Goal: Task Accomplishment & Management: Complete application form

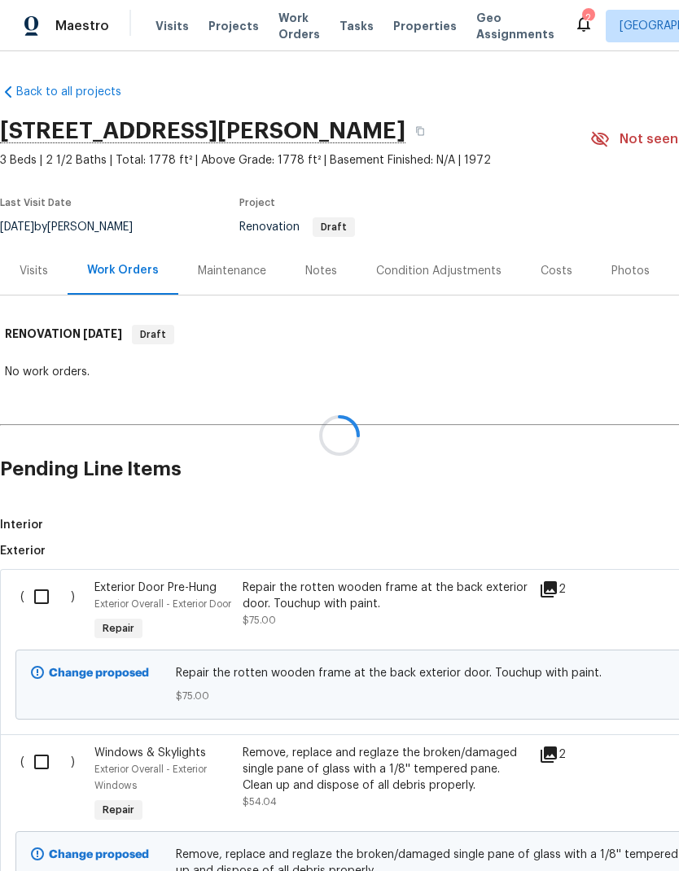
scroll to position [65, 0]
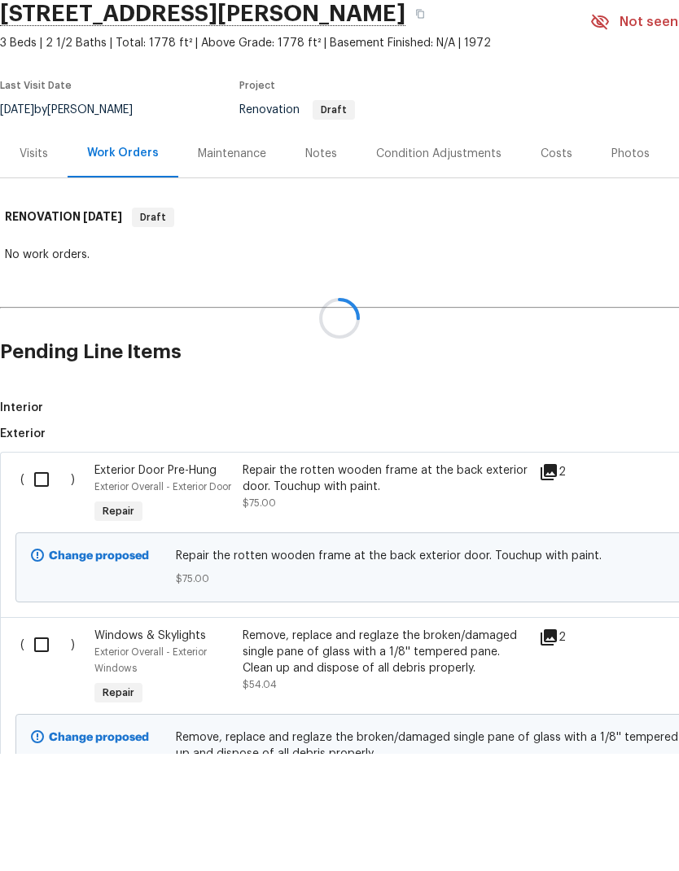
click at [46, 580] on input "checkbox" at bounding box center [47, 597] width 46 height 34
checkbox input "true"
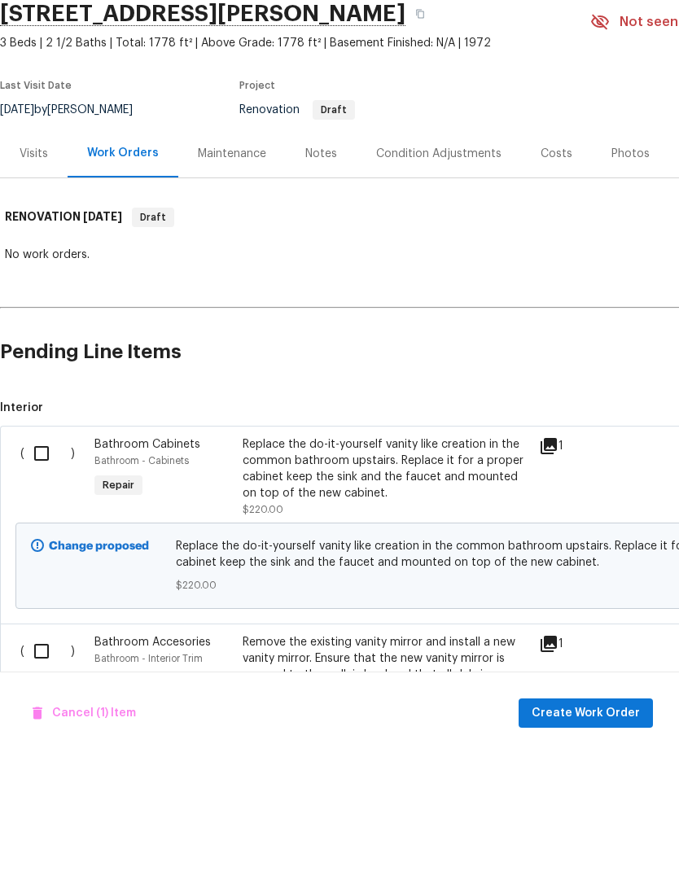
click at [46, 752] on input "checkbox" at bounding box center [47, 769] width 46 height 34
checkbox input "true"
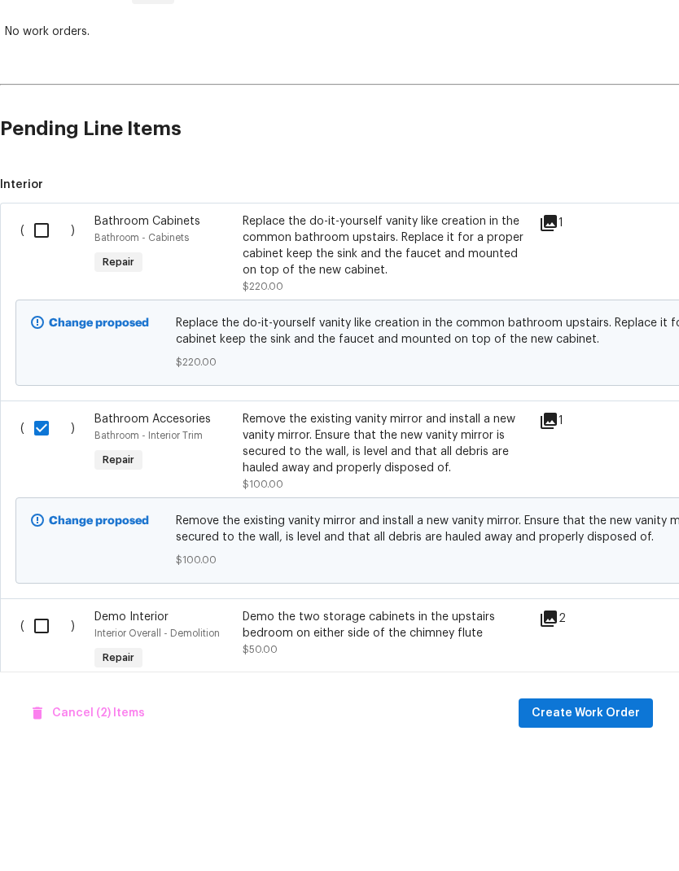
scroll to position [224, 0]
click at [40, 725] on input "checkbox" at bounding box center [47, 742] width 46 height 34
checkbox input "true"
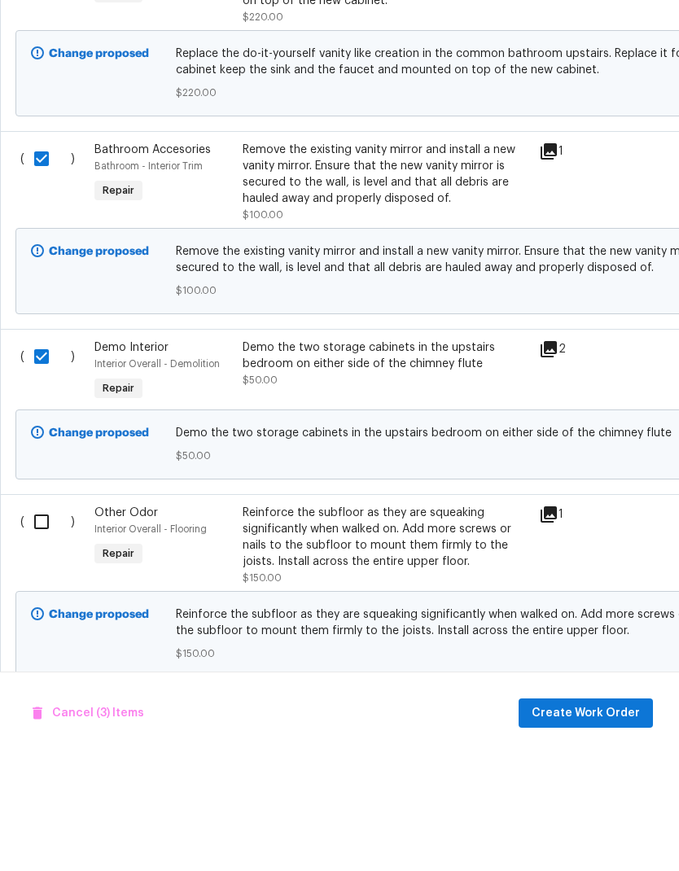
scroll to position [493, 0]
click at [47, 622] on input "checkbox" at bounding box center [47, 639] width 46 height 34
checkbox input "true"
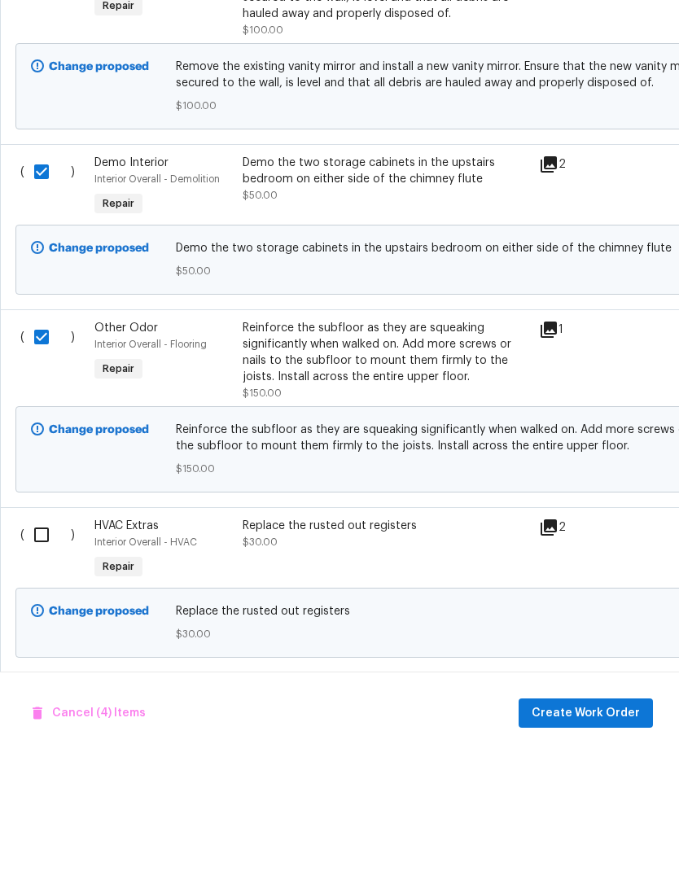
scroll to position [680, 0]
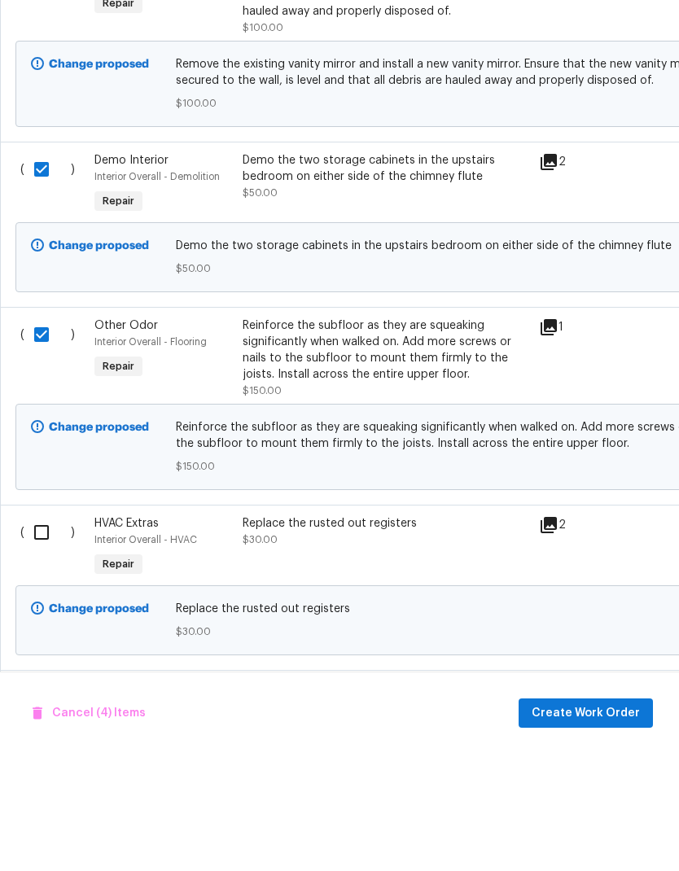
click at [47, 633] on input "checkbox" at bounding box center [47, 650] width 46 height 34
checkbox input "true"
click at [46, 798] on input "checkbox" at bounding box center [47, 815] width 46 height 34
checkbox input "true"
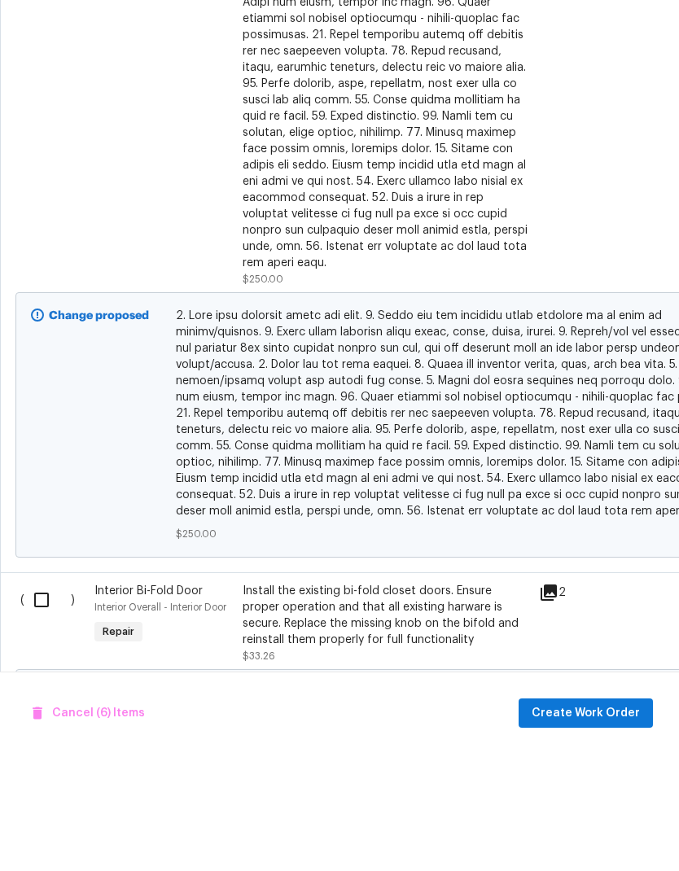
scroll to position [1532, 0]
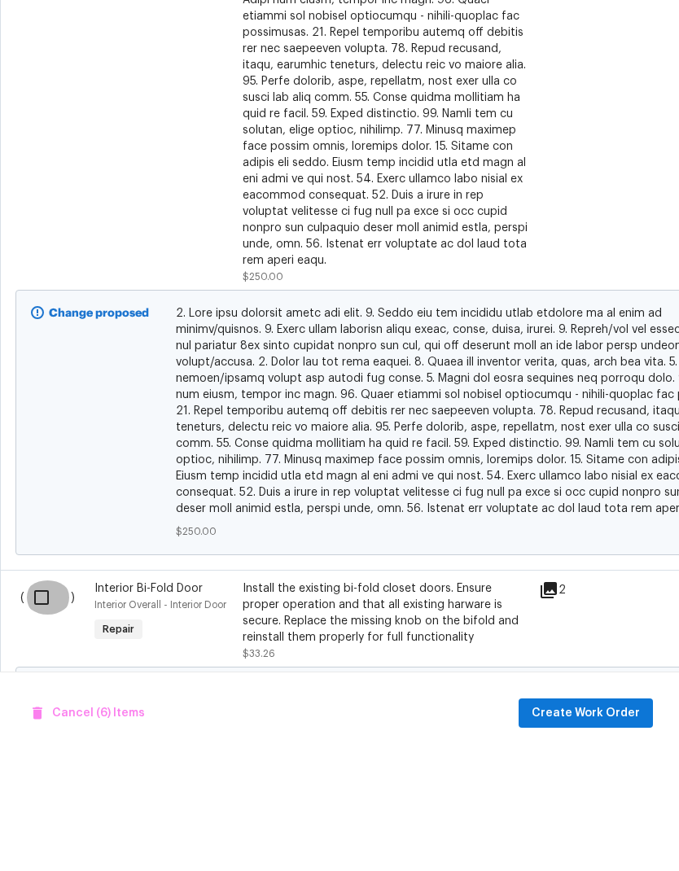
click at [48, 698] on input "checkbox" at bounding box center [47, 715] width 46 height 34
checkbox input "true"
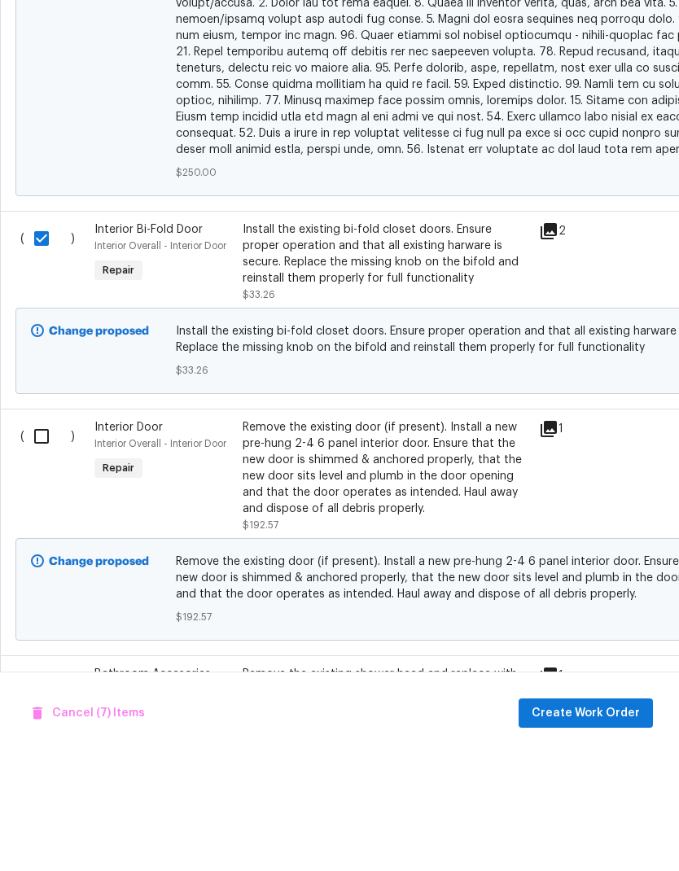
scroll to position [1897, 0]
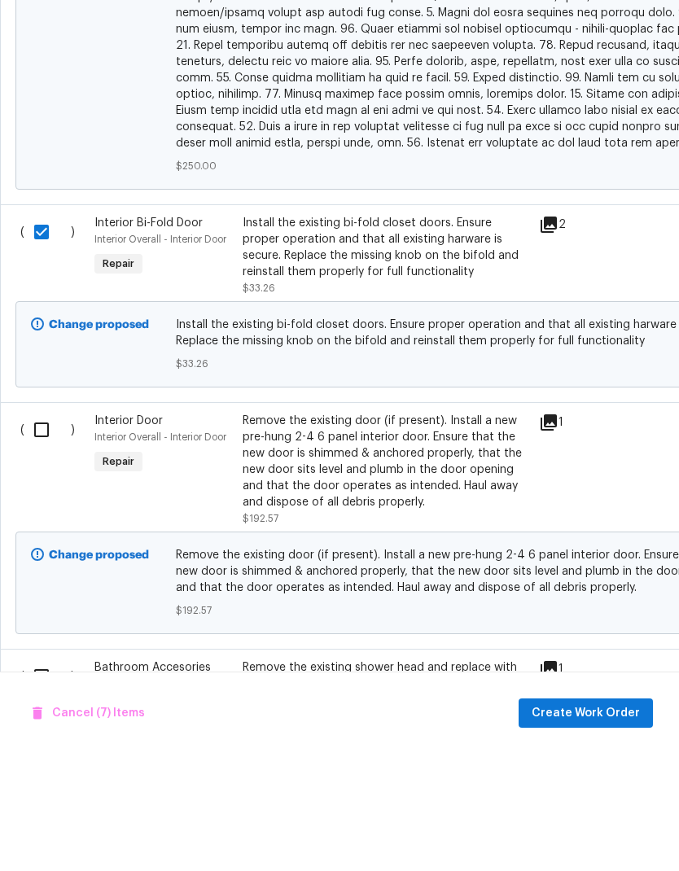
click at [40, 530] on input "checkbox" at bounding box center [47, 547] width 46 height 34
checkbox input "true"
click at [44, 777] on input "checkbox" at bounding box center [47, 794] width 46 height 34
checkbox input "true"
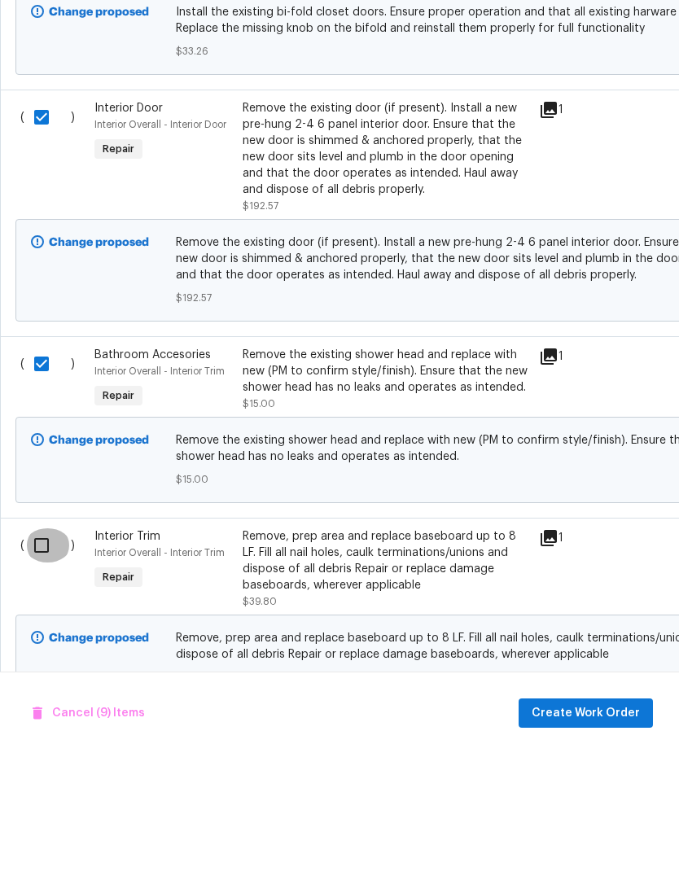
scroll to position [2212, 0]
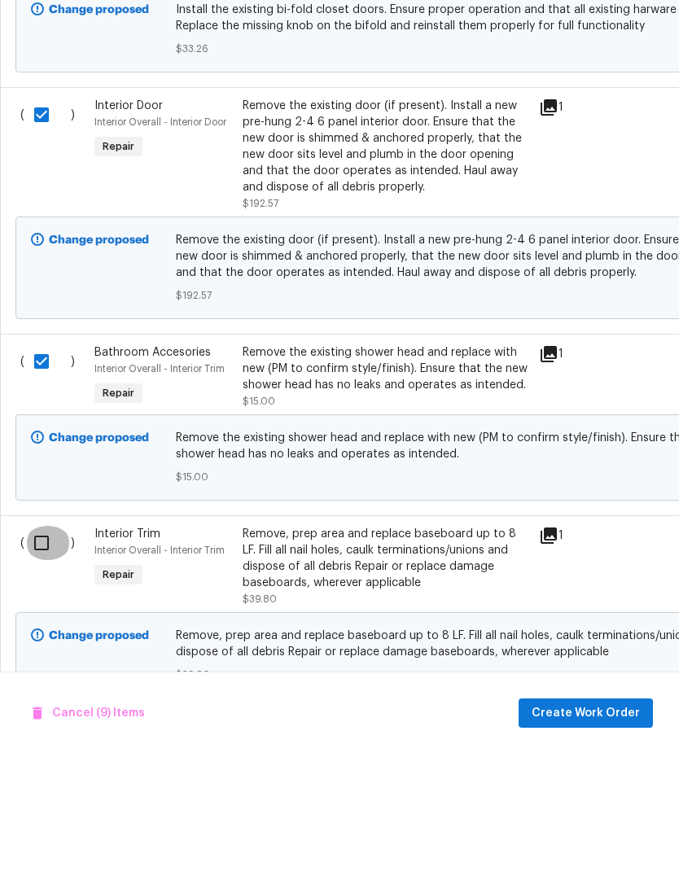
click at [48, 643] on input "checkbox" at bounding box center [47, 660] width 46 height 34
checkbox input "true"
click at [37, 841] on input "checkbox" at bounding box center [47, 858] width 46 height 34
checkbox input "true"
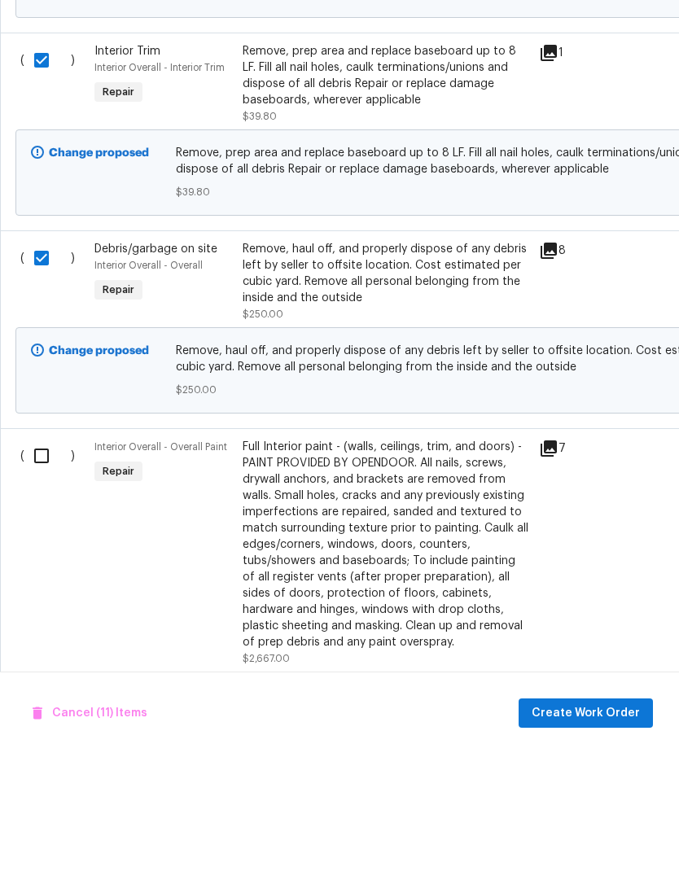
scroll to position [2695, 0]
click at [46, 556] on input "checkbox" at bounding box center [47, 573] width 46 height 34
checkbox input "true"
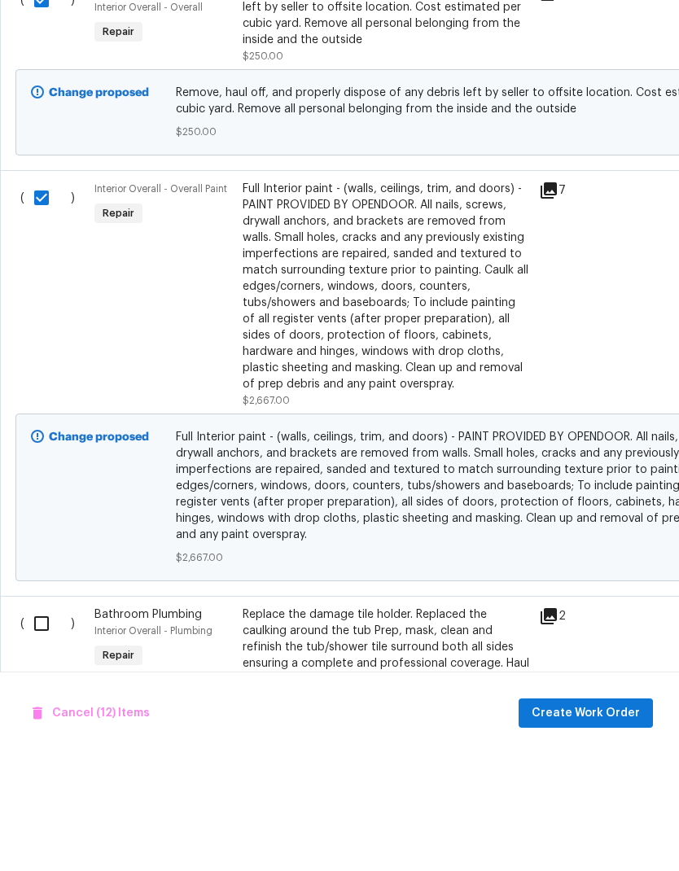
scroll to position [2960, 0]
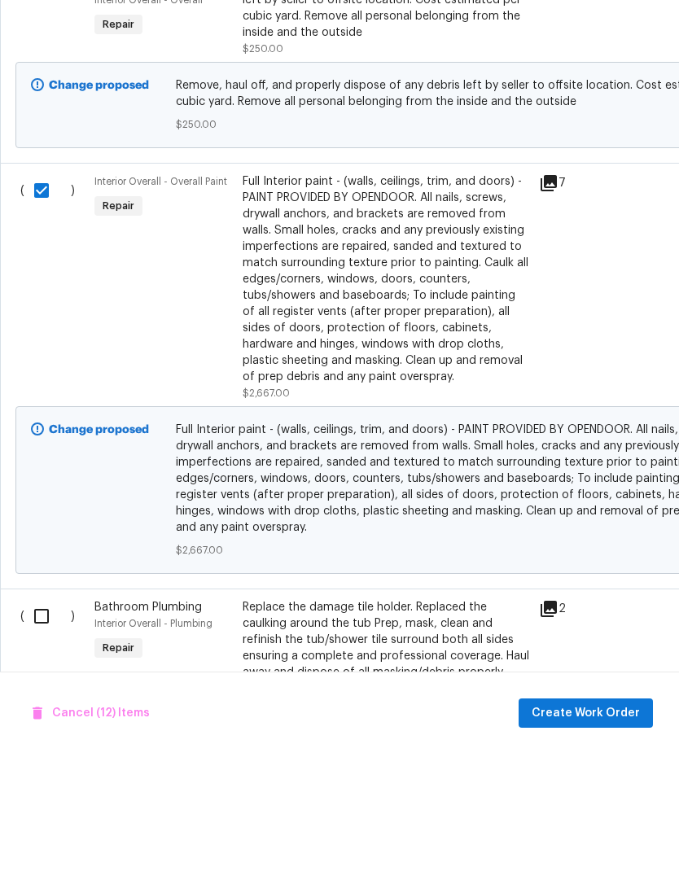
click at [46, 717] on input "checkbox" at bounding box center [47, 734] width 46 height 34
checkbox input "true"
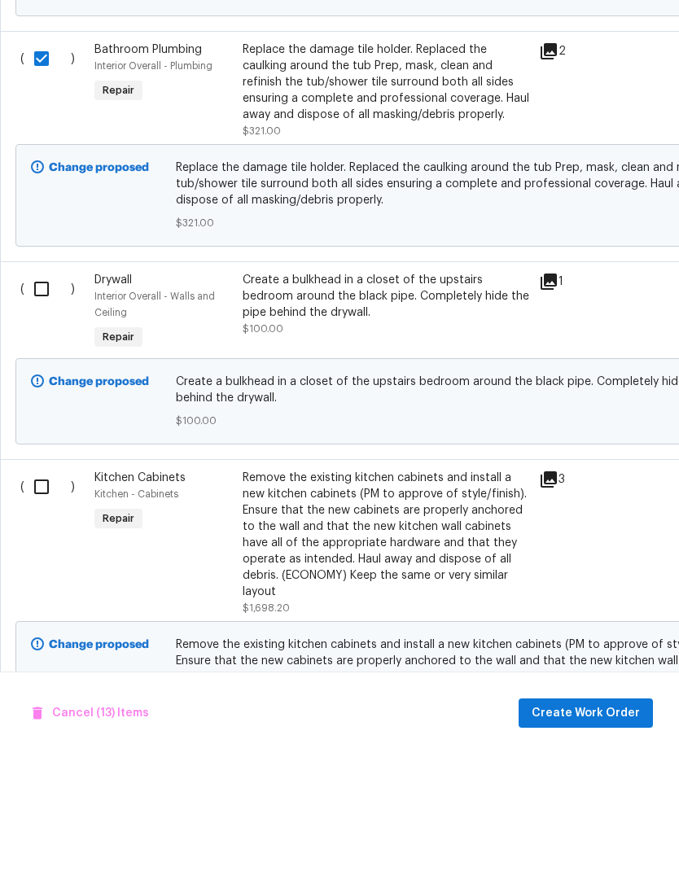
scroll to position [3558, 0]
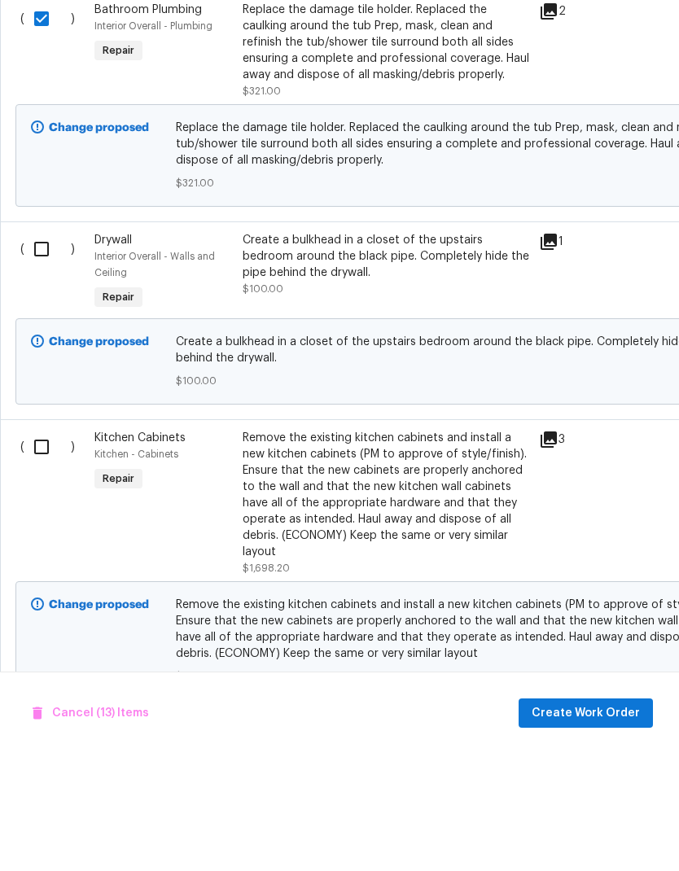
click at [53, 547] on input "checkbox" at bounding box center [47, 564] width 46 height 34
checkbox input "true"
click at [46, 349] on input "checkbox" at bounding box center [47, 366] width 46 height 34
checkbox input "true"
click at [44, 843] on input "checkbox" at bounding box center [47, 860] width 46 height 34
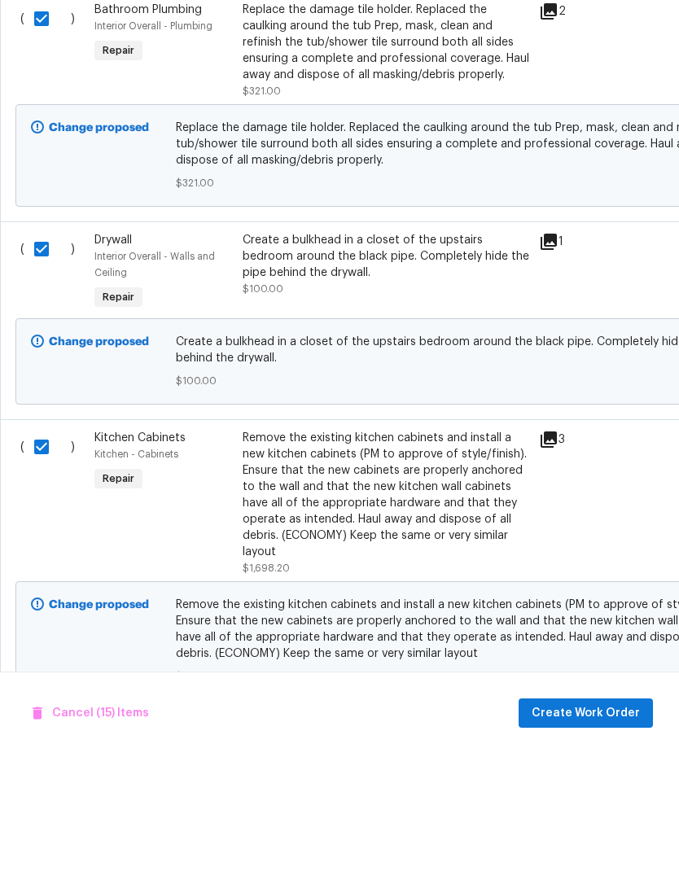
checkbox input "true"
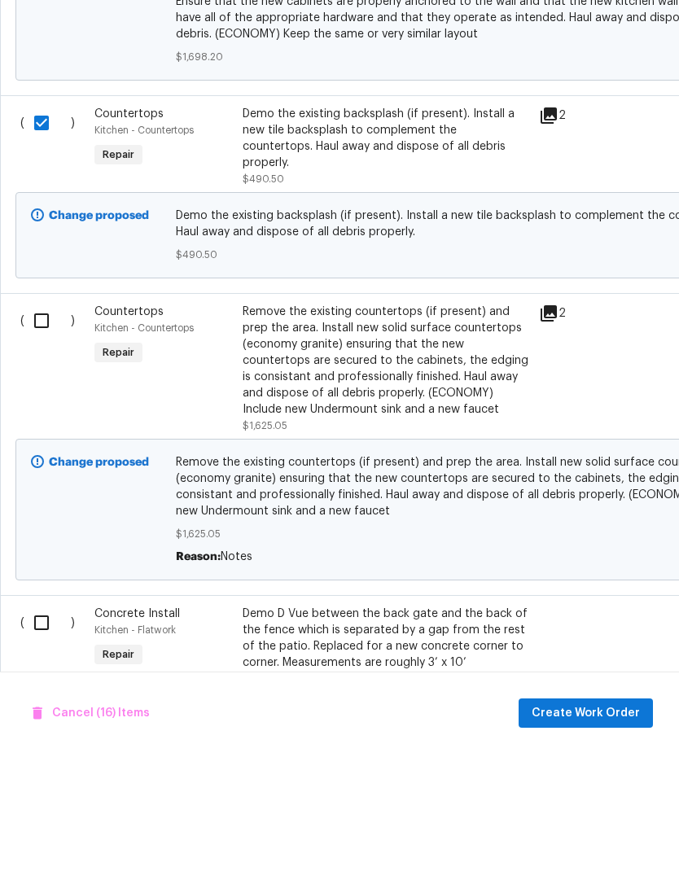
scroll to position [4179, 0]
click at [44, 722] on input "checkbox" at bounding box center [47, 739] width 46 height 34
checkbox input "true"
click at [37, 420] on input "checkbox" at bounding box center [47, 437] width 46 height 34
checkbox input "true"
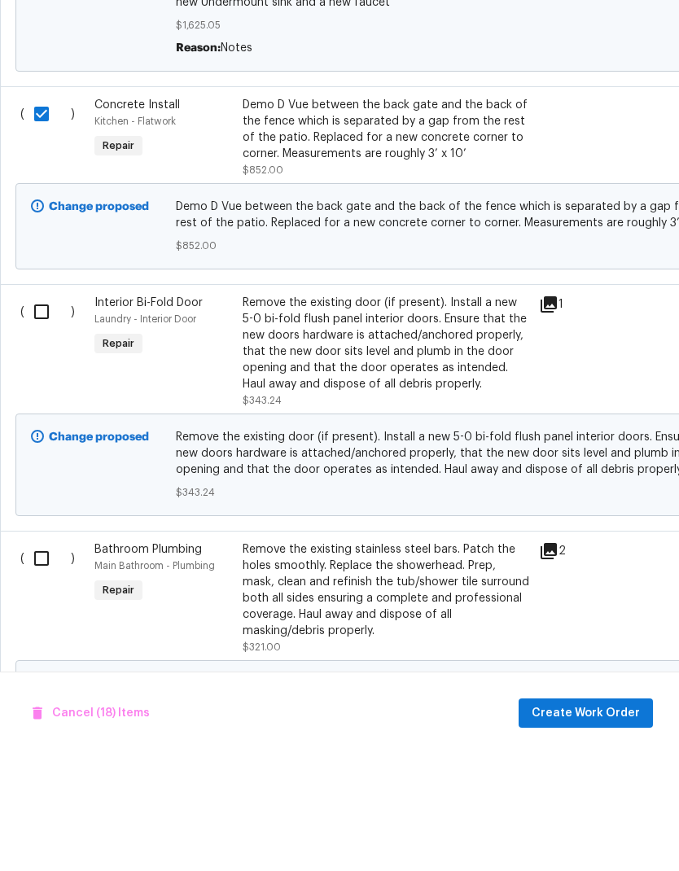
scroll to position [4690, 0]
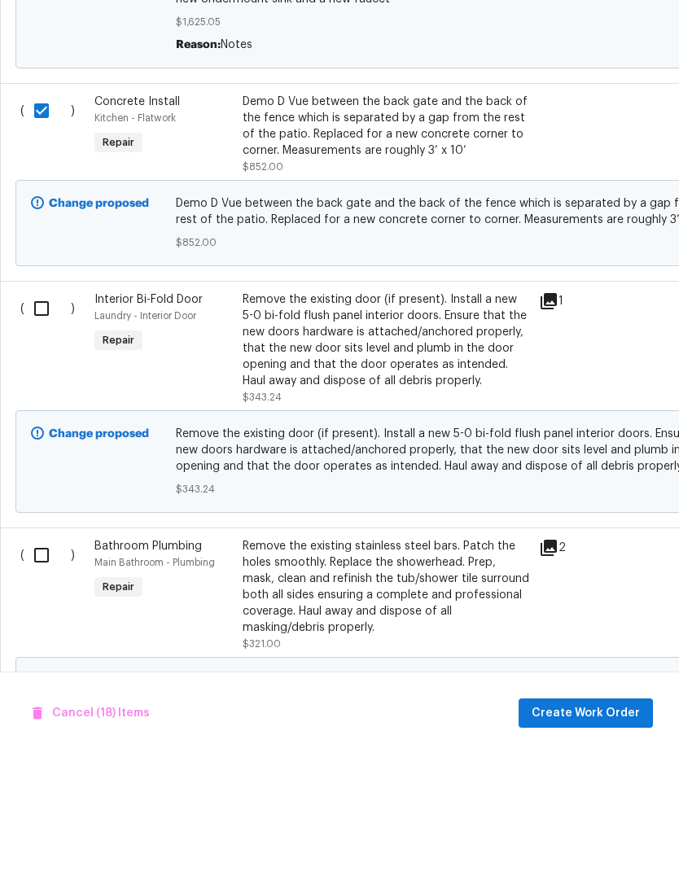
click at [40, 655] on input "checkbox" at bounding box center [47, 672] width 46 height 34
checkbox input "true"
click at [37, 409] on input "checkbox" at bounding box center [47, 426] width 46 height 34
checkbox input "true"
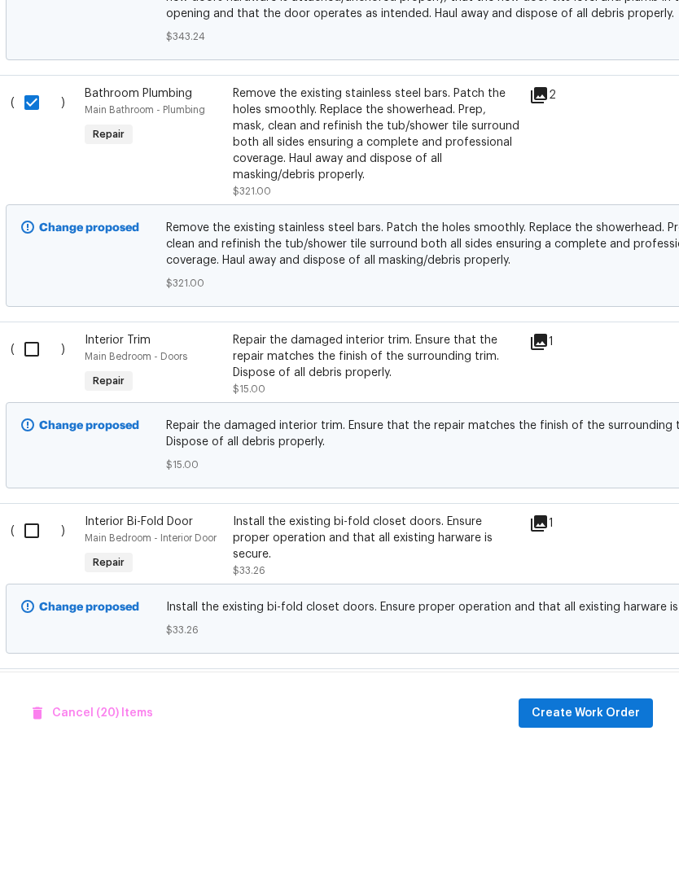
scroll to position [5173, 5]
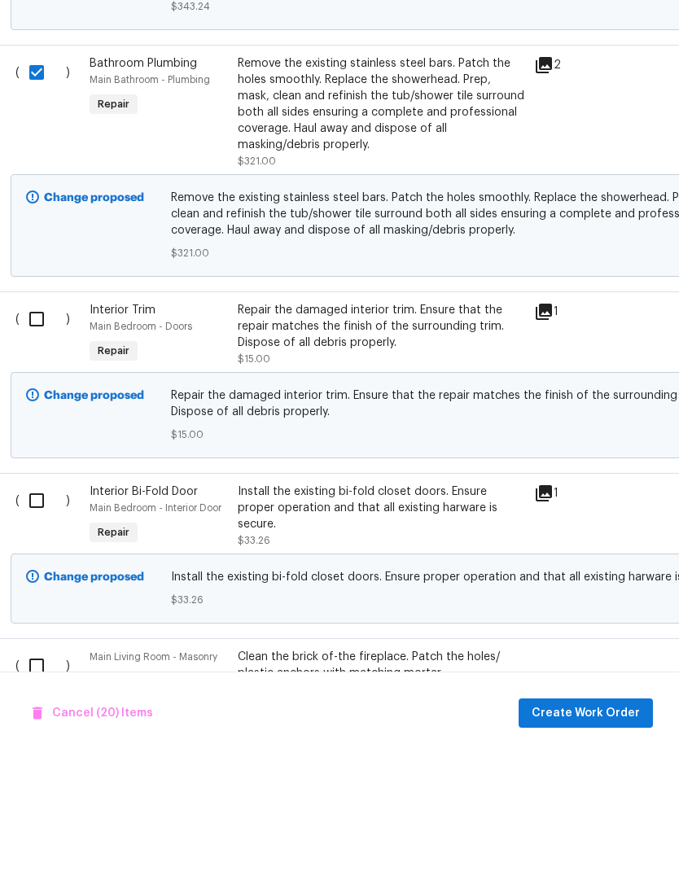
click at [37, 419] on input "checkbox" at bounding box center [43, 436] width 46 height 34
checkbox input "true"
click at [39, 601] on input "checkbox" at bounding box center [43, 618] width 46 height 34
checkbox input "true"
click at [46, 766] on input "checkbox" at bounding box center [43, 783] width 46 height 34
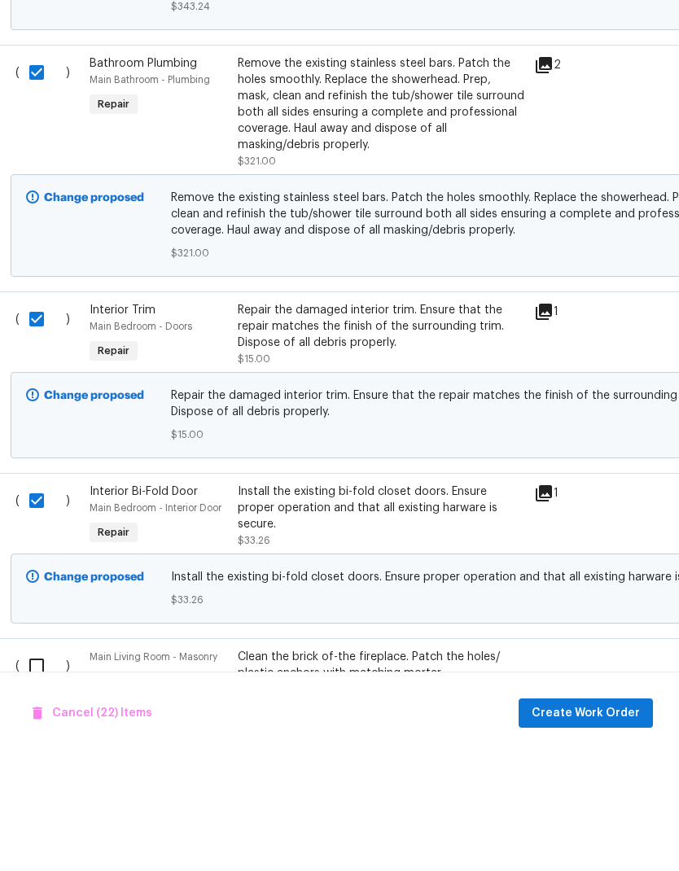
checkbox input "true"
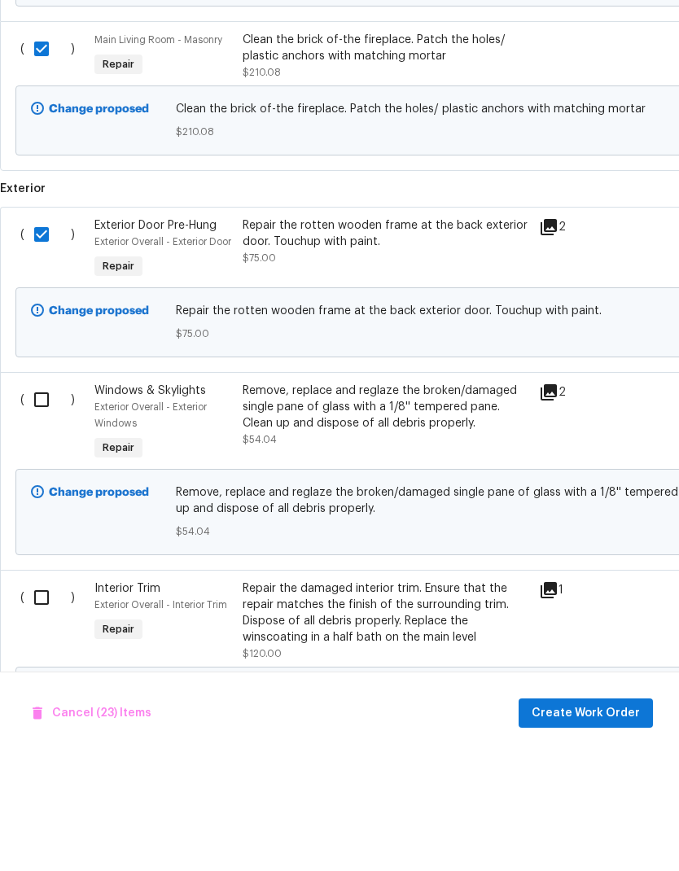
scroll to position [0, 0]
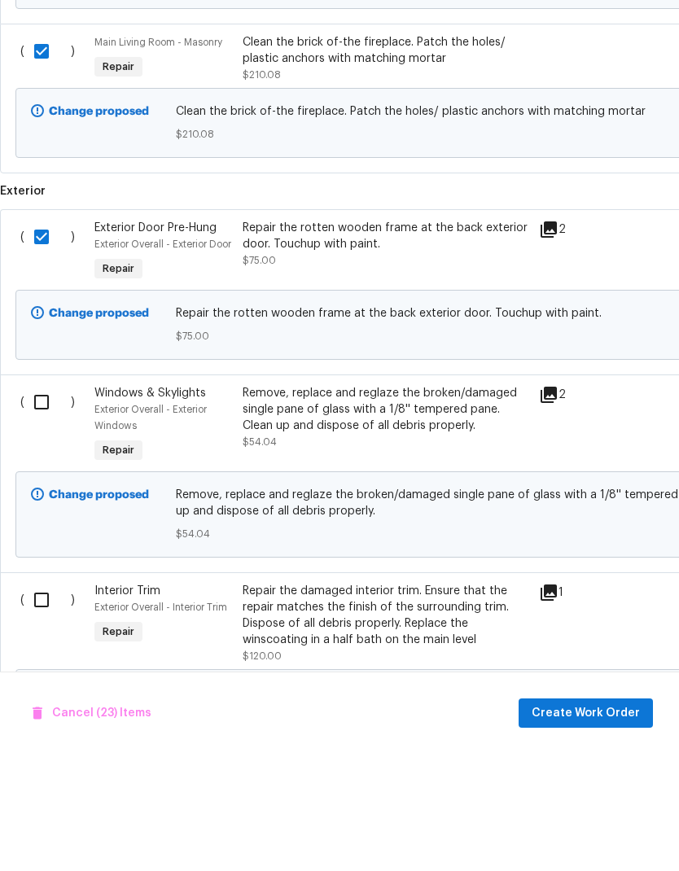
click at [46, 502] on input "checkbox" at bounding box center [47, 519] width 46 height 34
checkbox input "true"
click at [46, 700] on input "checkbox" at bounding box center [47, 717] width 46 height 34
checkbox input "true"
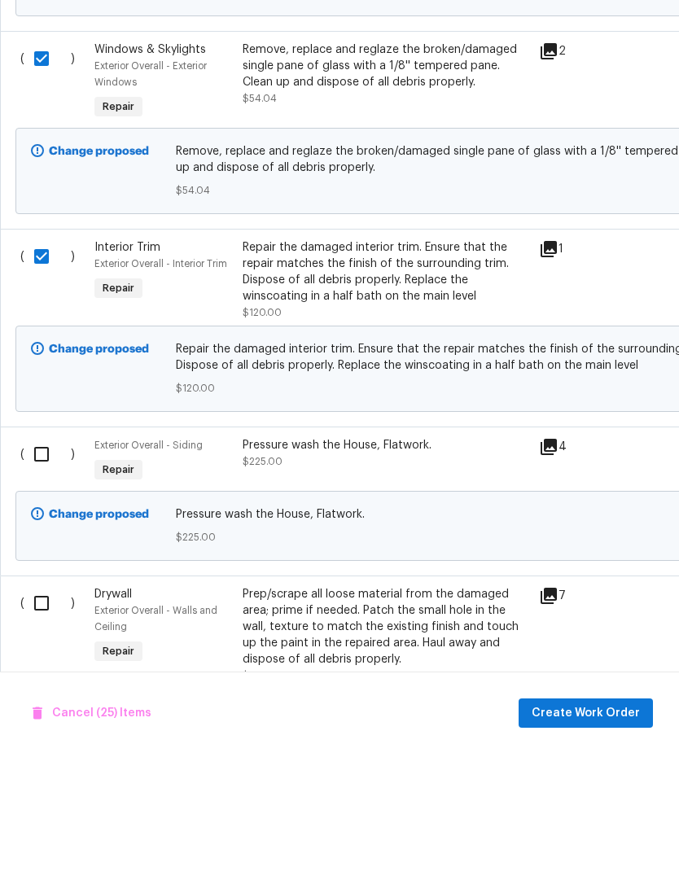
click at [46, 554] on input "checkbox" at bounding box center [47, 571] width 46 height 34
checkbox input "true"
click at [39, 703] on input "checkbox" at bounding box center [47, 720] width 46 height 34
checkbox input "true"
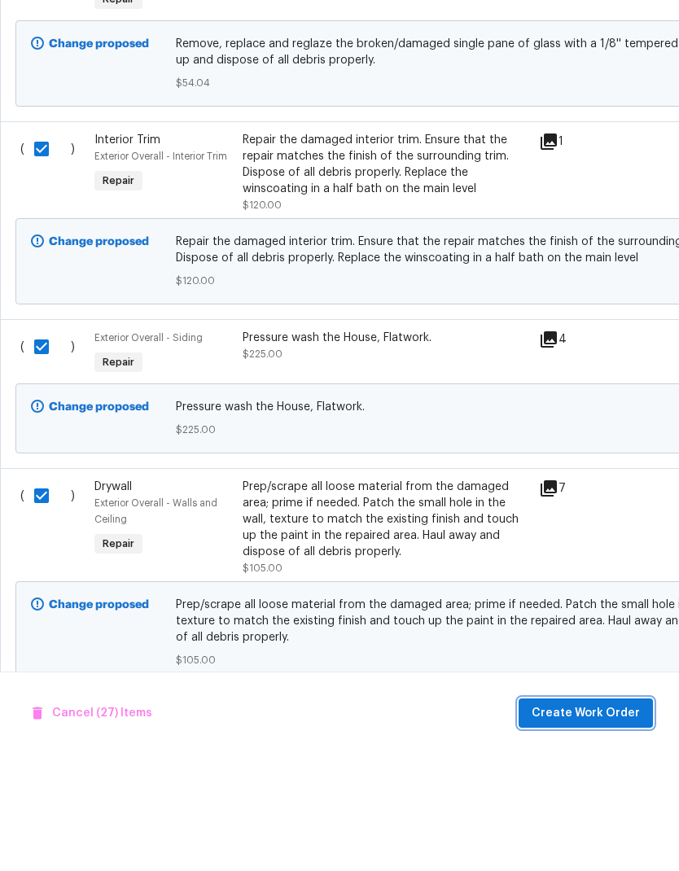
click at [611, 821] on span "Create Work Order" at bounding box center [586, 831] width 108 height 20
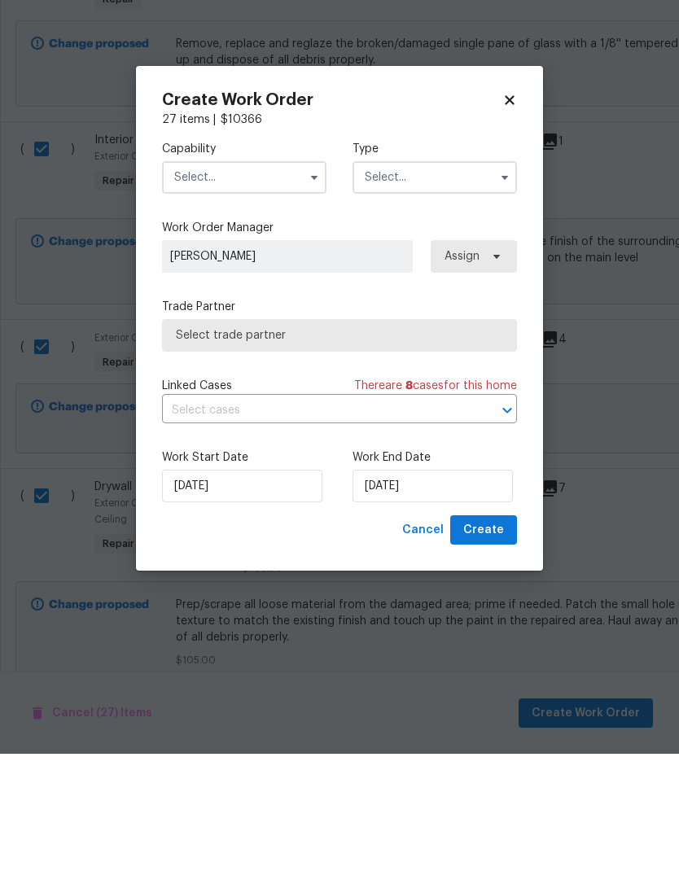
click at [248, 278] on input "text" at bounding box center [244, 294] width 164 height 33
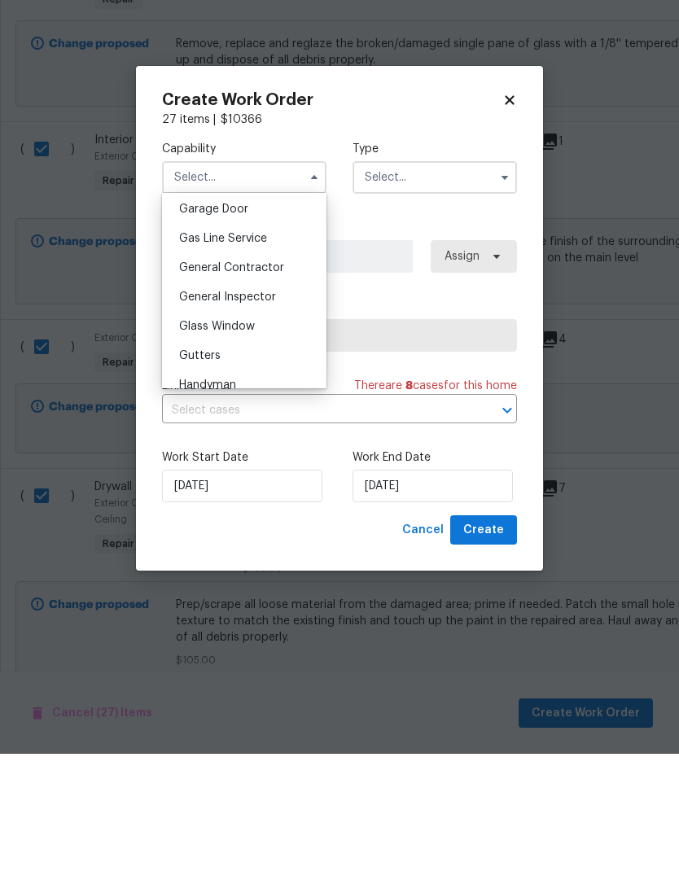
click at [264, 379] on span "General Contractor" at bounding box center [231, 384] width 105 height 11
type input "General Contractor"
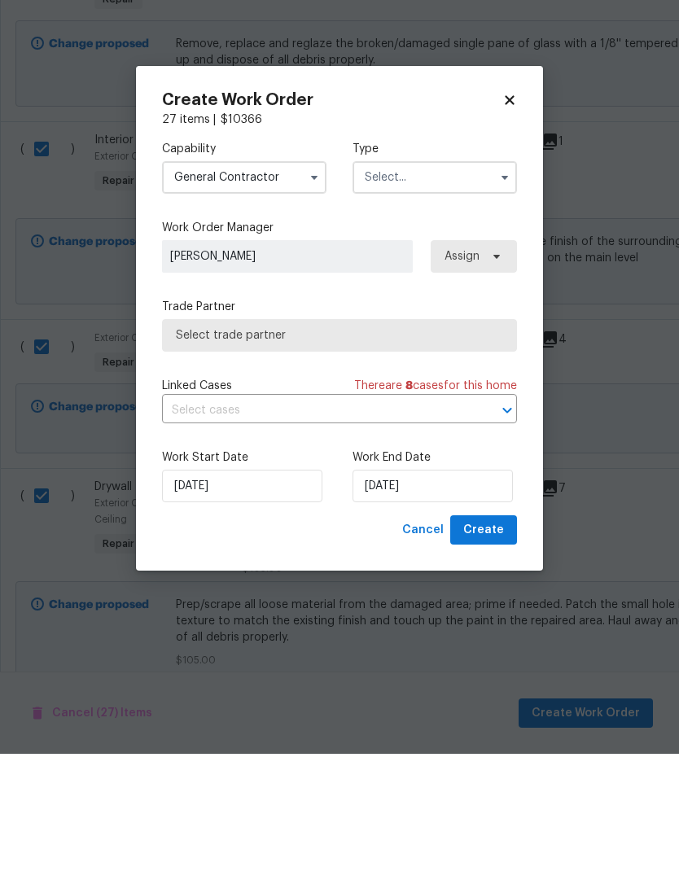
click at [446, 278] on input "text" at bounding box center [435, 294] width 164 height 33
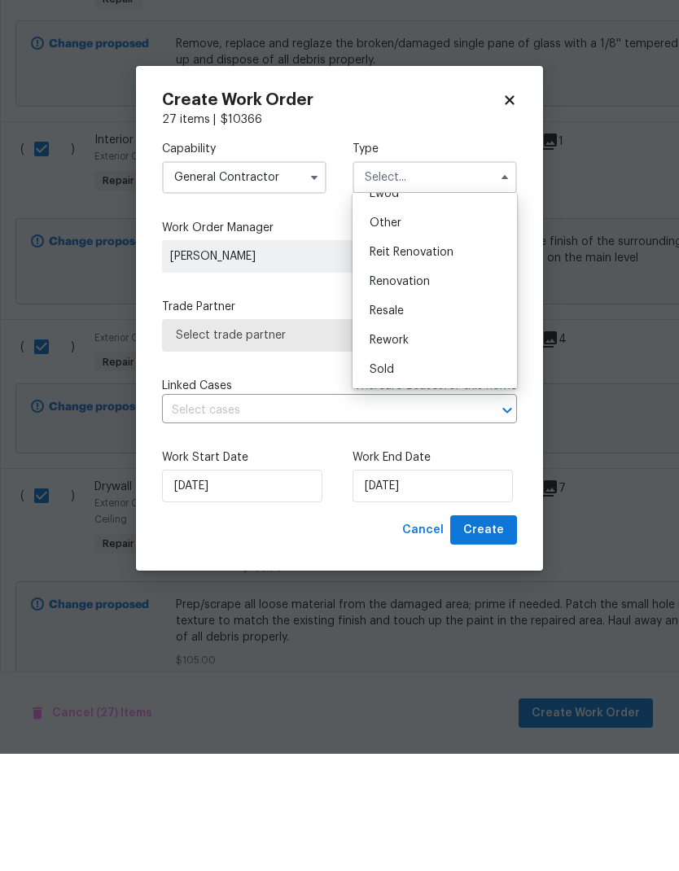
click at [424, 393] on span "Renovation" at bounding box center [400, 398] width 60 height 11
type input "Renovation"
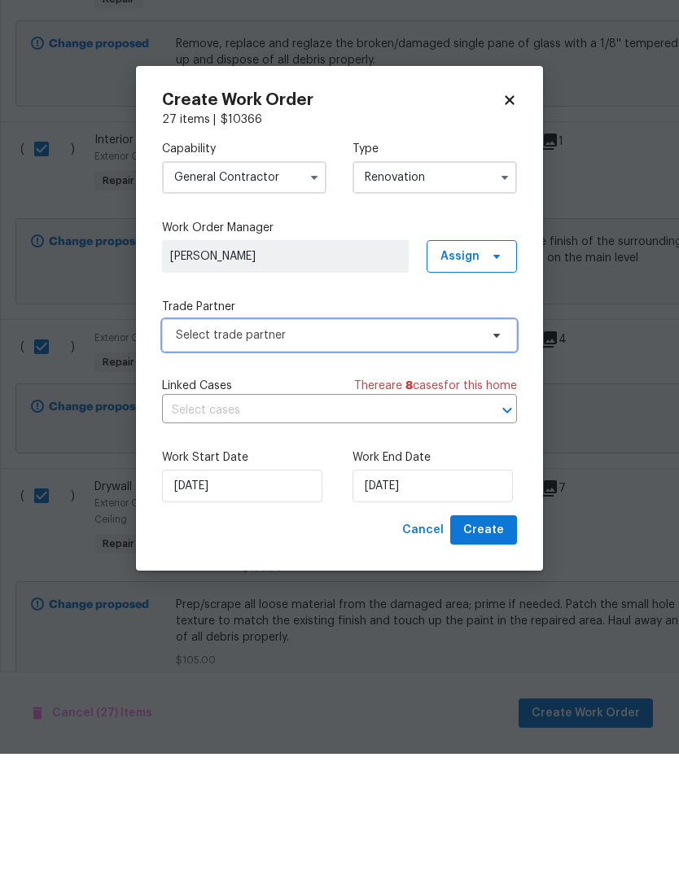
click at [449, 445] on span "Select trade partner" at bounding box center [328, 453] width 304 height 16
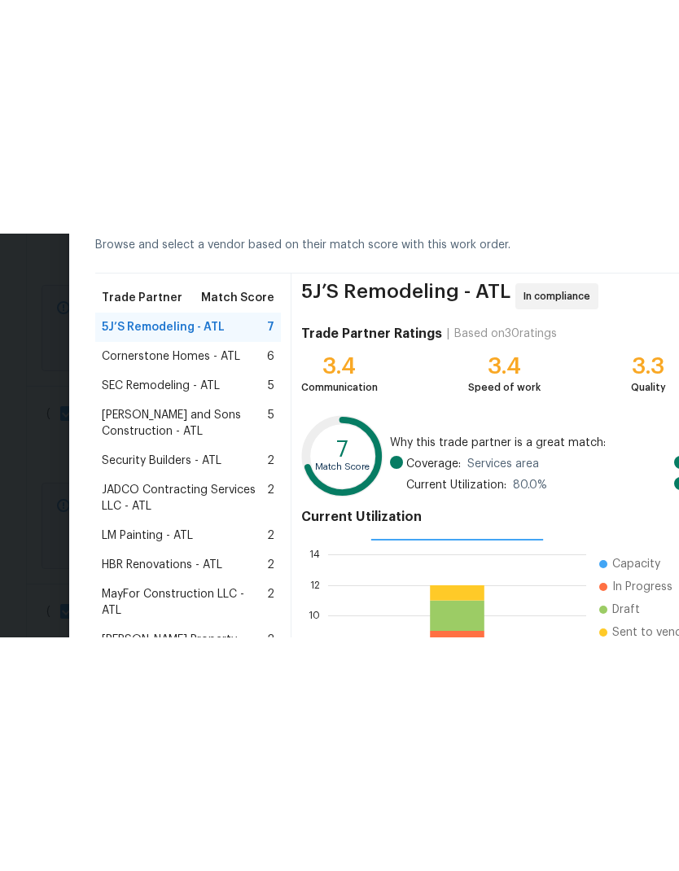
scroll to position [34, 0]
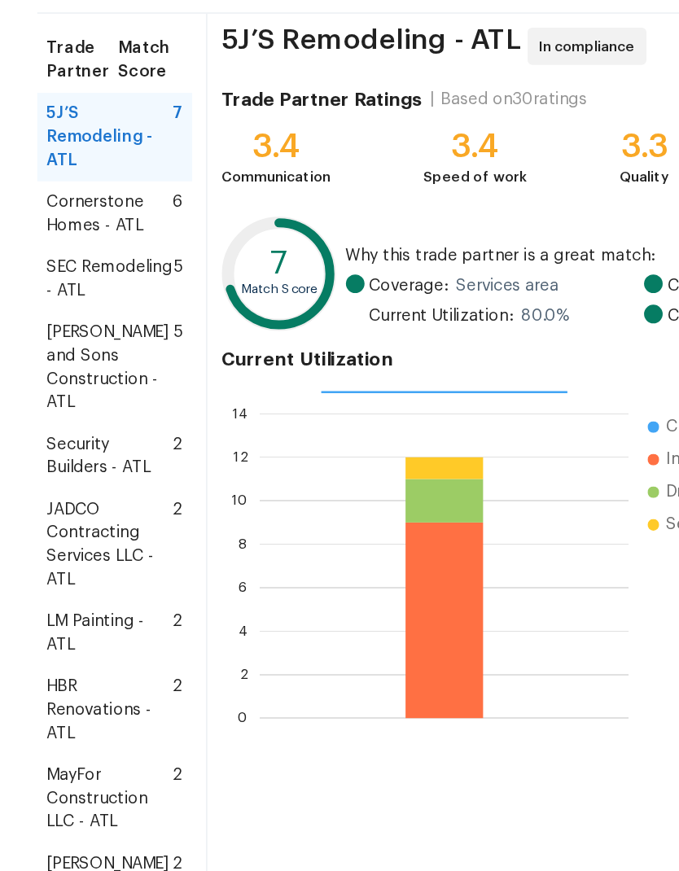
click at [68, 543] on span "LM Painting - ATL" at bounding box center [77, 559] width 88 height 33
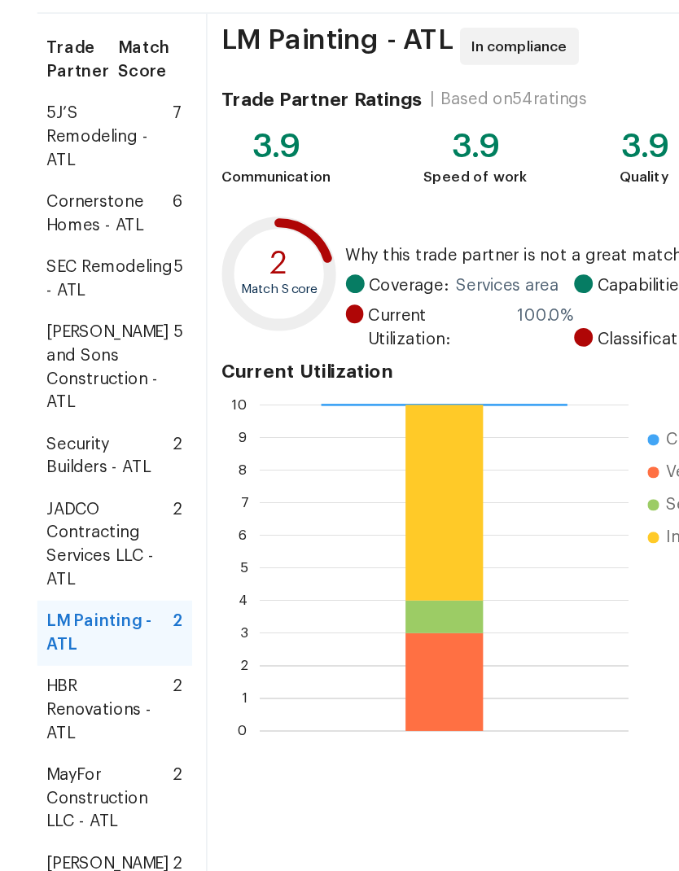
scroll to position [0, 0]
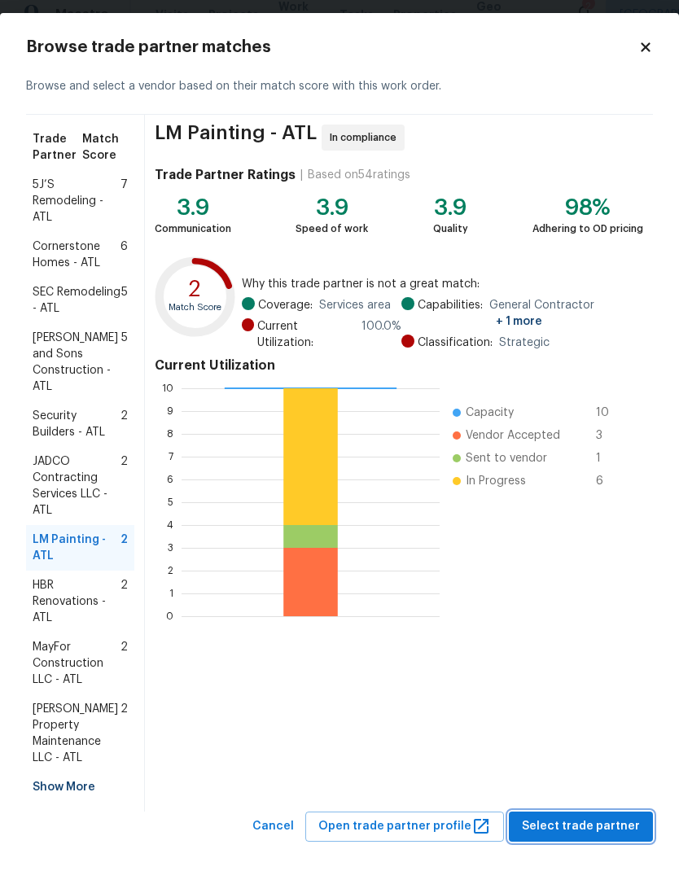
click at [594, 828] on span "Select trade partner" at bounding box center [581, 838] width 118 height 20
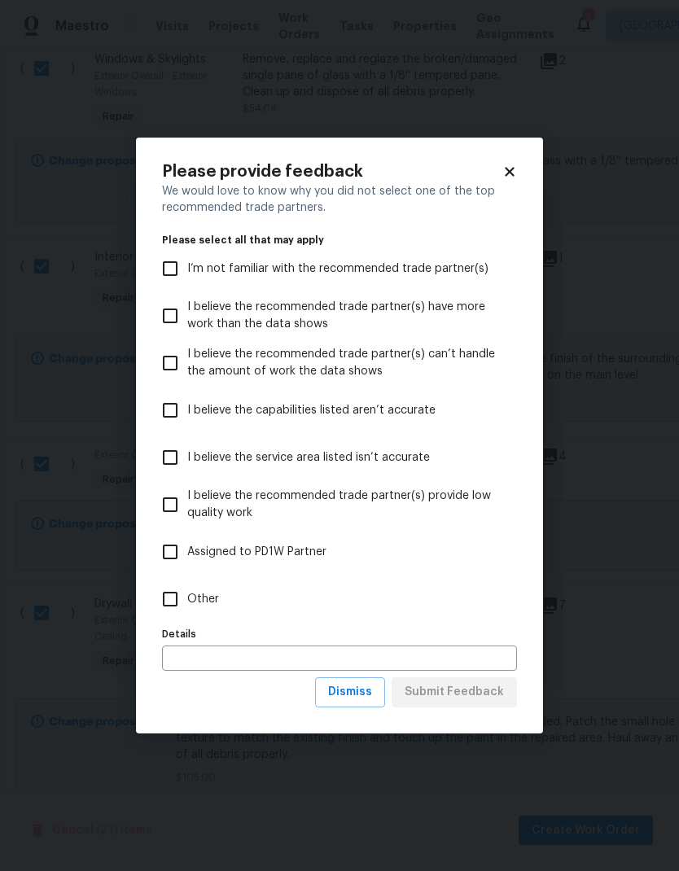
click at [183, 596] on input "Other" at bounding box center [170, 599] width 34 height 34
checkbox input "true"
click at [470, 701] on span "Submit Feedback" at bounding box center [454, 692] width 99 height 20
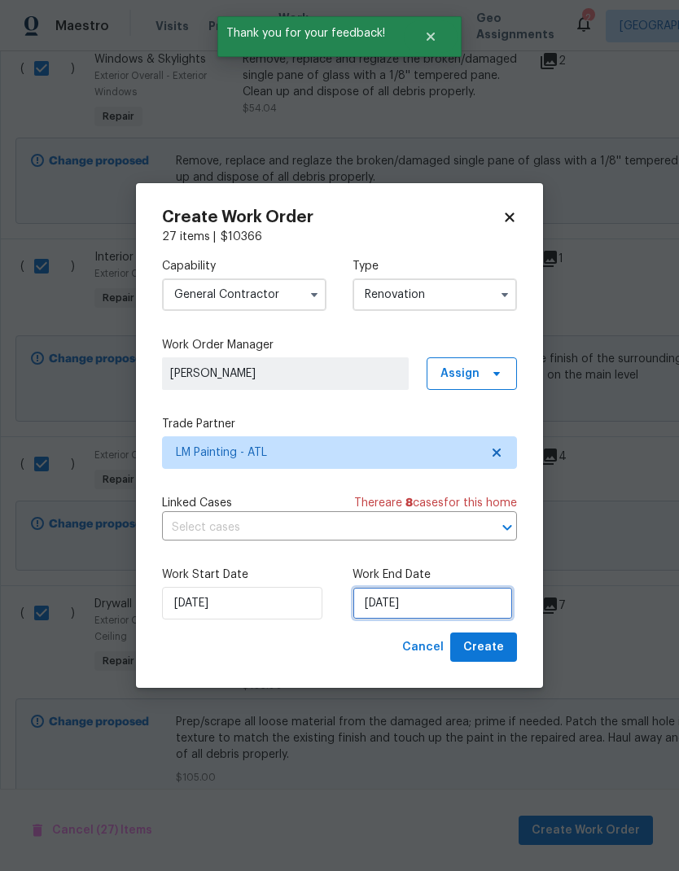
click at [446, 603] on input "[DATE]" at bounding box center [433, 603] width 160 height 33
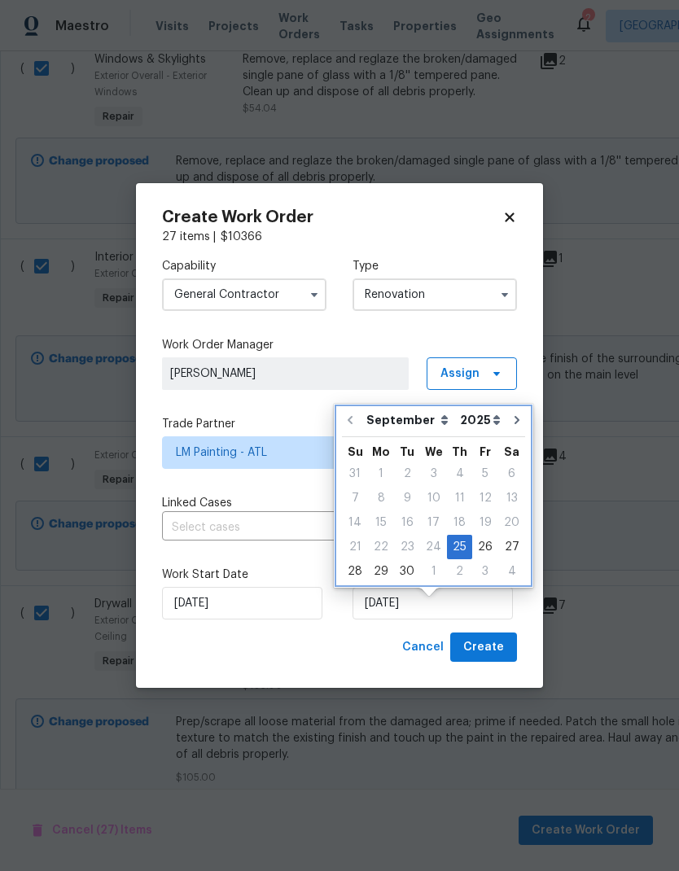
click at [511, 414] on icon "Go to next month" at bounding box center [517, 420] width 13 height 13
type input "10/25/2025"
select select "9"
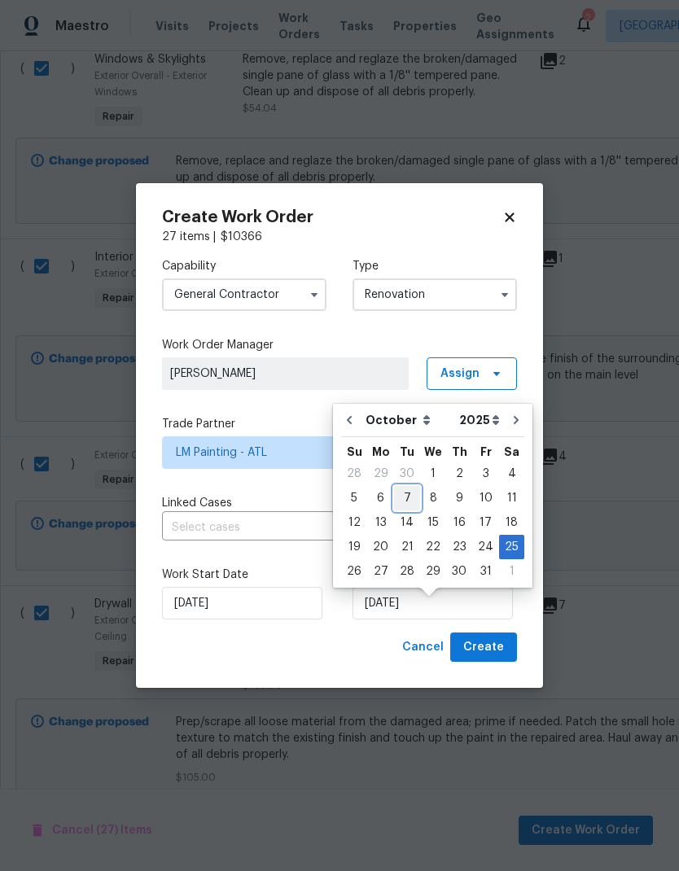
click at [407, 488] on div "7" at bounding box center [407, 498] width 26 height 23
type input "[DATE]"
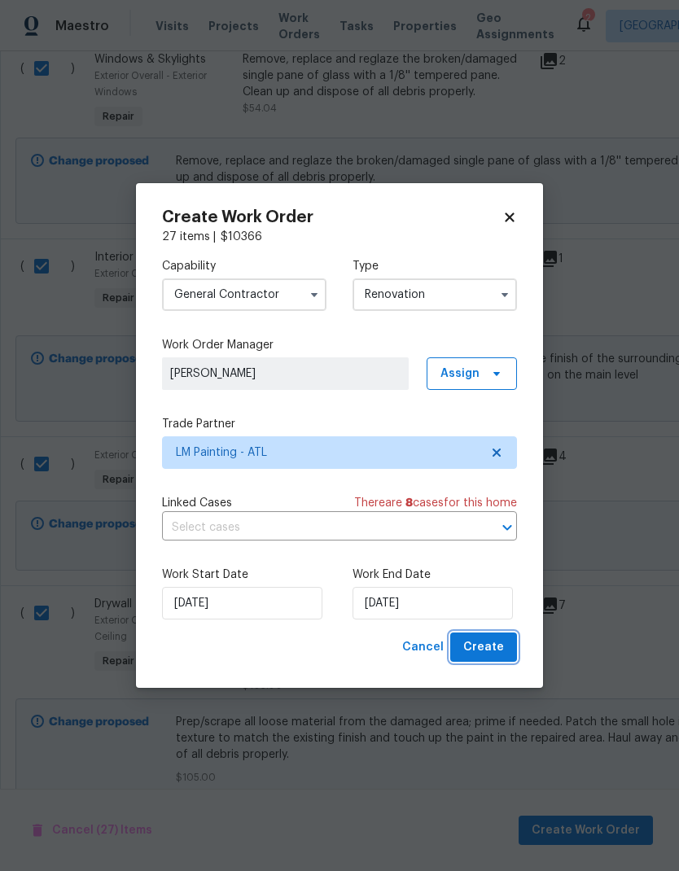
click at [489, 647] on span "Create" at bounding box center [483, 648] width 41 height 20
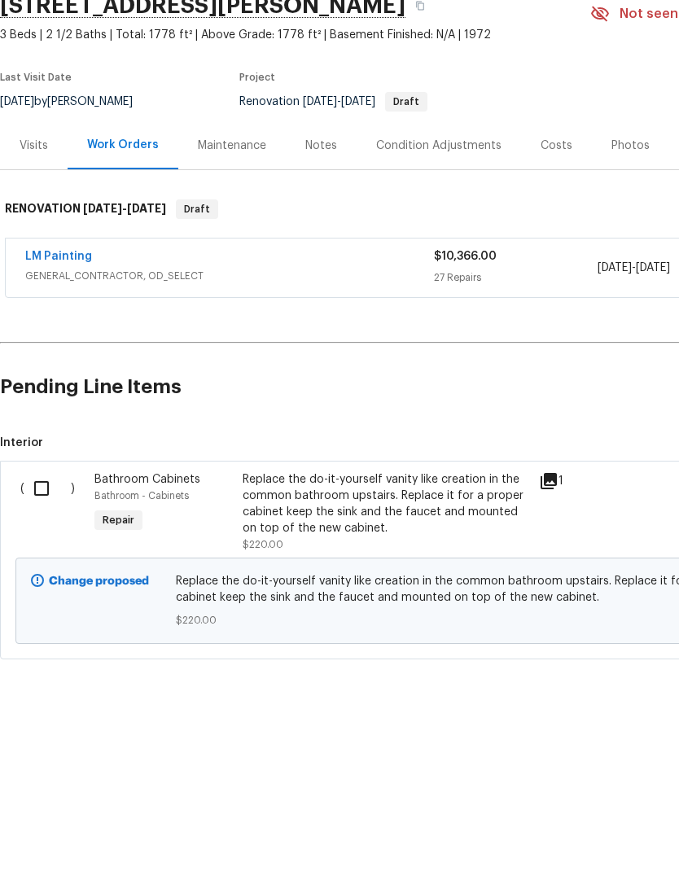
scroll to position [0, 0]
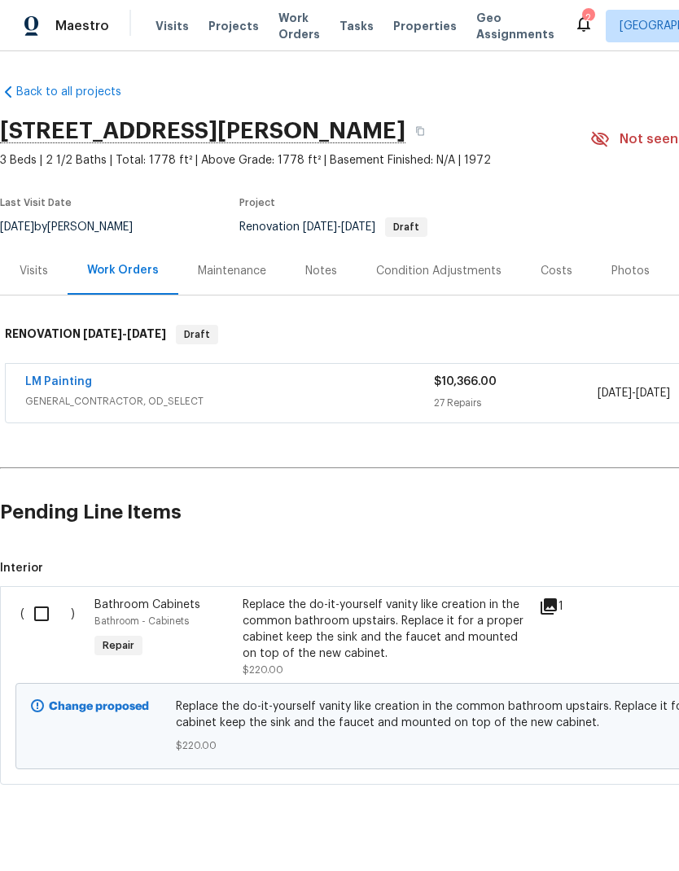
click at [40, 616] on input "checkbox" at bounding box center [47, 614] width 46 height 34
checkbox input "true"
click at [400, 660] on div "Replace the do-it-yourself vanity like creation in the common bathroom upstairs…" at bounding box center [386, 629] width 287 height 65
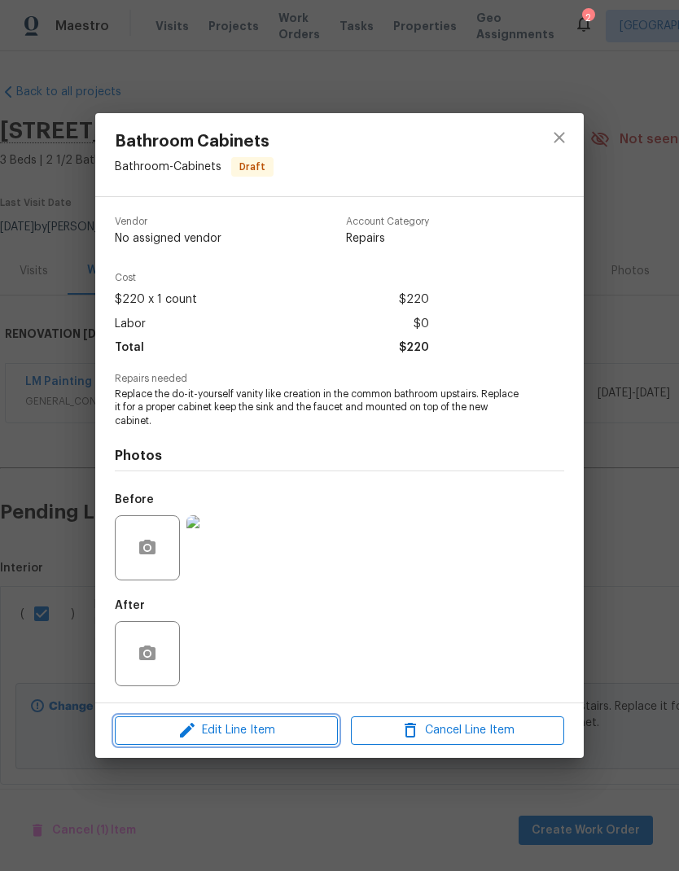
click at [251, 737] on span "Edit Line Item" at bounding box center [226, 731] width 213 height 20
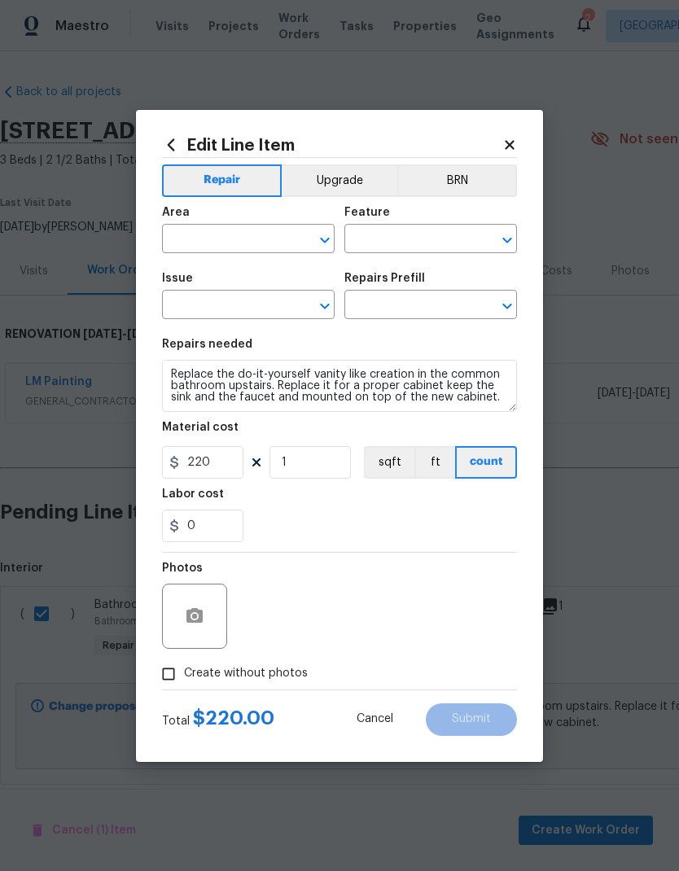
type input "Bathroom"
type input "Cabinets"
type input "Bathroom Cabinets"
type input "Install Bathroom Vanity (24'') $220.00"
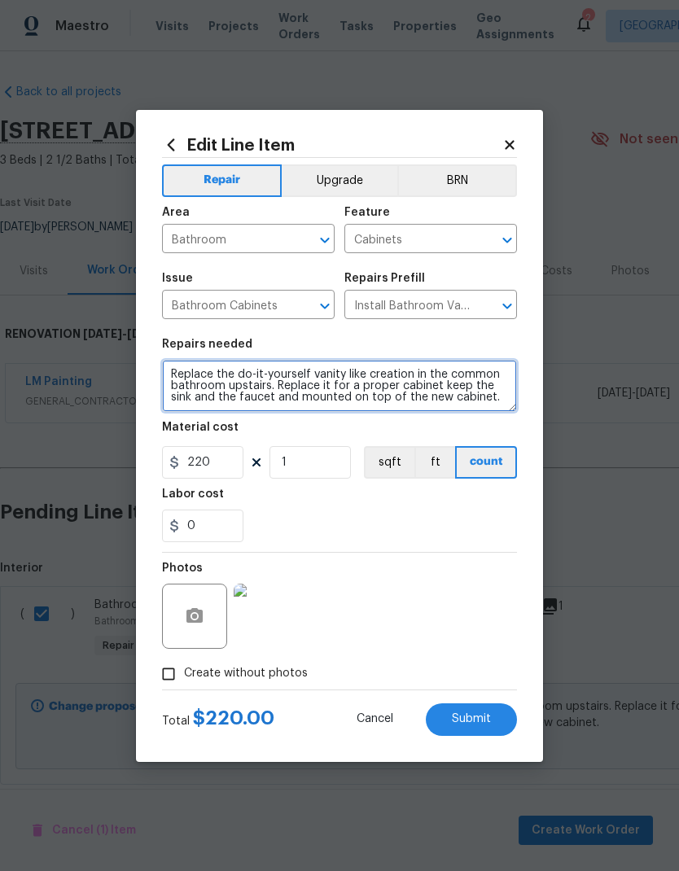
click at [178, 375] on textarea "Replace the do-it-yourself vanity like creation in the common bathroom upstairs…" at bounding box center [339, 386] width 355 height 52
click at [189, 372] on textarea "Replace the do-it-yourself vanity like creation in the common bathroom upstairs…" at bounding box center [339, 386] width 355 height 52
click at [188, 371] on textarea "Replace the do-it-yourself vanity like creation in the common bathroom upstairs…" at bounding box center [339, 386] width 355 height 52
click at [370, 725] on span "Cancel" at bounding box center [375, 719] width 37 height 12
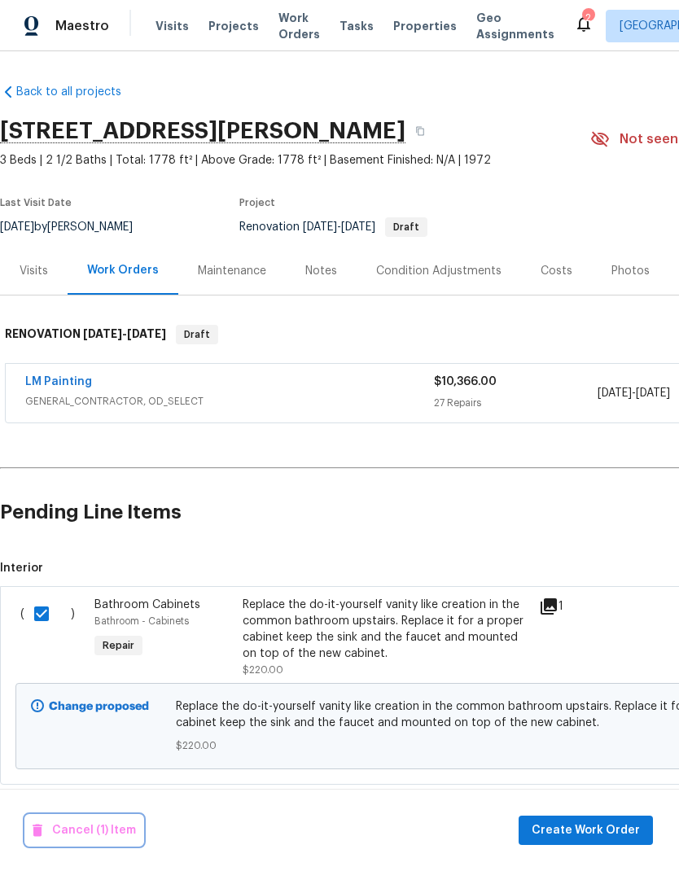
click at [90, 839] on span "Cancel (1) Item" at bounding box center [84, 831] width 103 height 20
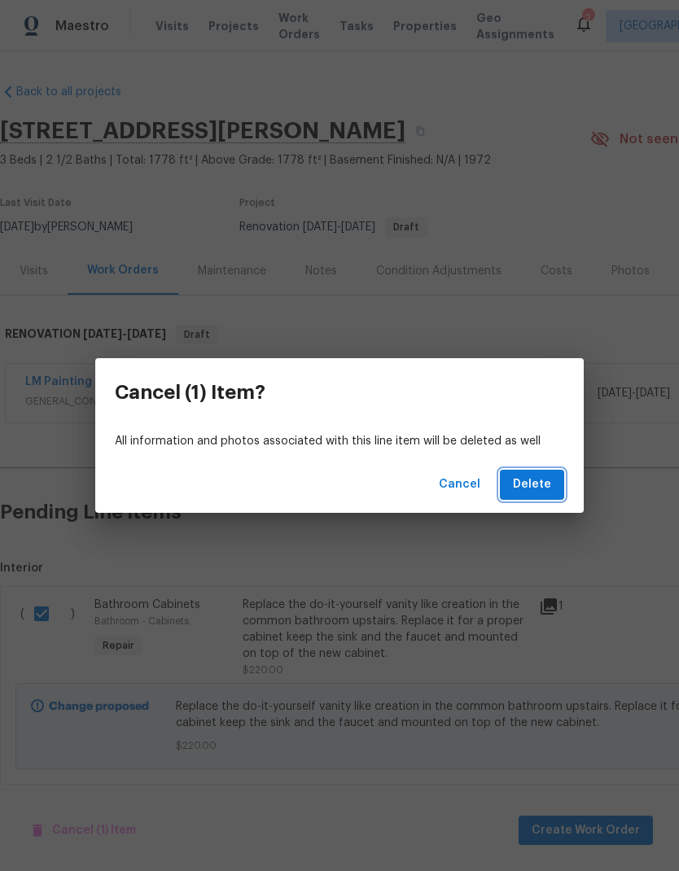
click at [538, 489] on span "Delete" at bounding box center [532, 485] width 38 height 20
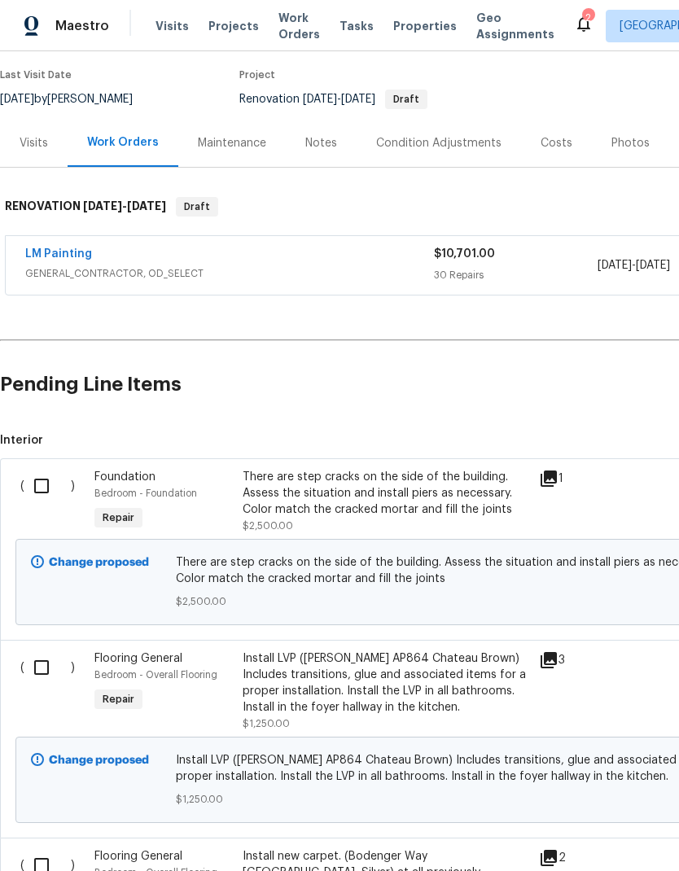
scroll to position [131, 0]
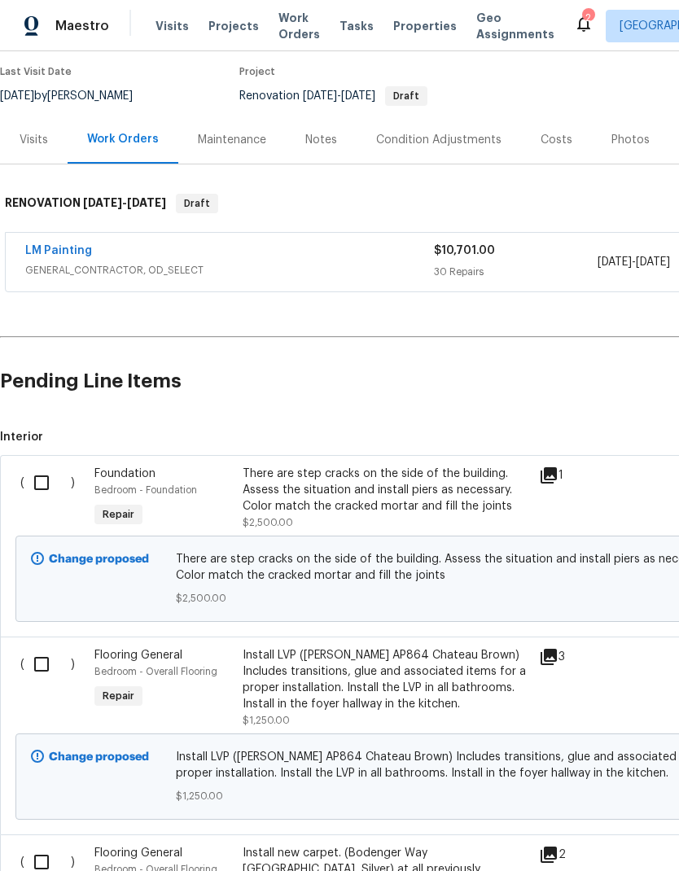
click at [37, 484] on input "checkbox" at bounding box center [47, 483] width 46 height 34
checkbox input "true"
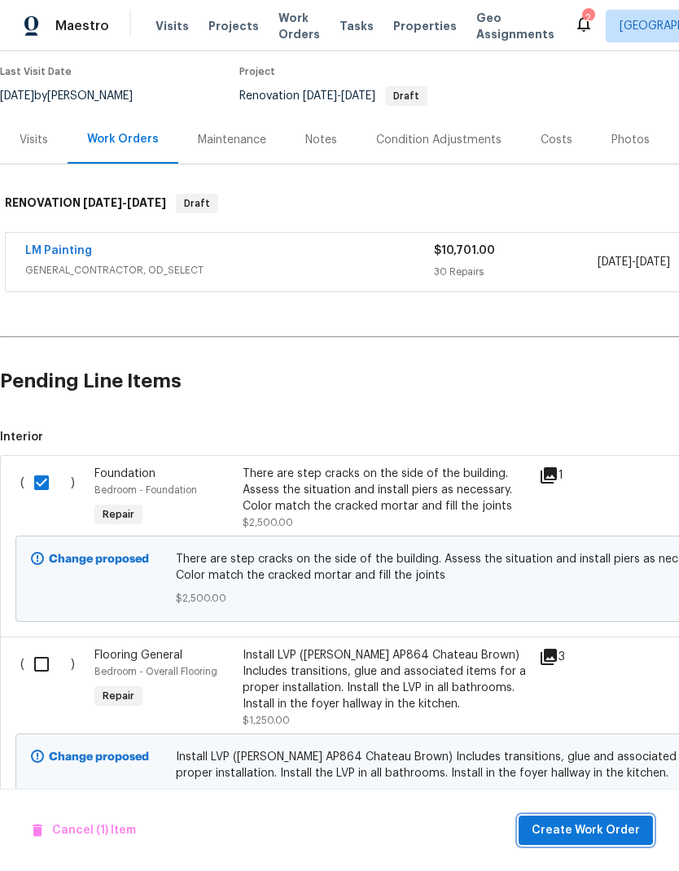
click at [608, 822] on span "Create Work Order" at bounding box center [586, 831] width 108 height 20
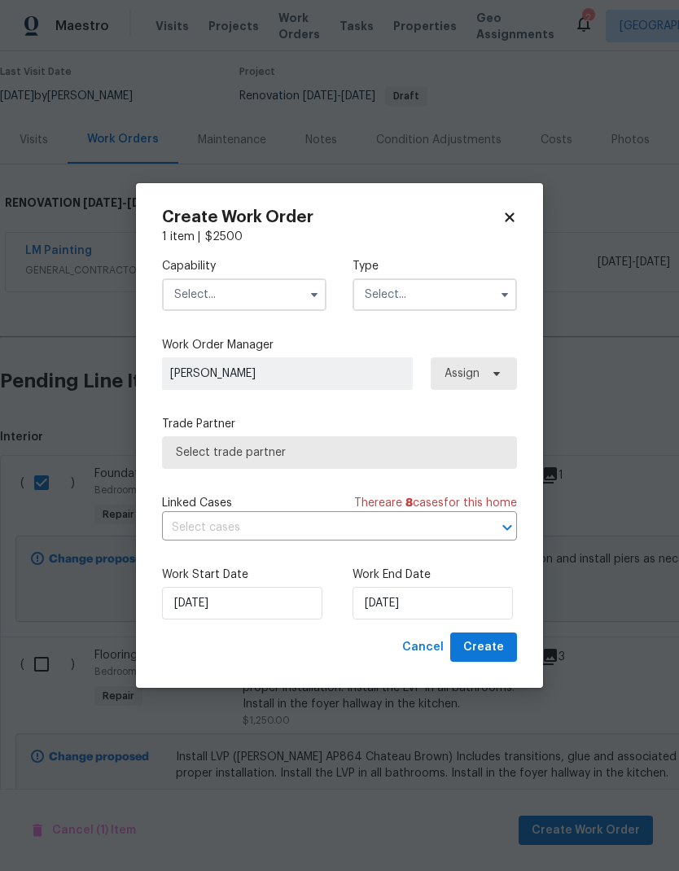
click at [235, 291] on input "text" at bounding box center [244, 294] width 164 height 33
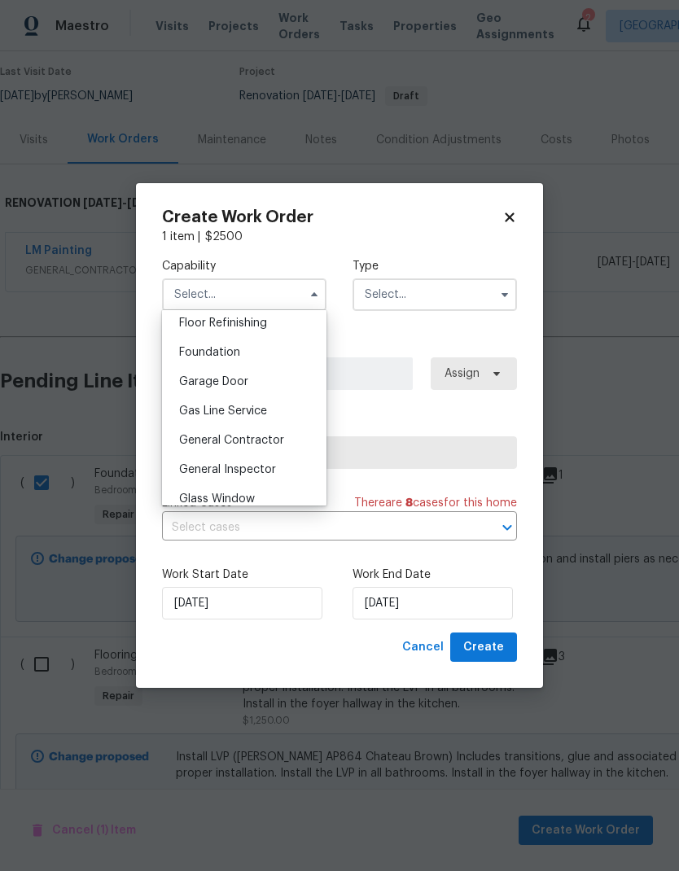
scroll to position [611, 0]
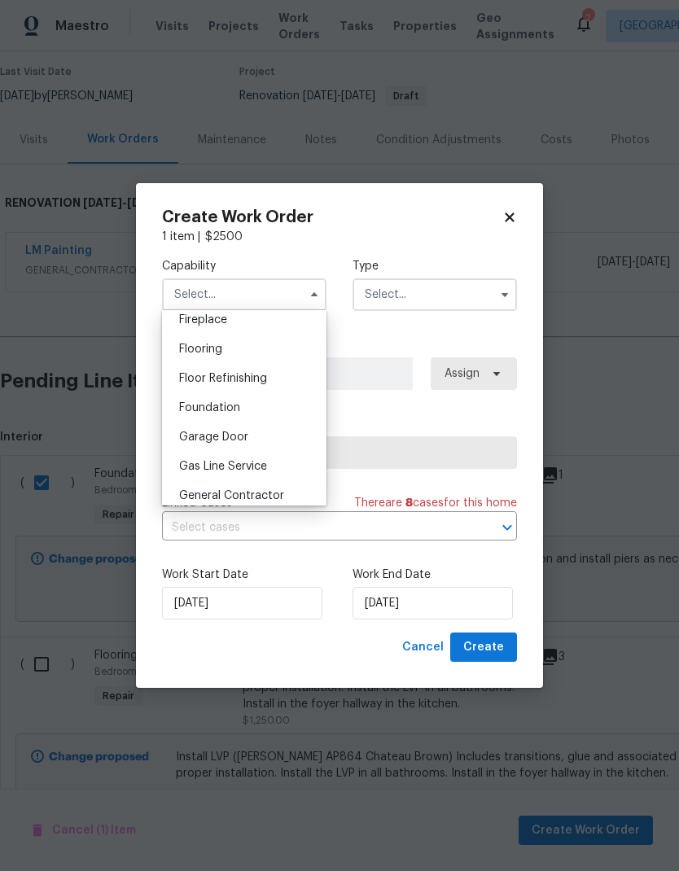
click at [286, 443] on div "Garage Door" at bounding box center [244, 437] width 156 height 29
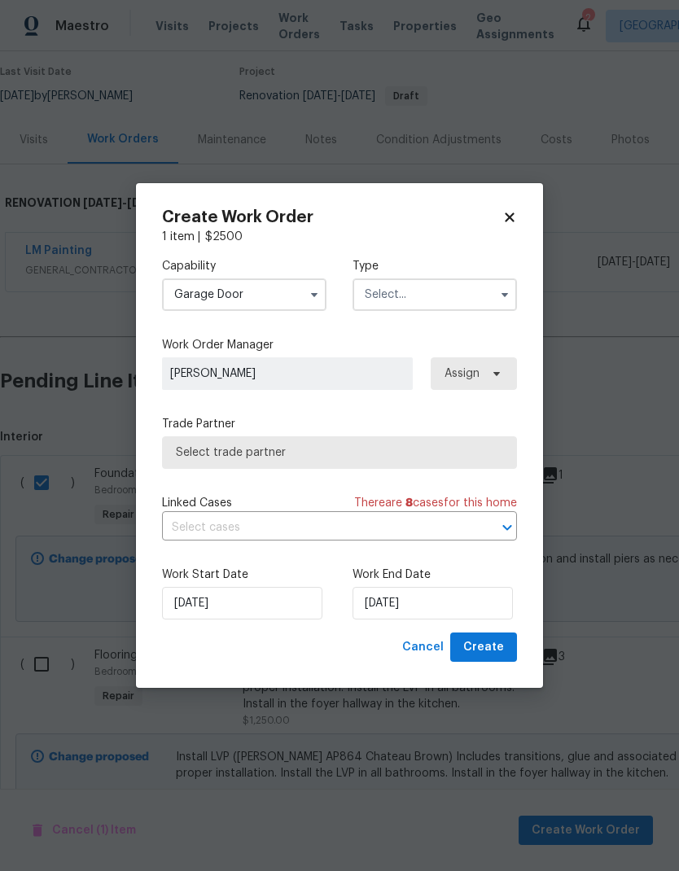
click at [296, 286] on input "Garage Door" at bounding box center [244, 294] width 164 height 33
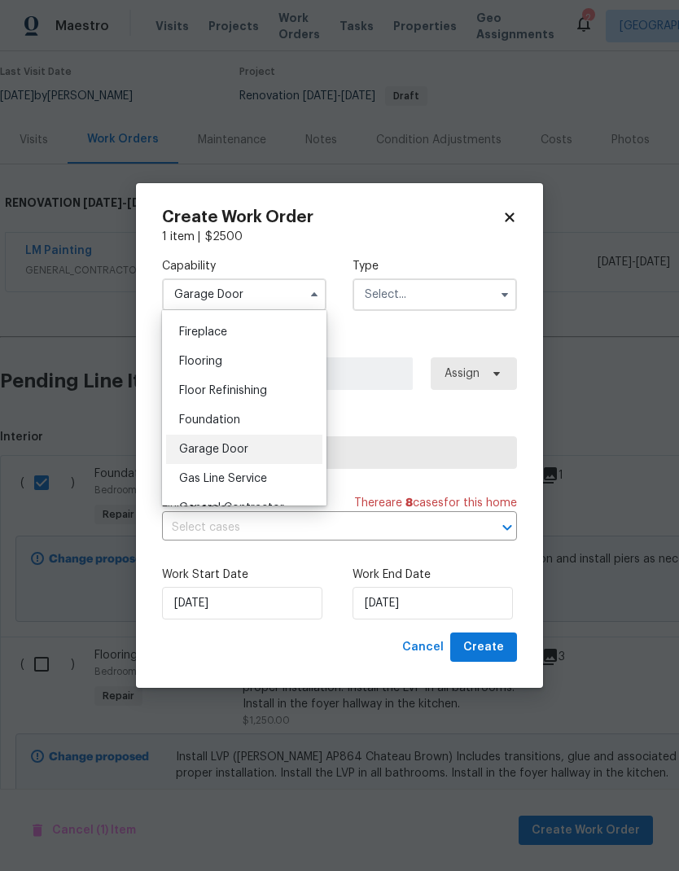
scroll to position [603, 0]
click at [226, 415] on span "Foundation" at bounding box center [209, 416] width 61 height 11
type input "Foundation"
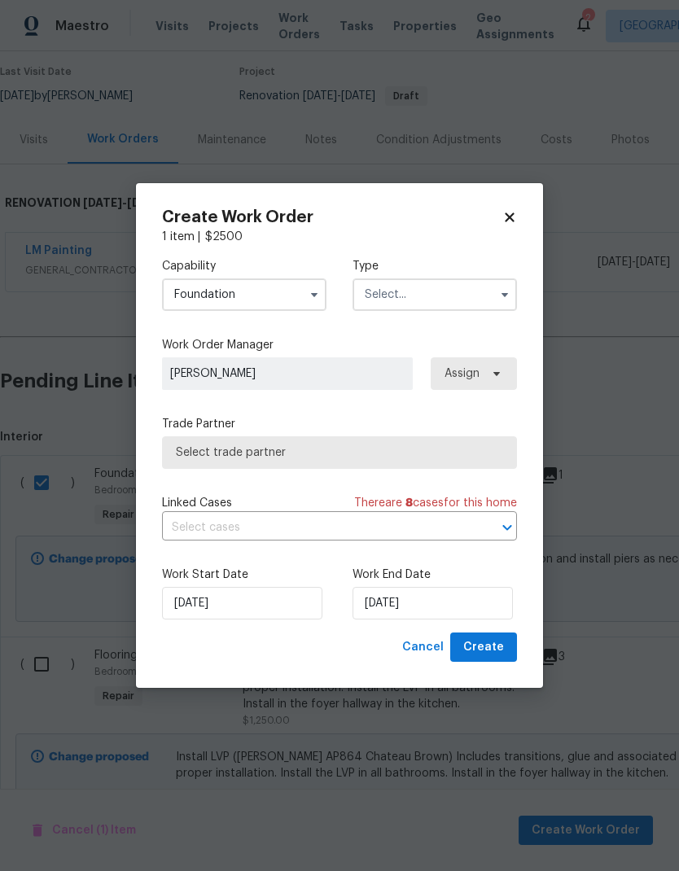
click at [438, 292] on input "text" at bounding box center [435, 294] width 164 height 33
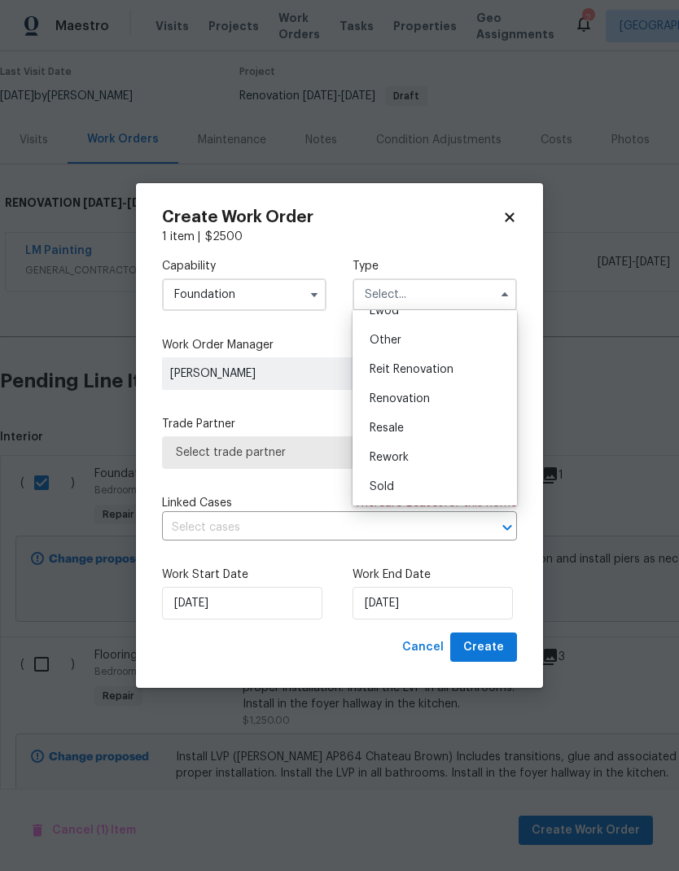
scroll to position [194, 0]
click at [419, 397] on span "Renovation" at bounding box center [400, 398] width 60 height 11
type input "Renovation"
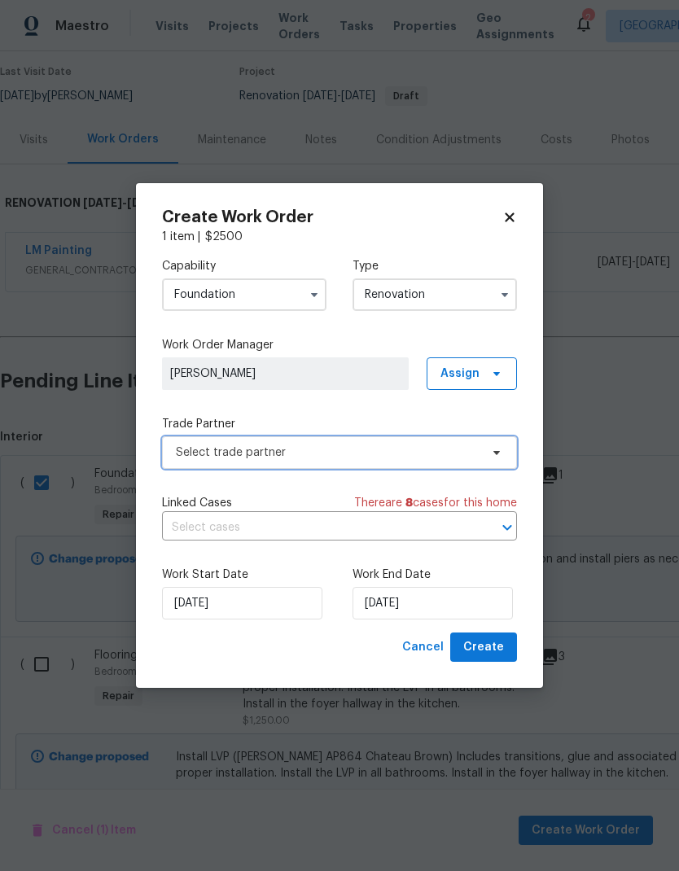
click at [359, 457] on span "Select trade partner" at bounding box center [328, 453] width 304 height 16
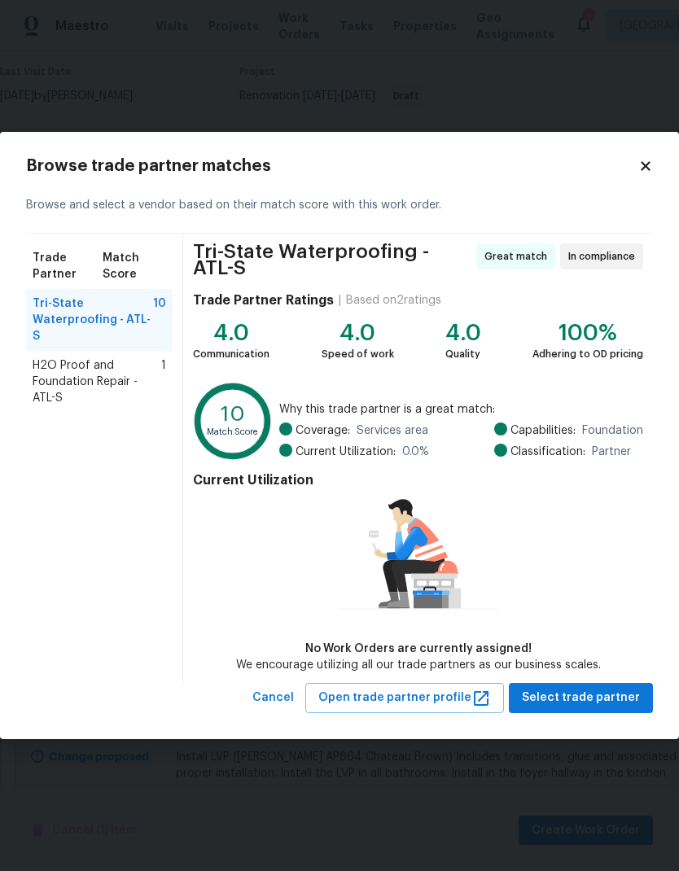
click at [74, 360] on span "H2O Proof and Foundation Repair - ATL-S" at bounding box center [97, 381] width 129 height 49
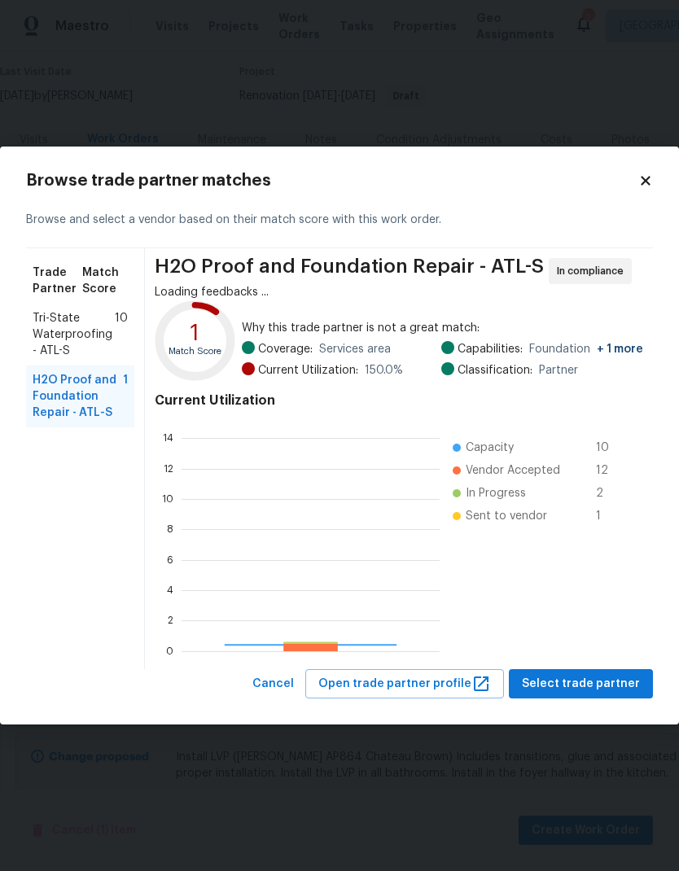
scroll to position [228, 258]
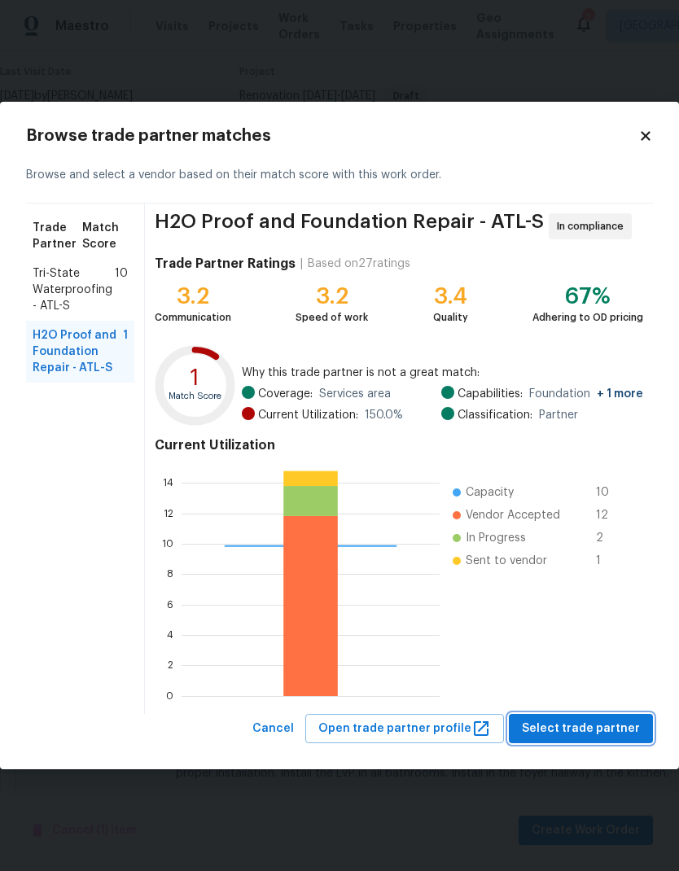
click at [594, 730] on span "Select trade partner" at bounding box center [581, 729] width 118 height 20
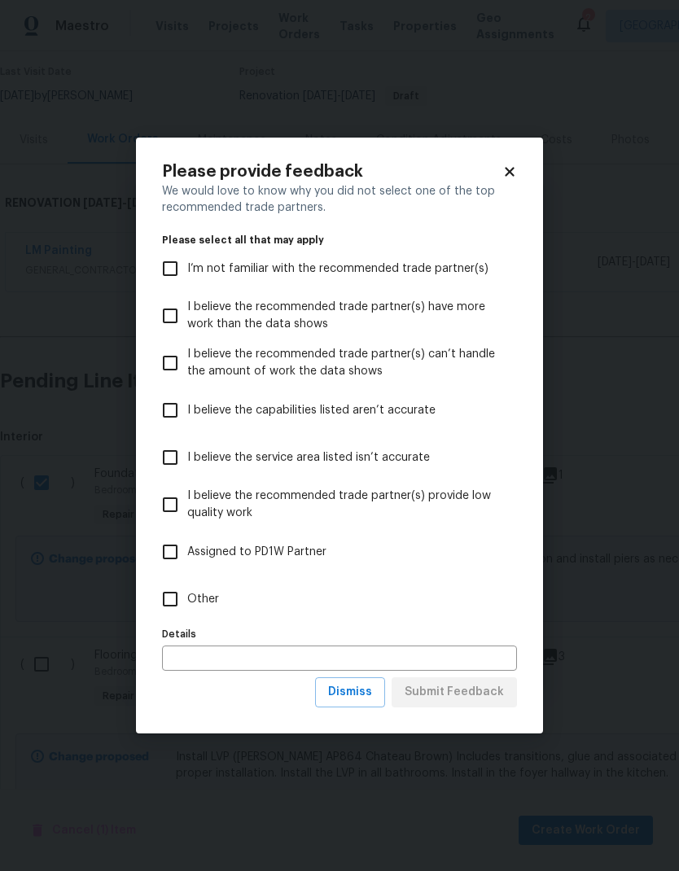
click at [213, 593] on span "Other" at bounding box center [203, 599] width 32 height 17
click at [187, 593] on input "Other" at bounding box center [170, 599] width 34 height 34
checkbox input "true"
click at [468, 691] on span "Submit Feedback" at bounding box center [454, 692] width 99 height 20
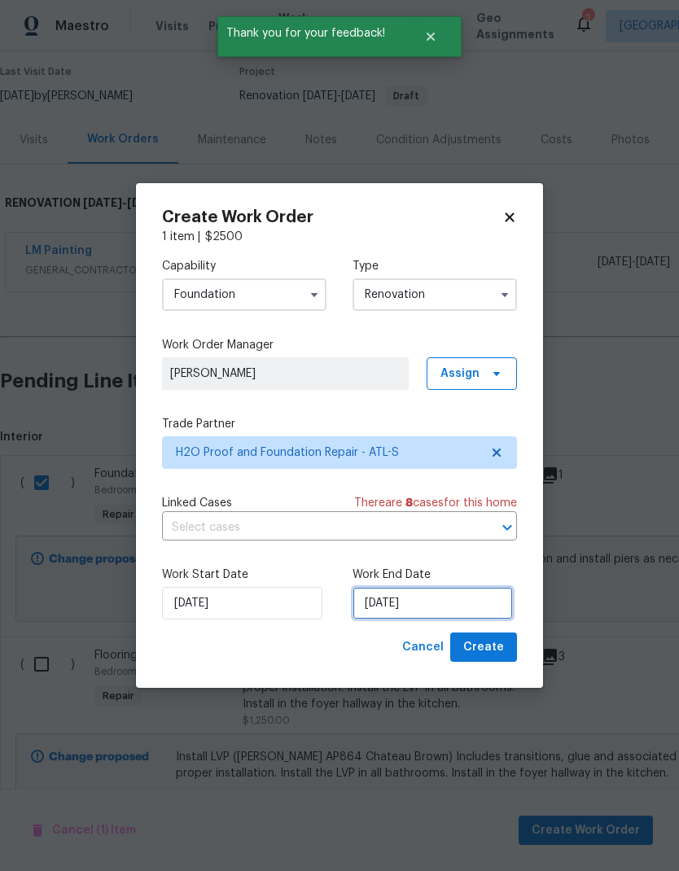
click at [459, 600] on input "[DATE]" at bounding box center [433, 603] width 160 height 33
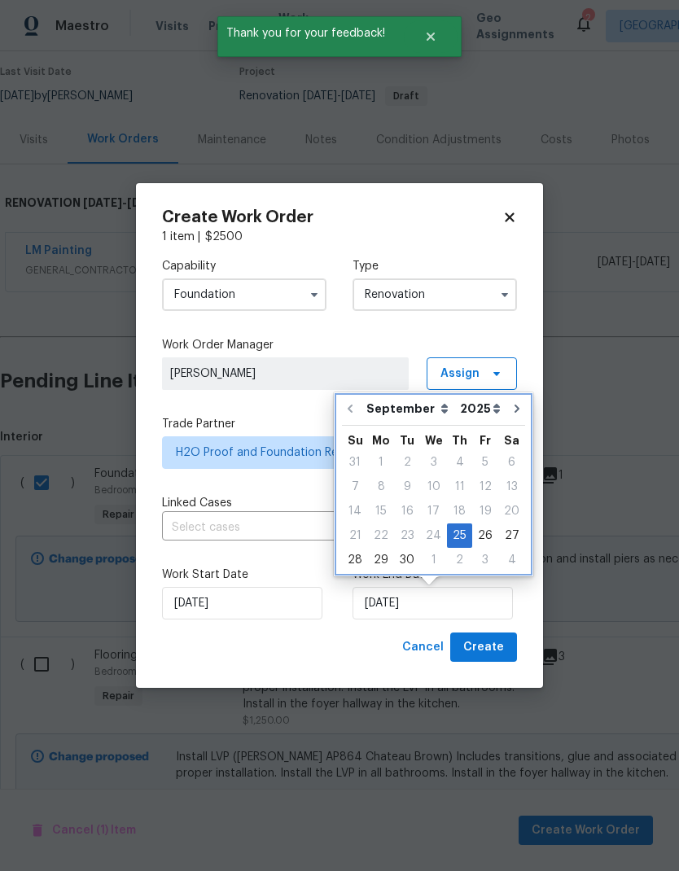
click at [511, 411] on icon "Go to next month" at bounding box center [517, 408] width 13 height 13
type input "10/25/2025"
select select "9"
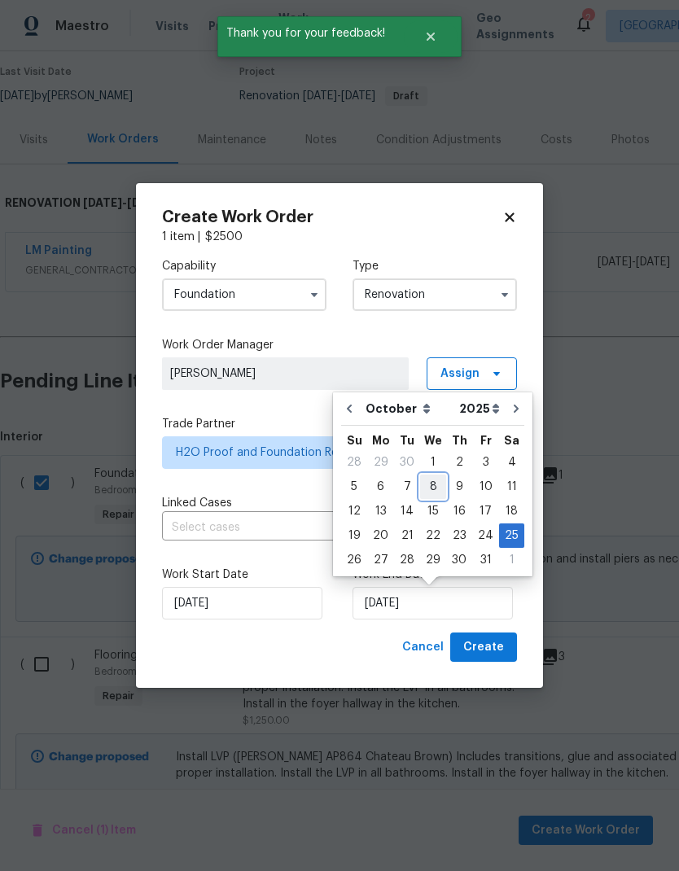
click at [434, 491] on div "8" at bounding box center [433, 486] width 26 height 23
type input "[DATE]"
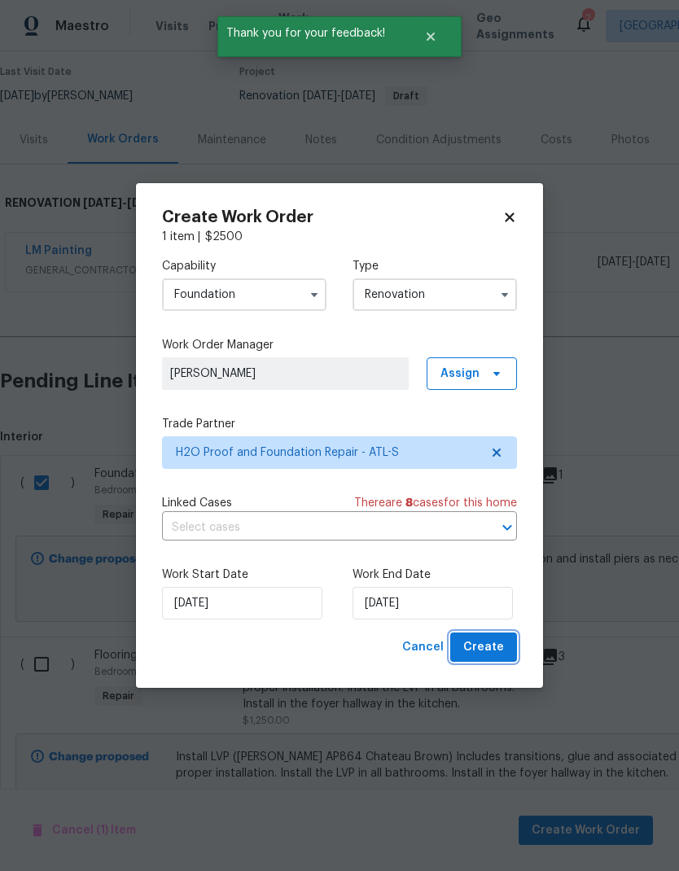
click at [508, 649] on button "Create" at bounding box center [483, 648] width 67 height 30
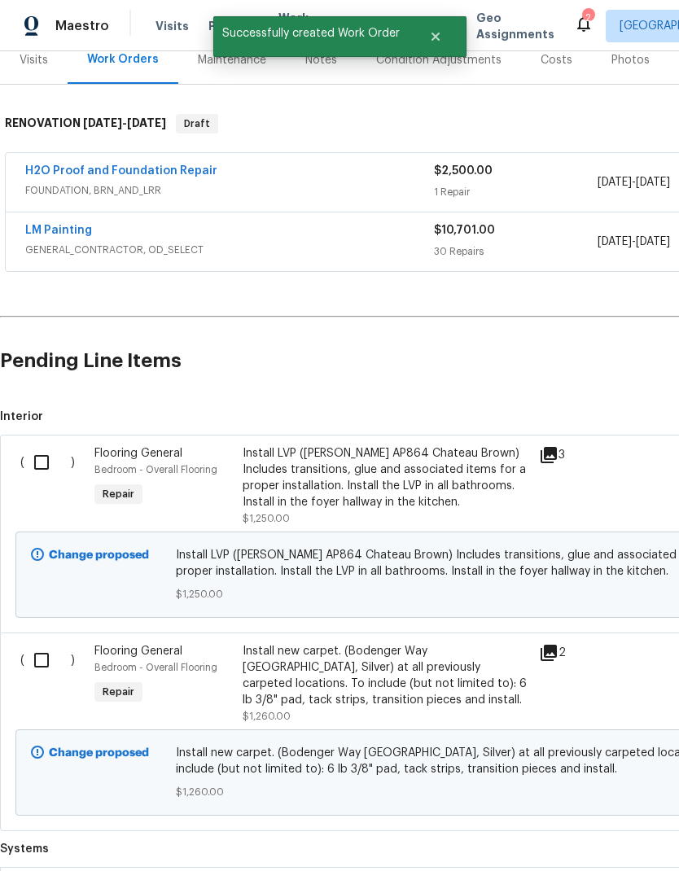
scroll to position [217, 0]
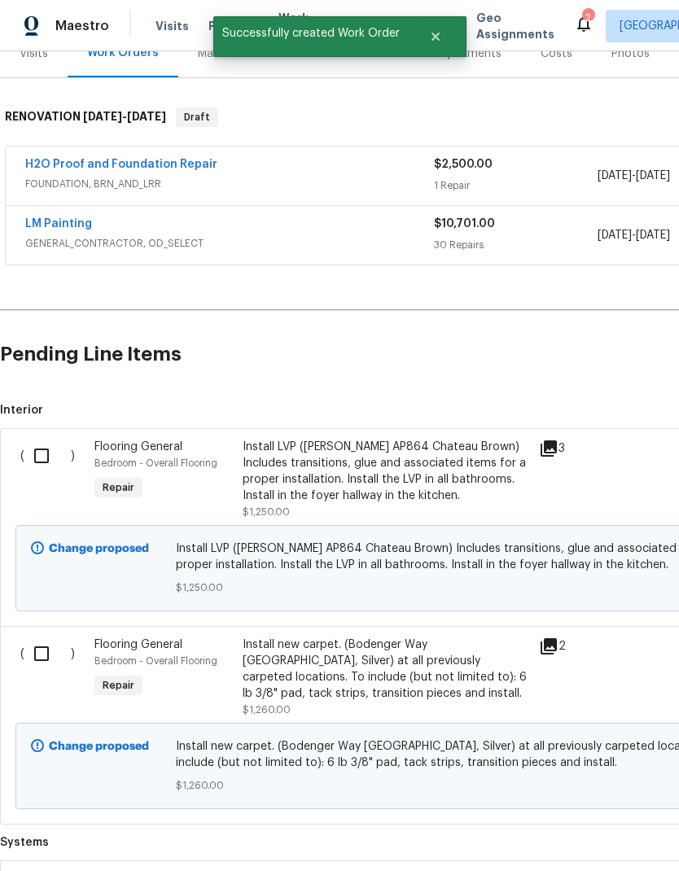
click at [44, 660] on input "checkbox" at bounding box center [47, 654] width 46 height 34
checkbox input "true"
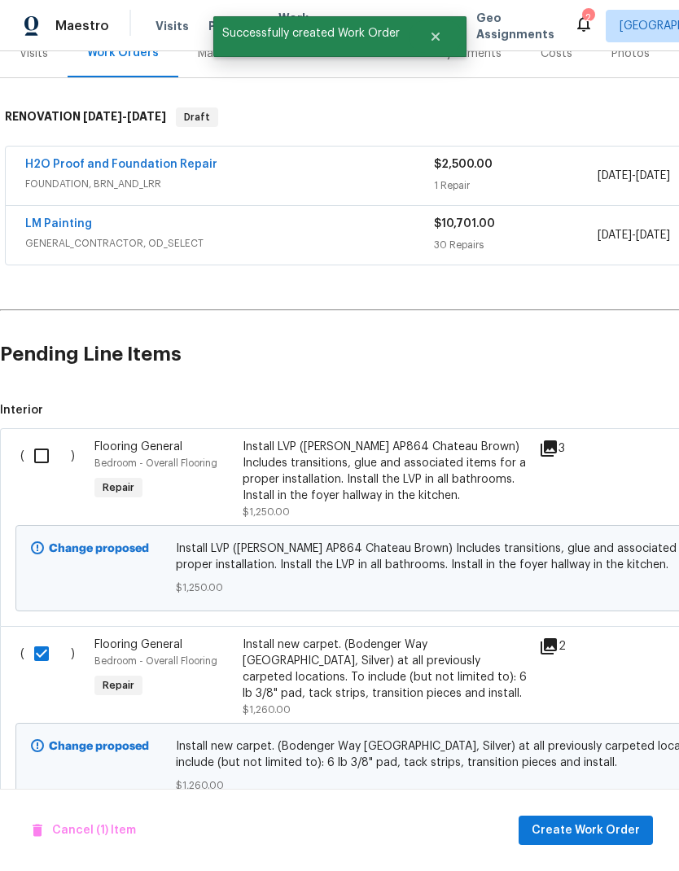
click at [51, 452] on input "checkbox" at bounding box center [47, 456] width 46 height 34
checkbox input "true"
click at [607, 826] on span "Create Work Order" at bounding box center [586, 831] width 108 height 20
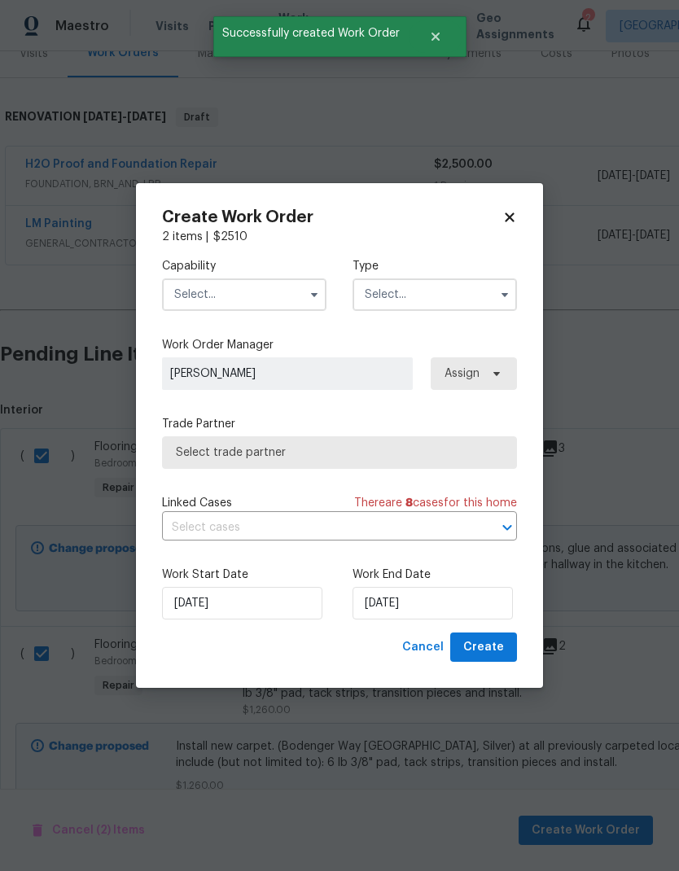
click at [260, 292] on input "text" at bounding box center [244, 294] width 164 height 33
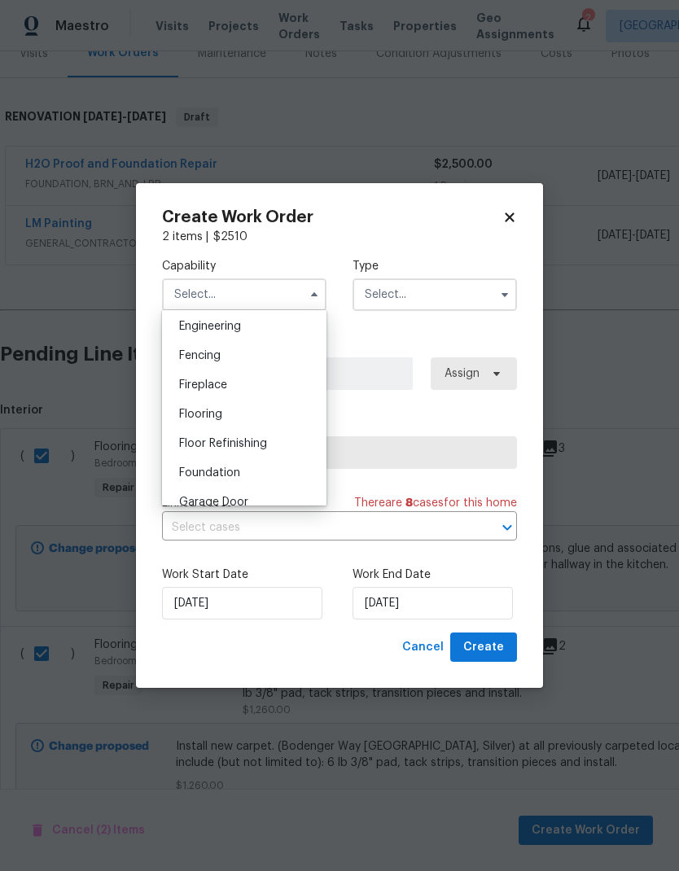
scroll to position [566, 0]
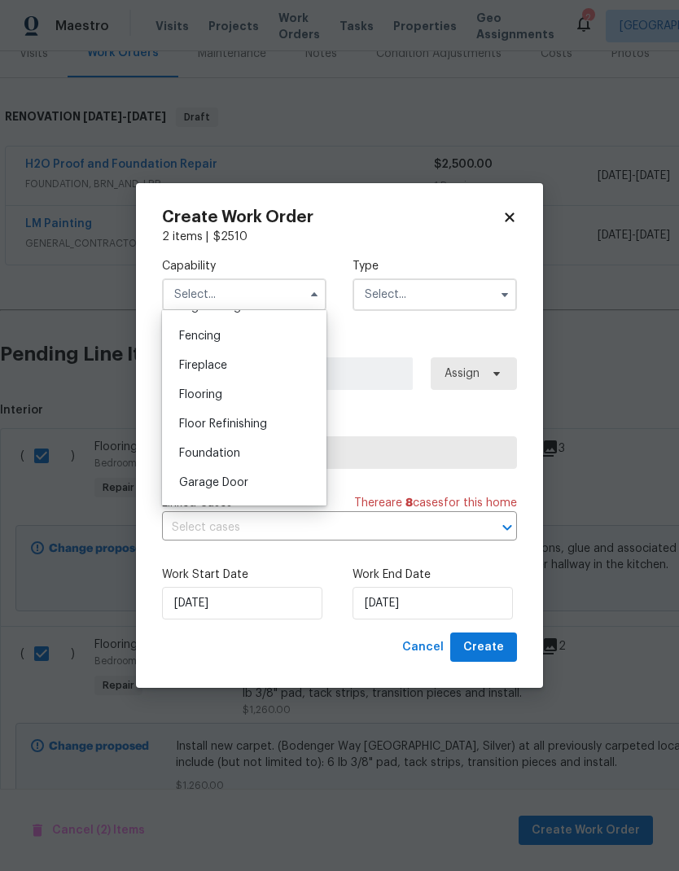
click at [230, 398] on div "Flooring" at bounding box center [244, 394] width 156 height 29
type input "Flooring"
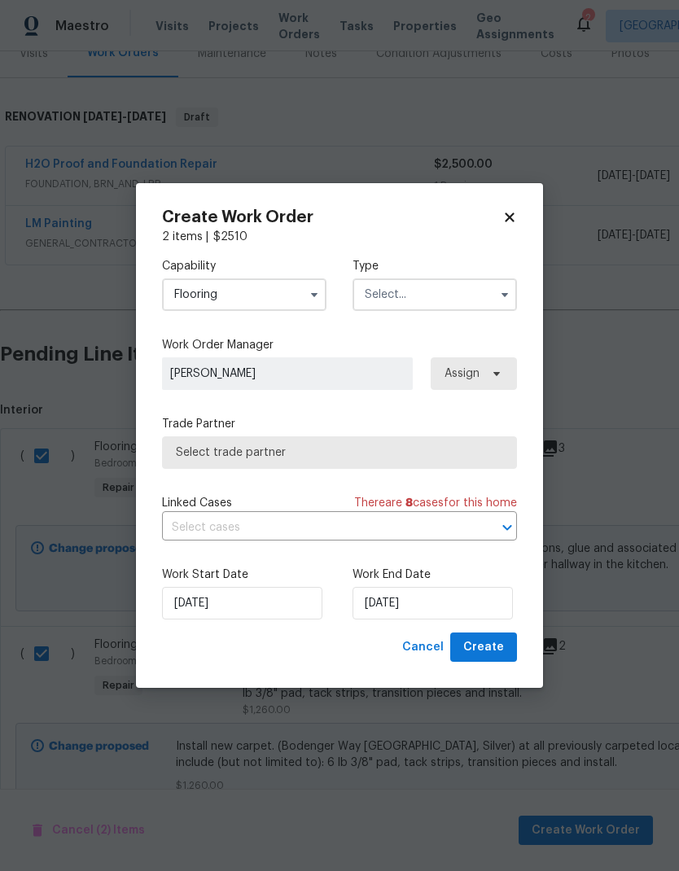
click at [412, 287] on input "text" at bounding box center [435, 294] width 164 height 33
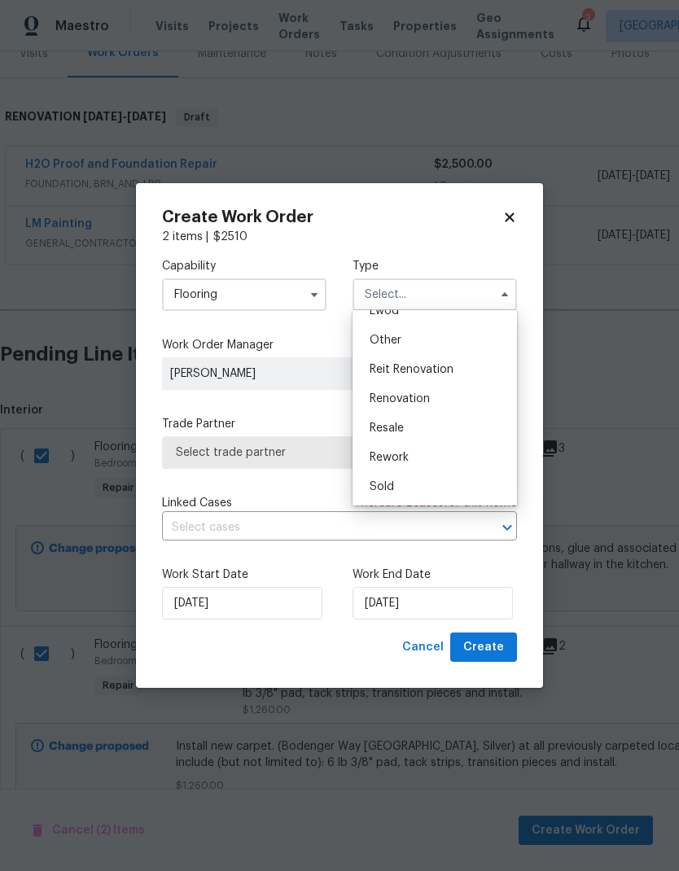
scroll to position [194, 0]
click at [429, 399] on span "Renovation" at bounding box center [400, 398] width 60 height 11
type input "Renovation"
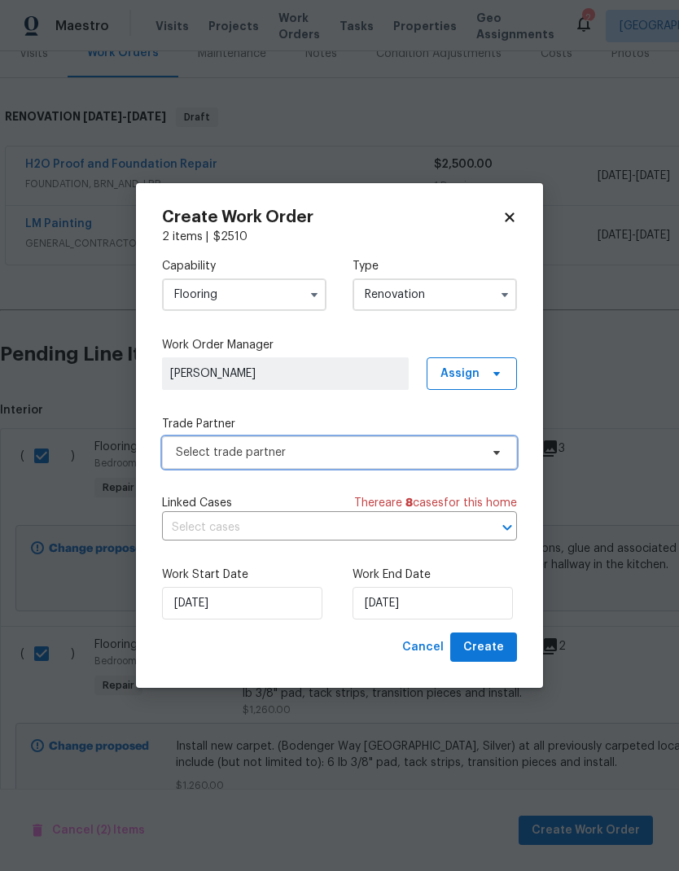
click at [334, 446] on span "Select trade partner" at bounding box center [328, 453] width 304 height 16
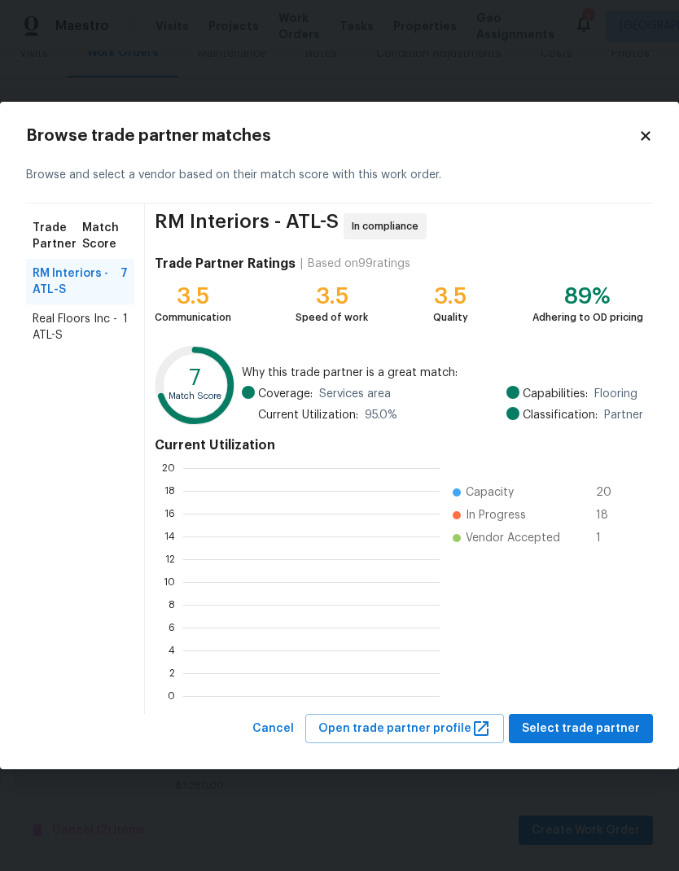
scroll to position [228, 256]
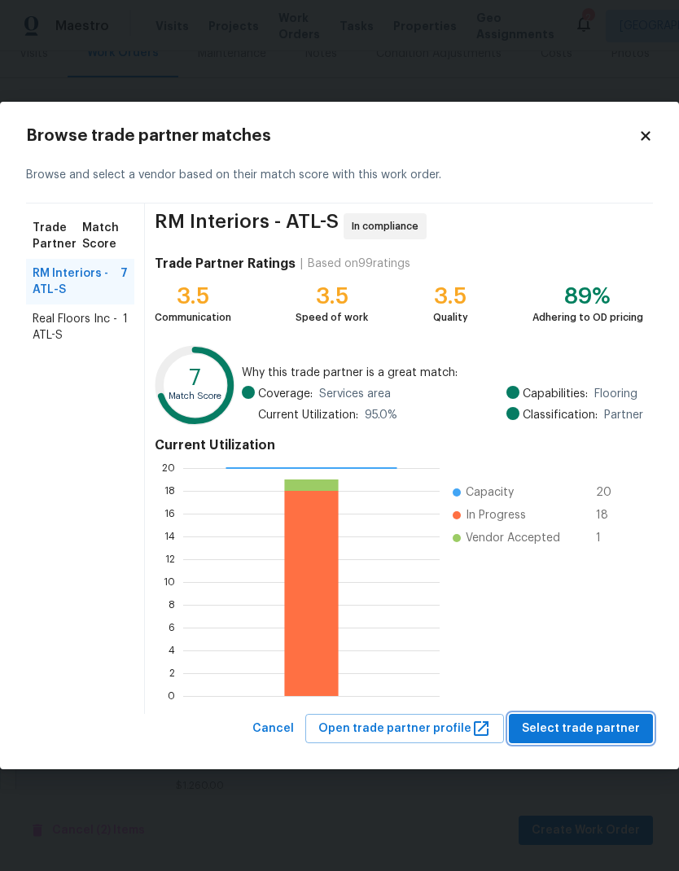
click at [593, 714] on button "Select trade partner" at bounding box center [581, 729] width 144 height 30
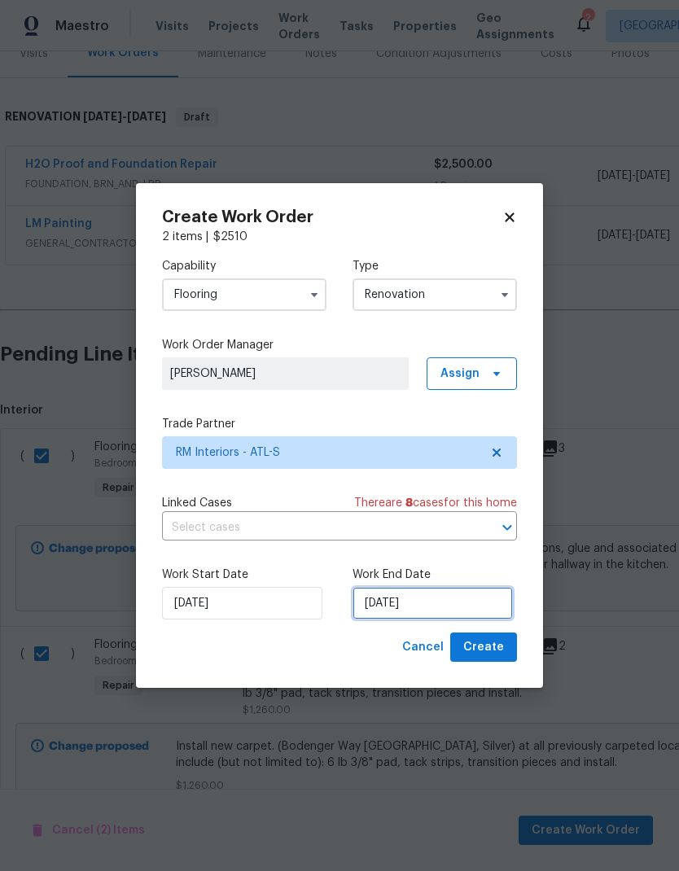
click at [463, 598] on input "[DATE]" at bounding box center [433, 603] width 160 height 33
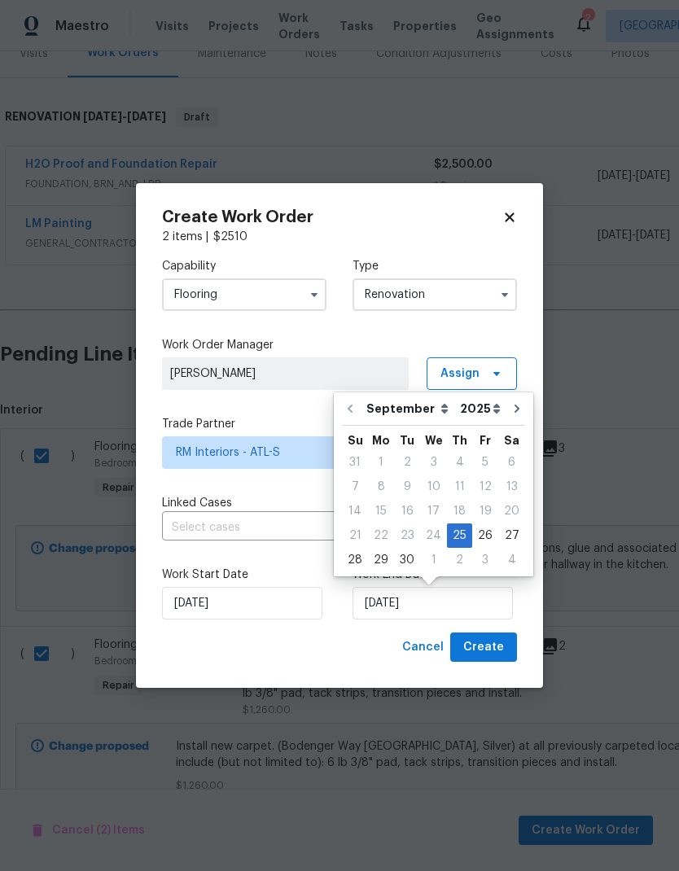
click at [511, 410] on icon "Go to next month" at bounding box center [517, 408] width 13 height 13
type input "10/25/2025"
select select "9"
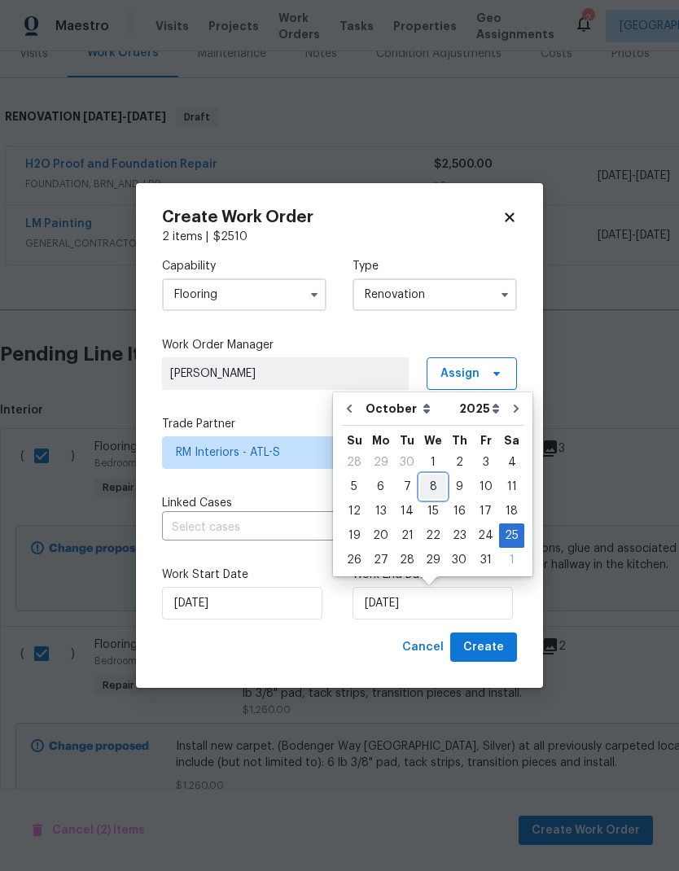
click at [431, 486] on div "8" at bounding box center [433, 486] width 26 height 23
type input "[DATE]"
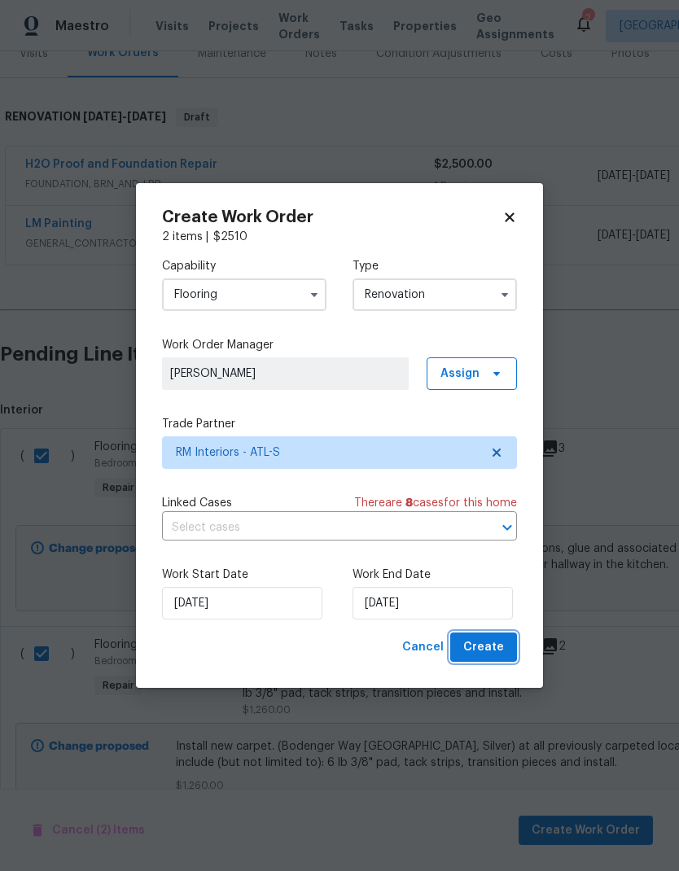
click at [490, 646] on span "Create" at bounding box center [483, 648] width 41 height 20
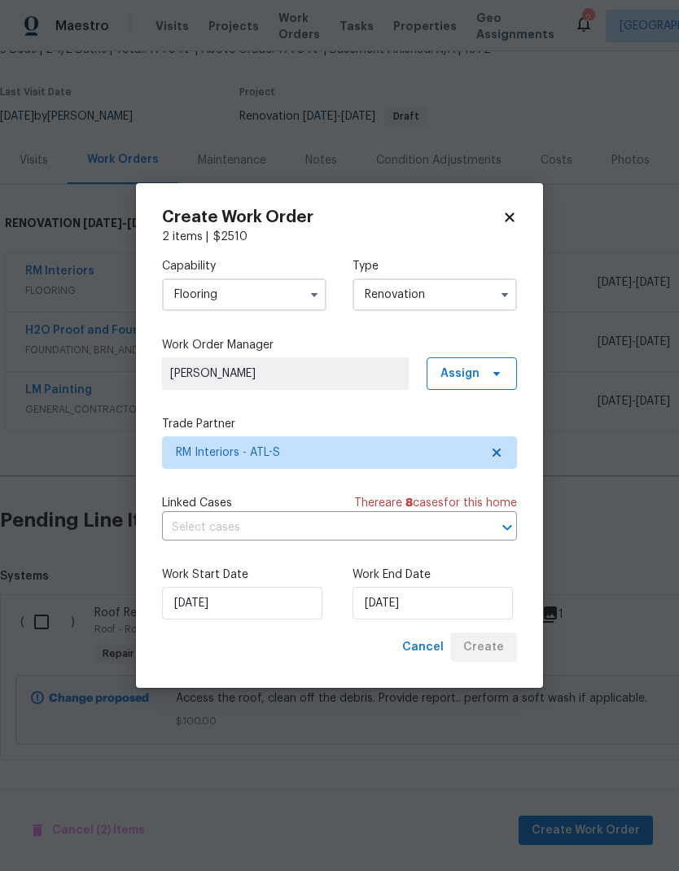
scroll to position [46, 0]
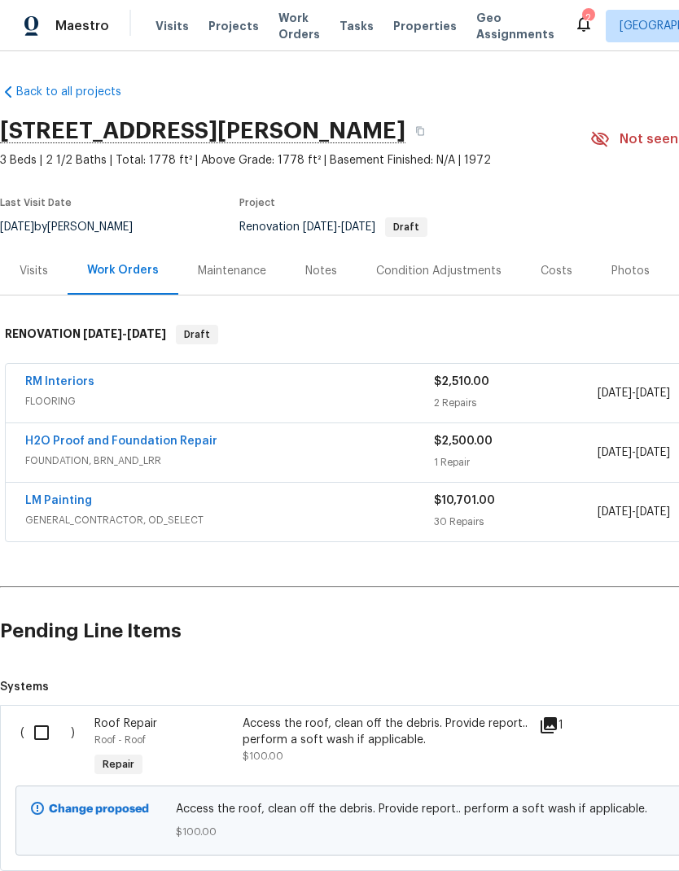
click at [42, 726] on input "checkbox" at bounding box center [47, 733] width 46 height 34
checkbox input "true"
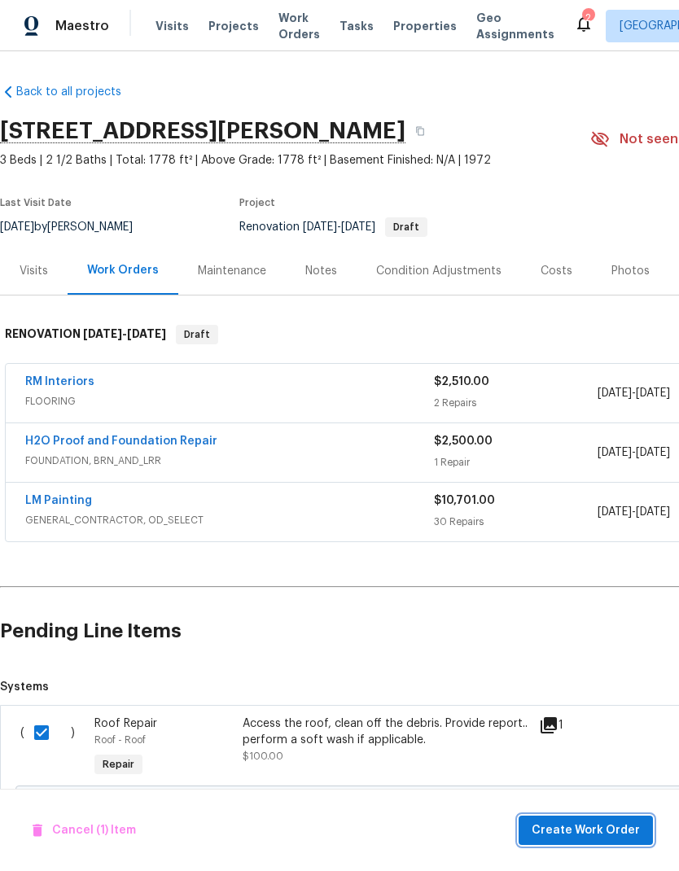
click at [584, 835] on span "Create Work Order" at bounding box center [586, 831] width 108 height 20
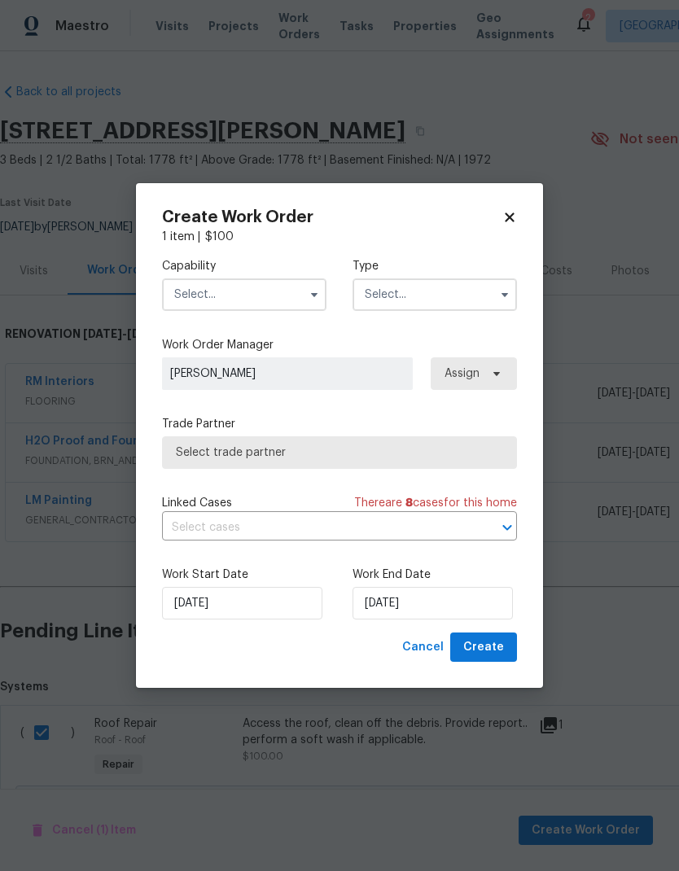
click at [254, 293] on input "text" at bounding box center [244, 294] width 164 height 33
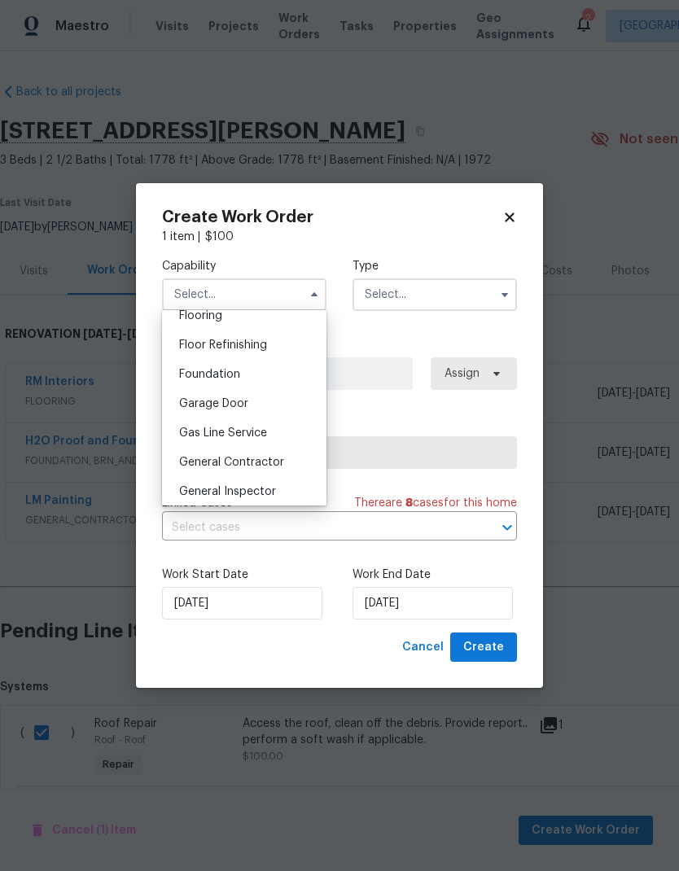
scroll to position [648, 0]
click at [273, 459] on span "General Contractor" at bounding box center [231, 459] width 105 height 11
type input "General Contractor"
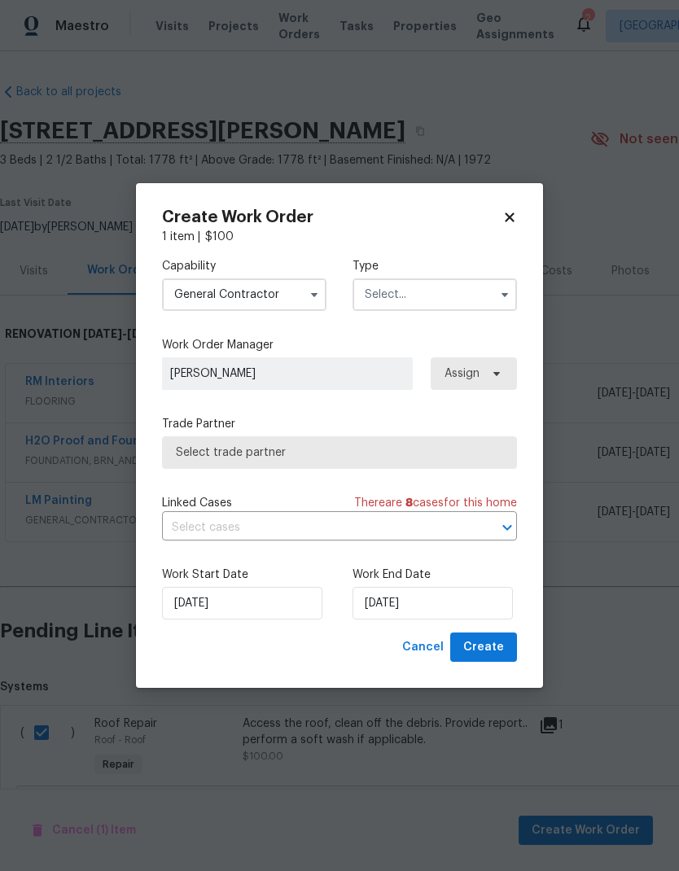
click at [433, 294] on input "text" at bounding box center [435, 294] width 164 height 33
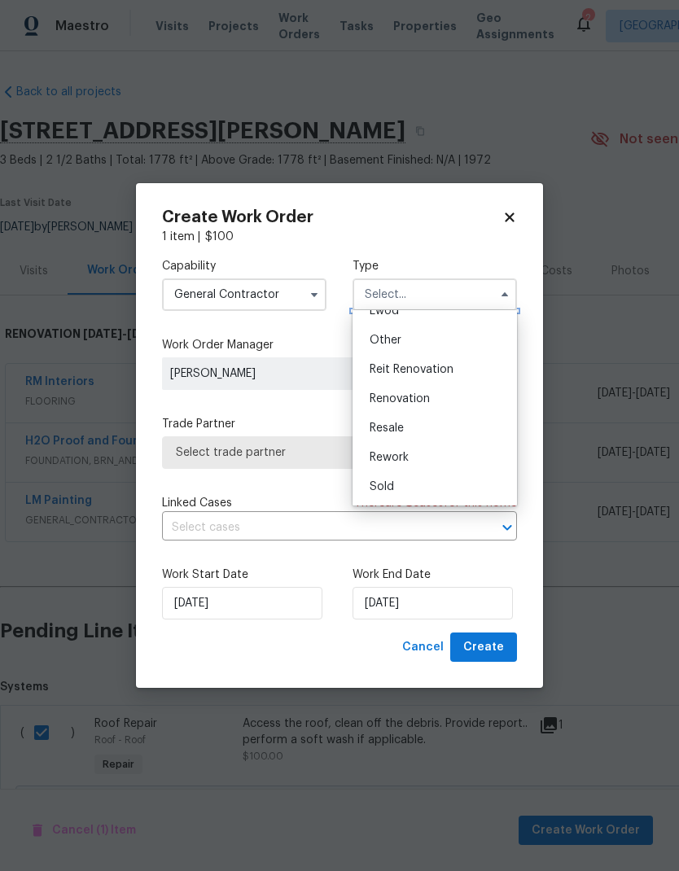
scroll to position [194, 0]
click at [428, 401] on span "Renovation" at bounding box center [400, 398] width 60 height 11
type input "Renovation"
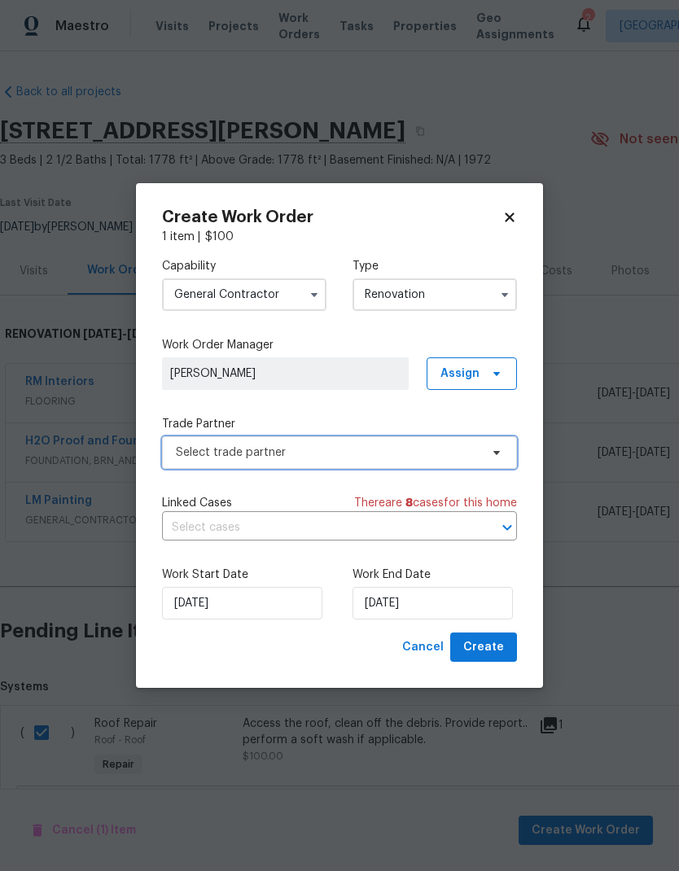
click at [357, 457] on span "Select trade partner" at bounding box center [328, 453] width 304 height 16
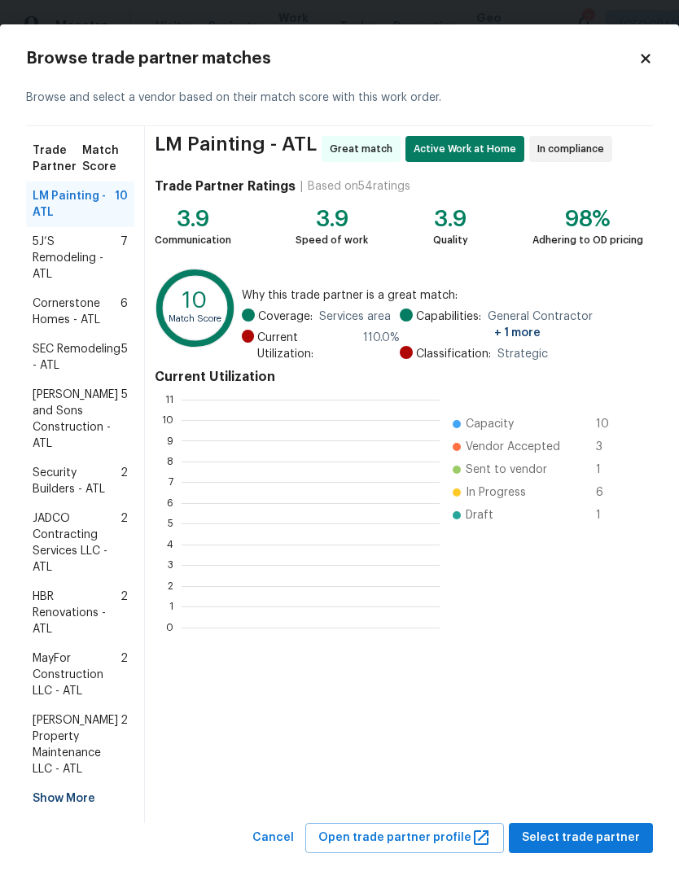
scroll to position [228, 258]
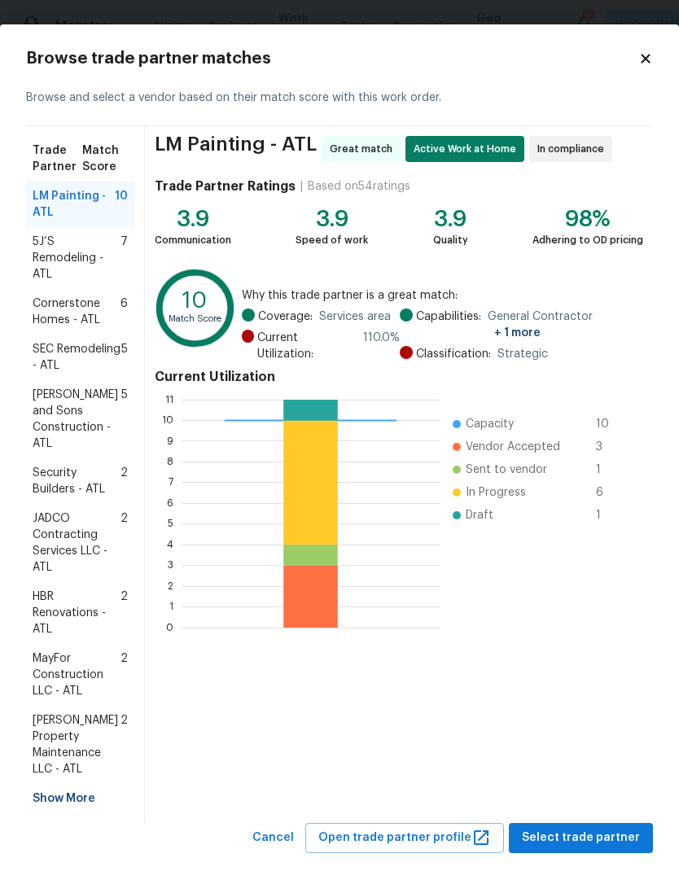
click at [78, 712] on span "Glen Property Maintenance LLC - ATL" at bounding box center [77, 744] width 88 height 65
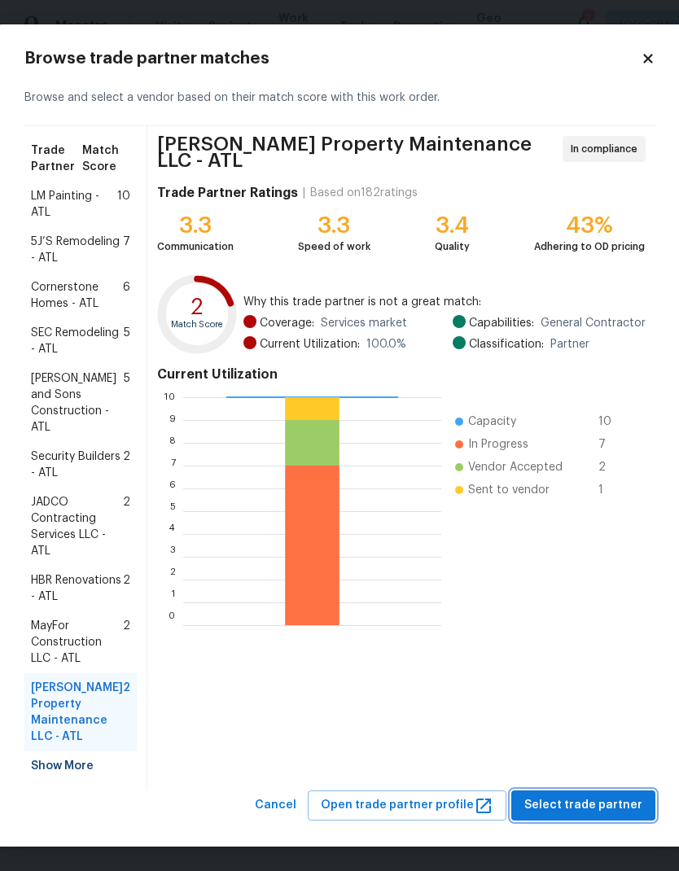
click at [596, 808] on span "Select trade partner" at bounding box center [583, 805] width 118 height 20
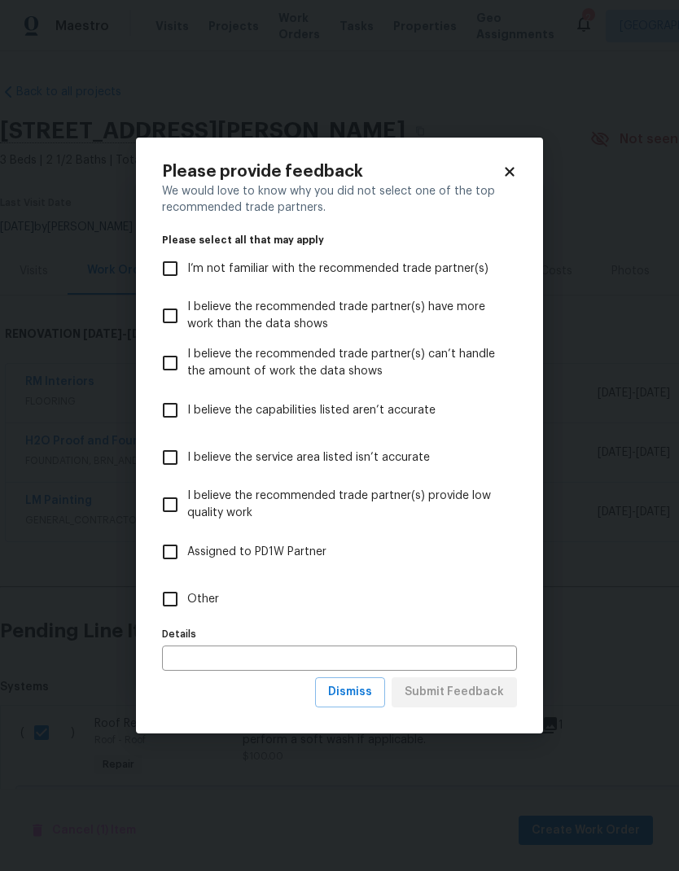
click at [210, 589] on label "Other" at bounding box center [328, 599] width 351 height 47
click at [187, 589] on input "Other" at bounding box center [170, 599] width 34 height 34
checkbox input "true"
click at [463, 700] on span "Submit Feedback" at bounding box center [454, 692] width 99 height 20
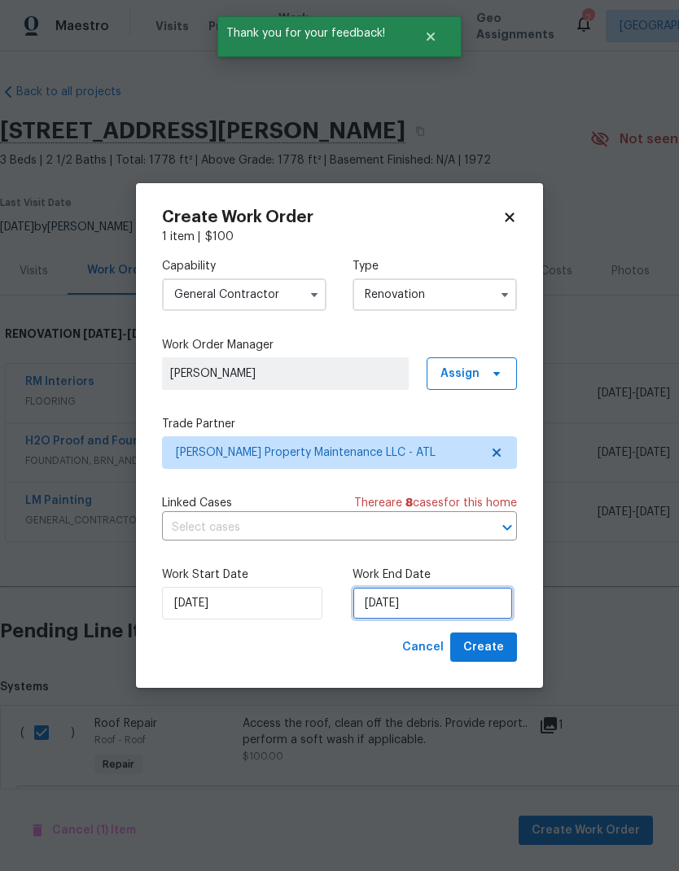
click at [456, 598] on input "[DATE]" at bounding box center [433, 603] width 160 height 33
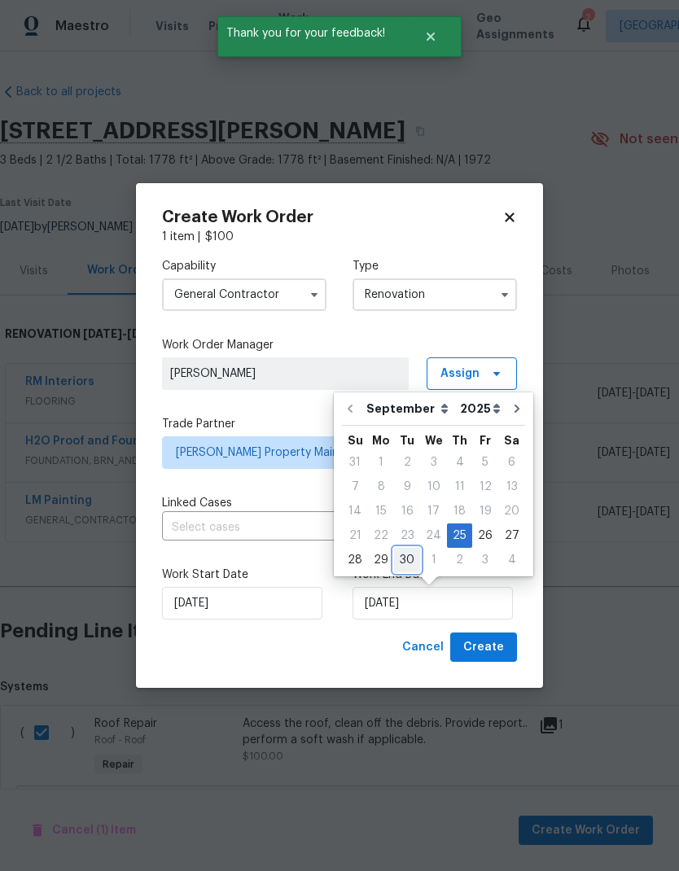
click at [407, 562] on div "30" at bounding box center [407, 560] width 26 height 23
type input "9/30/2025"
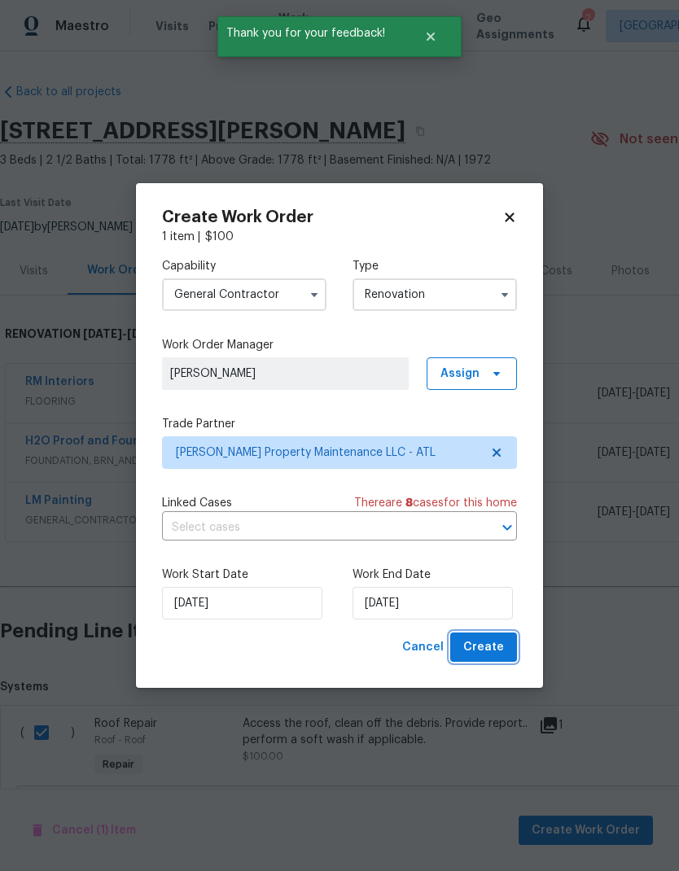
click at [497, 649] on span "Create" at bounding box center [483, 648] width 41 height 20
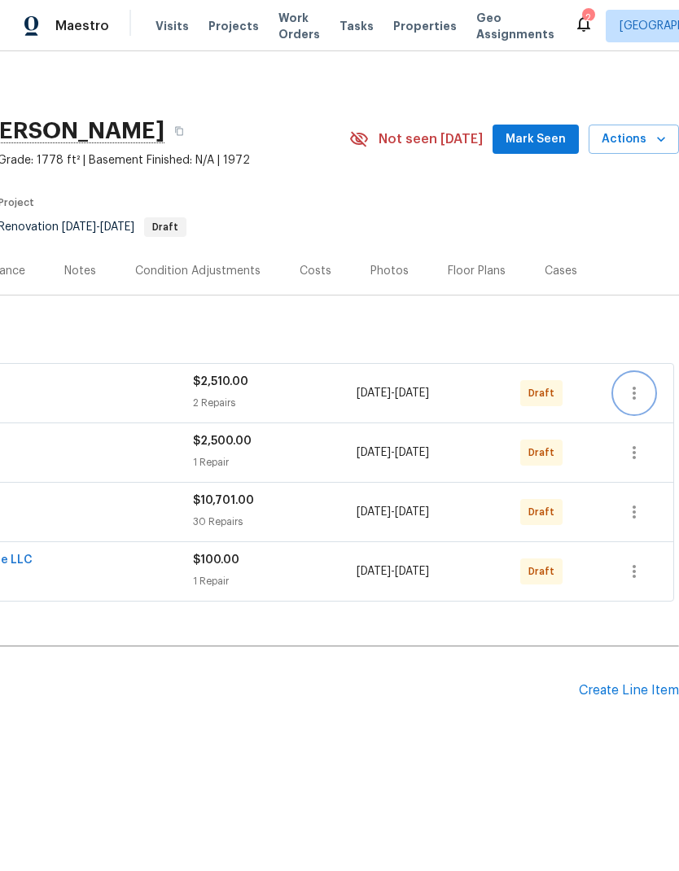
click at [633, 394] on icon "button" at bounding box center [634, 393] width 3 height 13
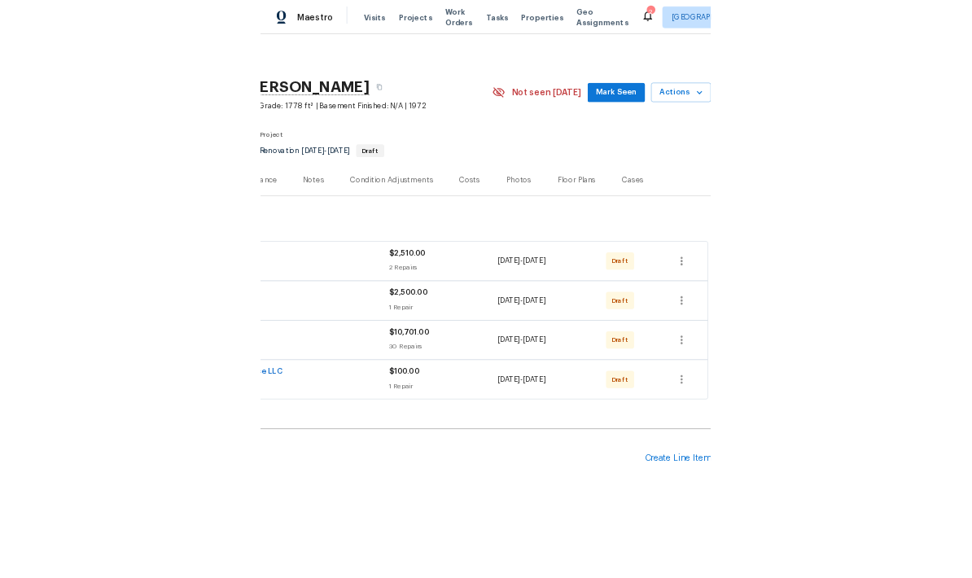
scroll to position [0, 241]
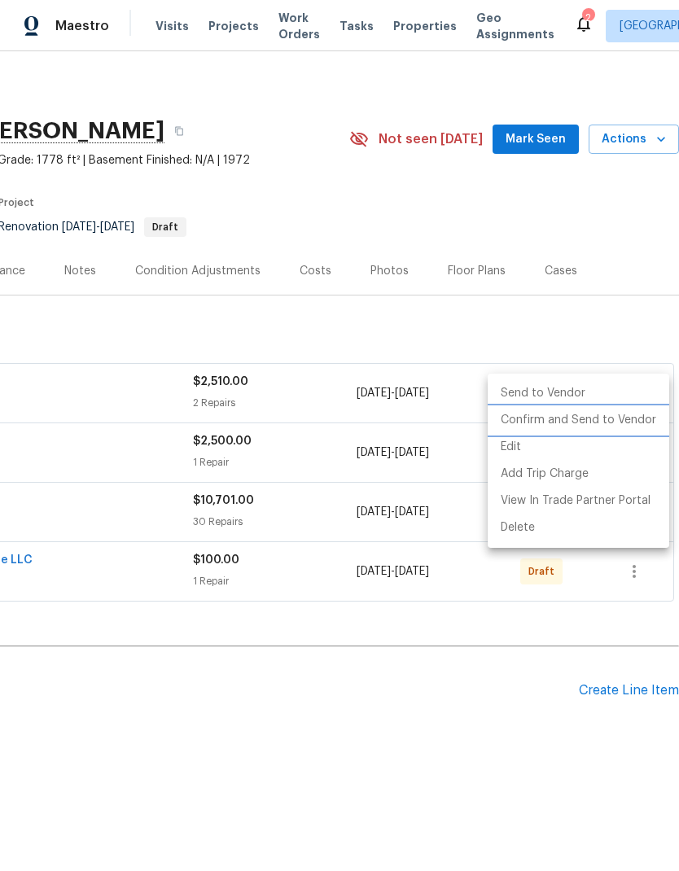
click at [624, 423] on li "Confirm and Send to Vendor" at bounding box center [579, 420] width 182 height 27
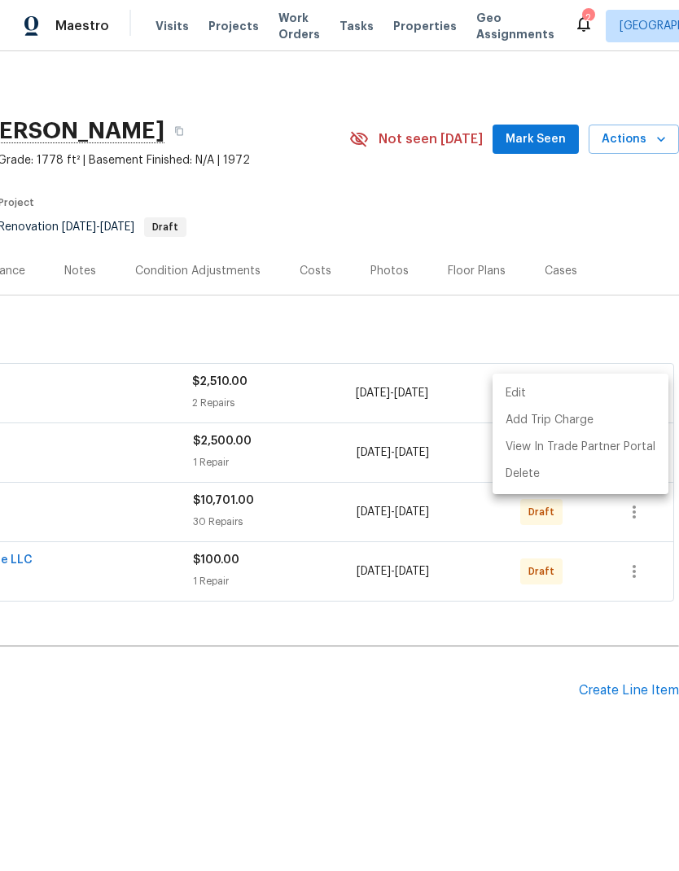
click at [620, 325] on div at bounding box center [339, 435] width 679 height 871
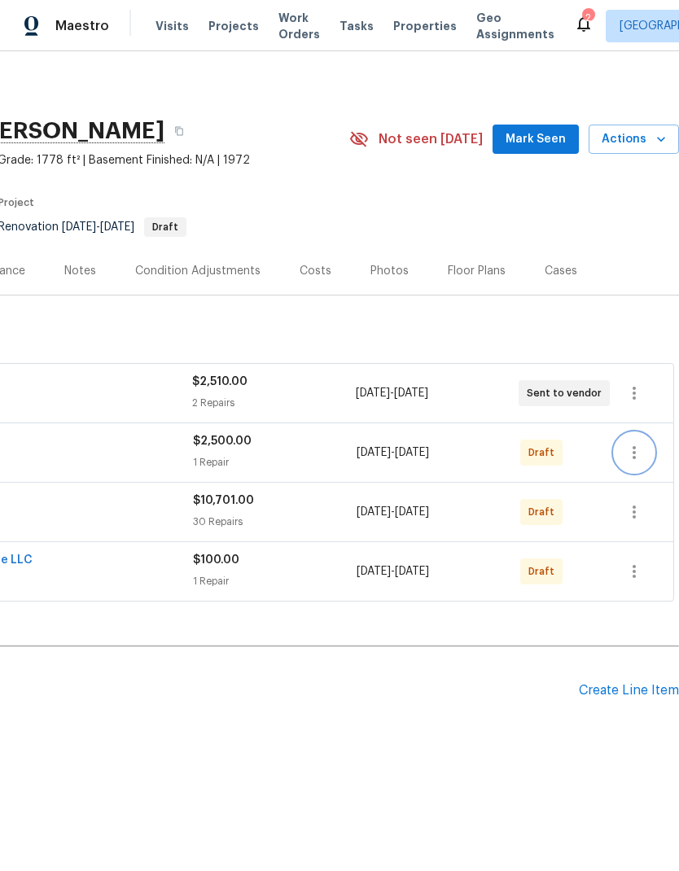
click at [635, 454] on icon "button" at bounding box center [634, 453] width 20 height 20
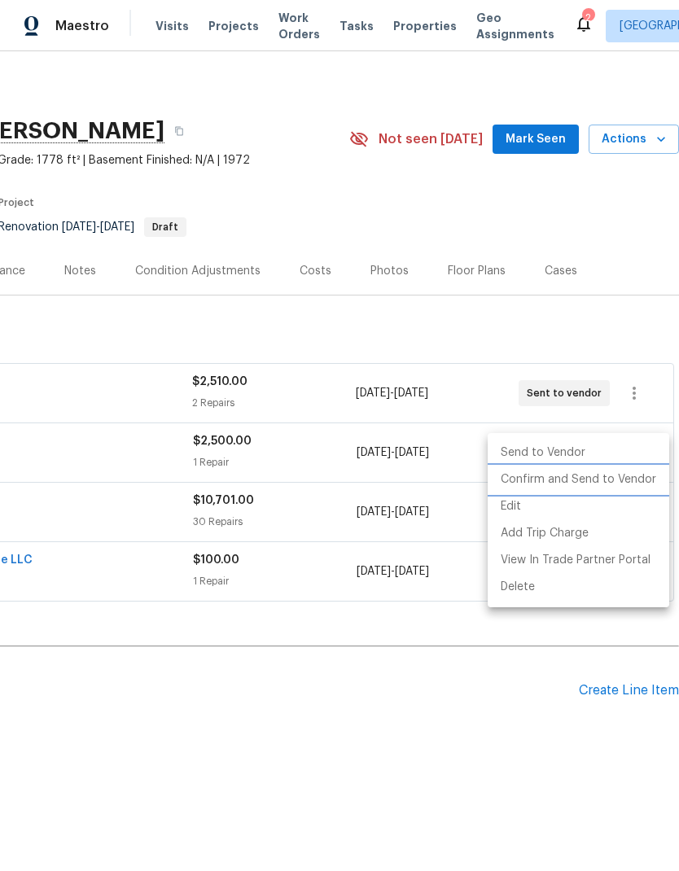
click at [618, 479] on li "Confirm and Send to Vendor" at bounding box center [579, 480] width 182 height 27
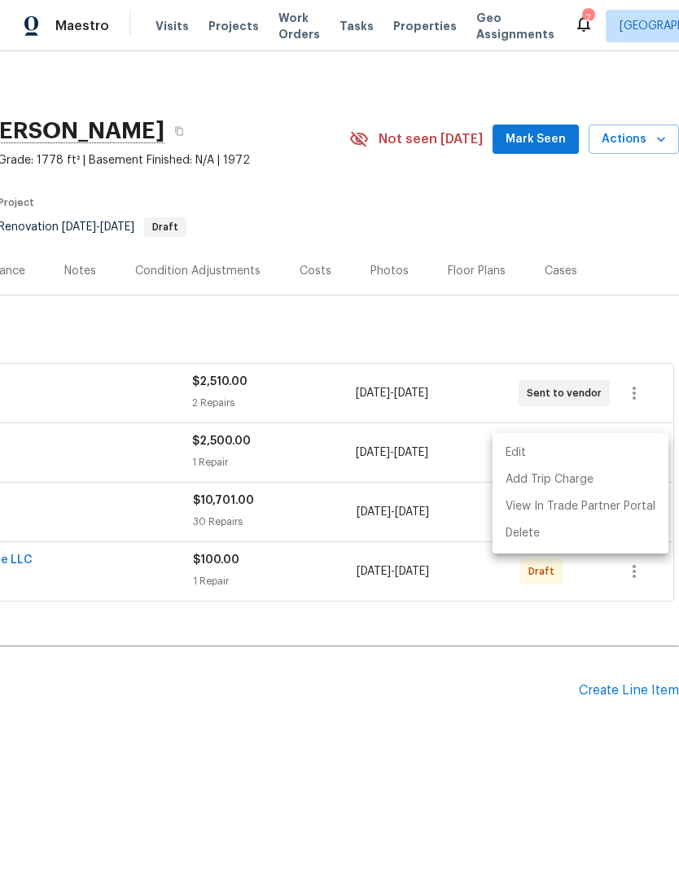
click at [514, 706] on div at bounding box center [339, 435] width 679 height 871
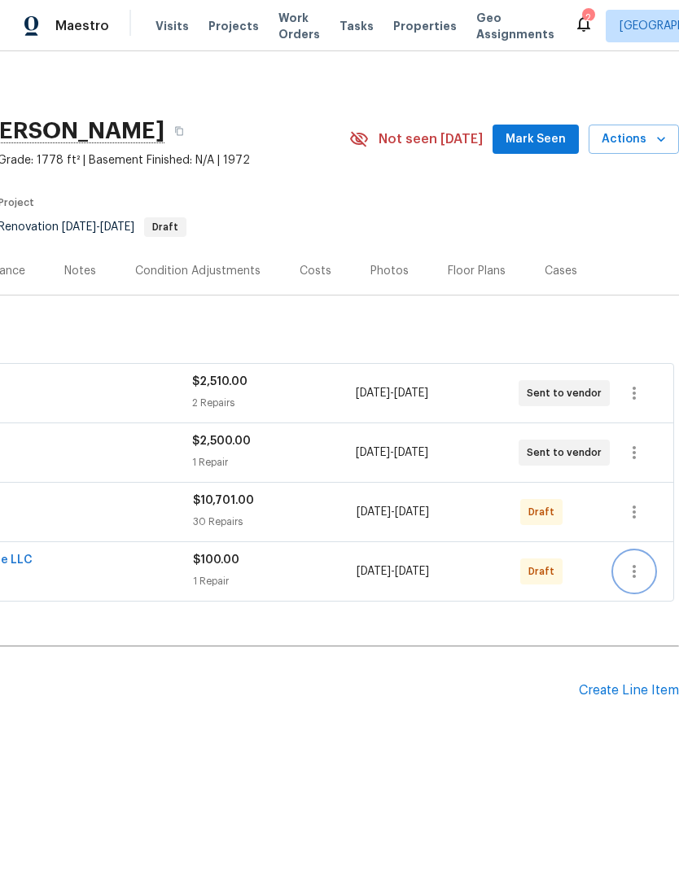
click at [639, 572] on icon "button" at bounding box center [634, 572] width 20 height 20
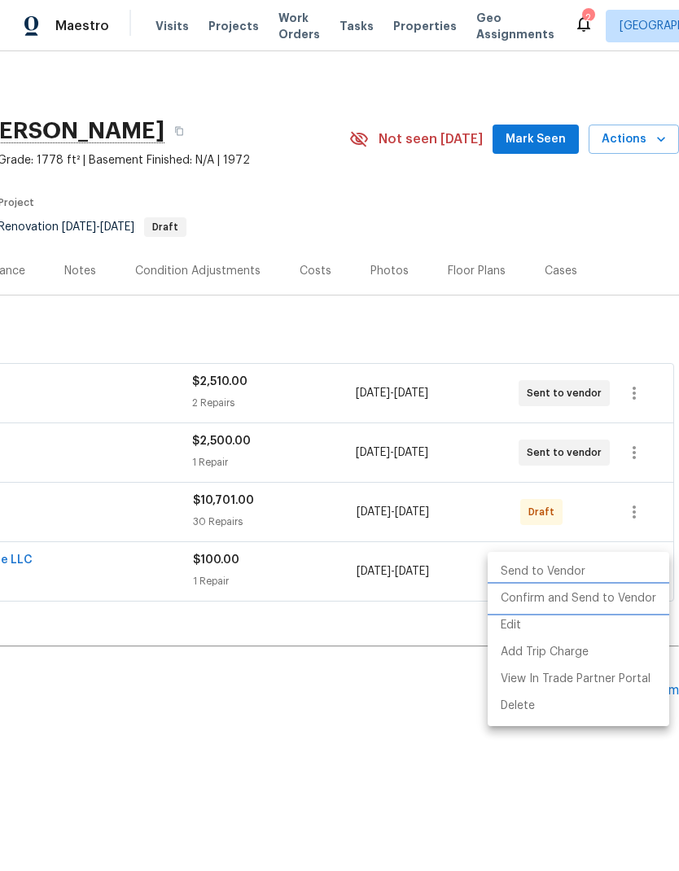
click at [615, 593] on li "Confirm and Send to Vendor" at bounding box center [579, 598] width 182 height 27
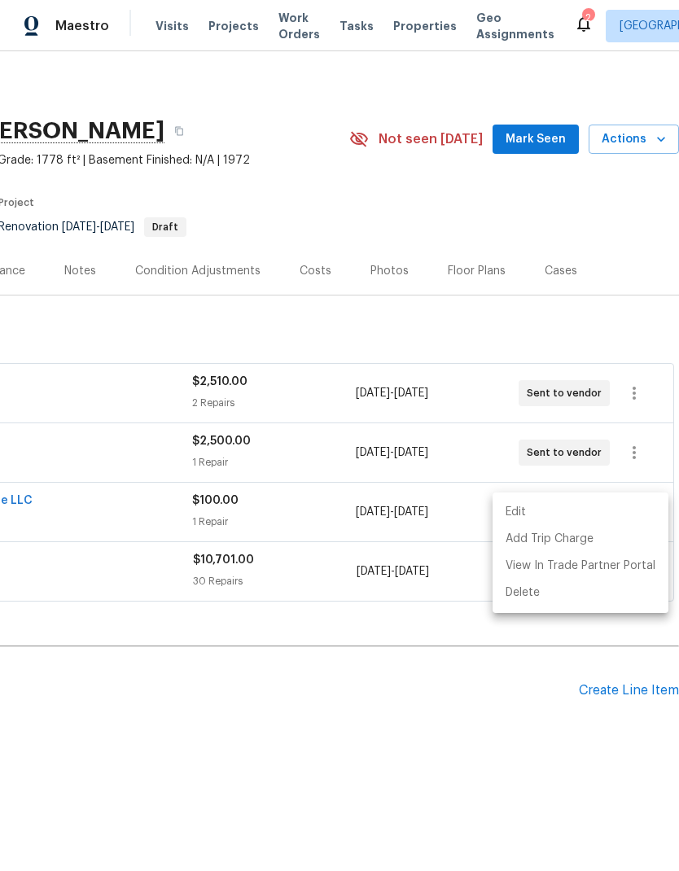
click at [528, 680] on div at bounding box center [339, 435] width 679 height 871
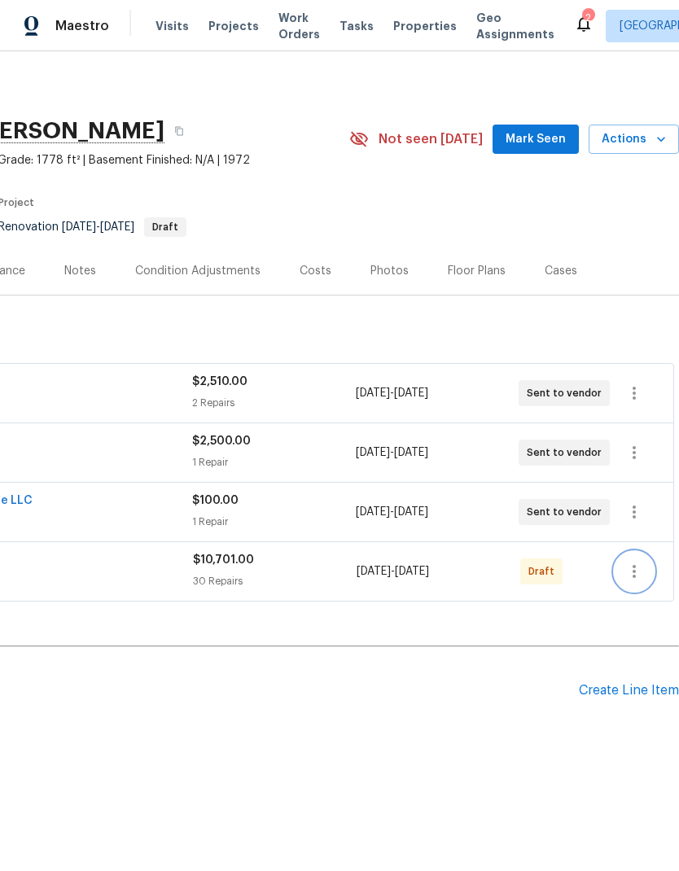
click at [638, 575] on icon "button" at bounding box center [634, 572] width 20 height 20
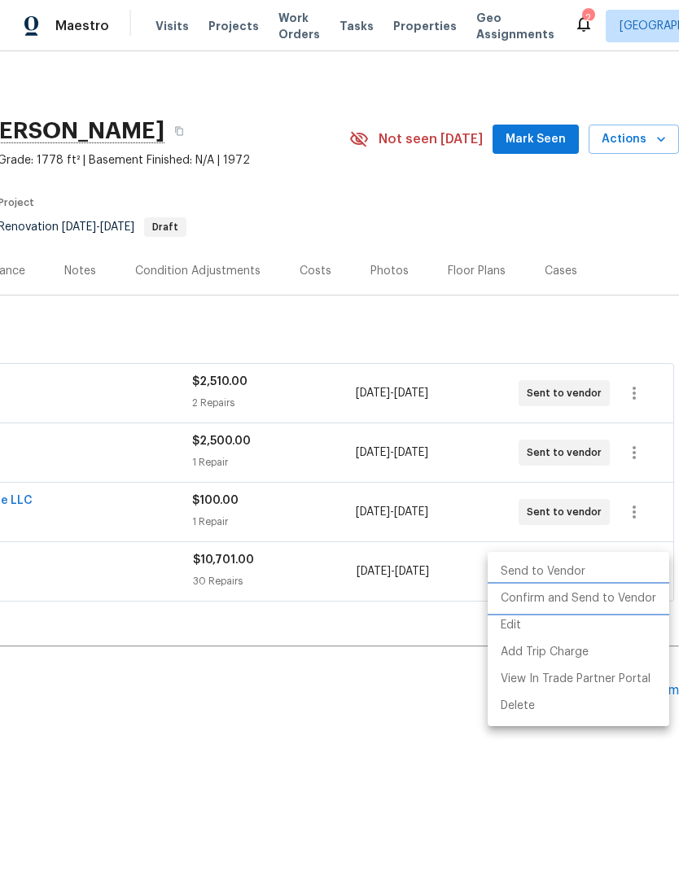
click at [618, 597] on li "Confirm and Send to Vendor" at bounding box center [579, 598] width 182 height 27
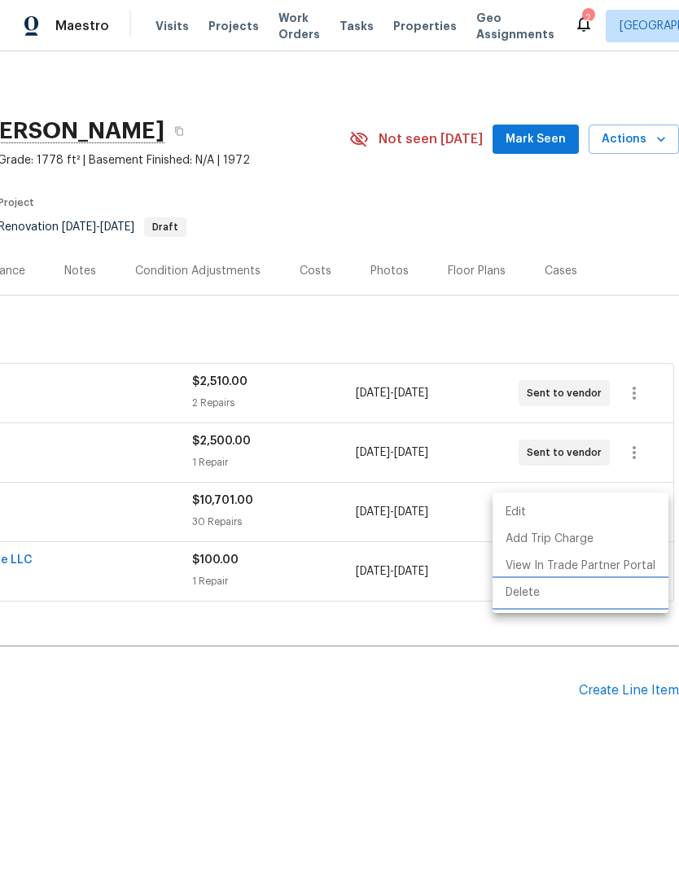
click at [586, 596] on li "Delete" at bounding box center [581, 593] width 176 height 27
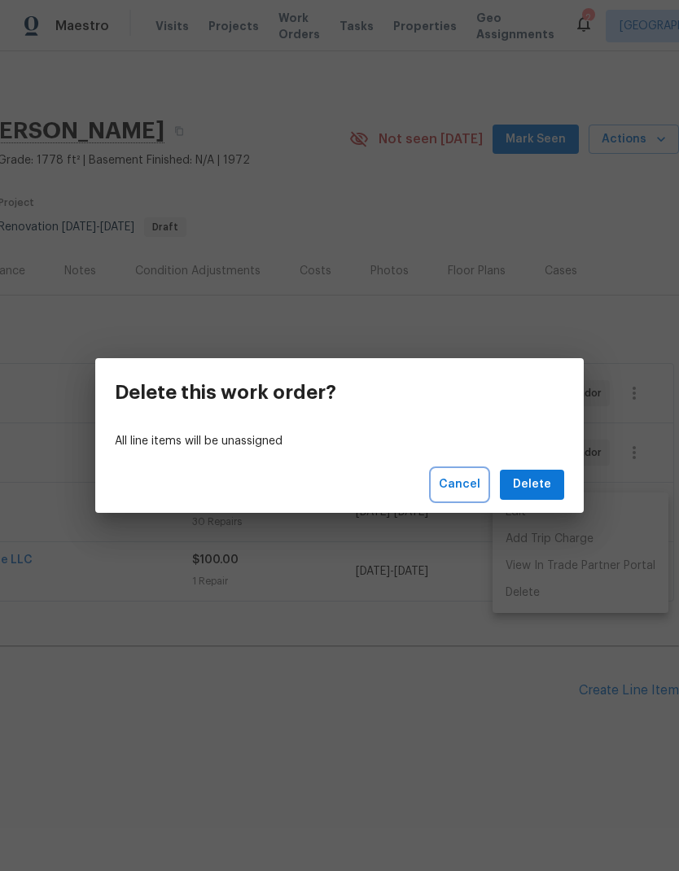
click at [455, 481] on span "Cancel" at bounding box center [460, 485] width 42 height 20
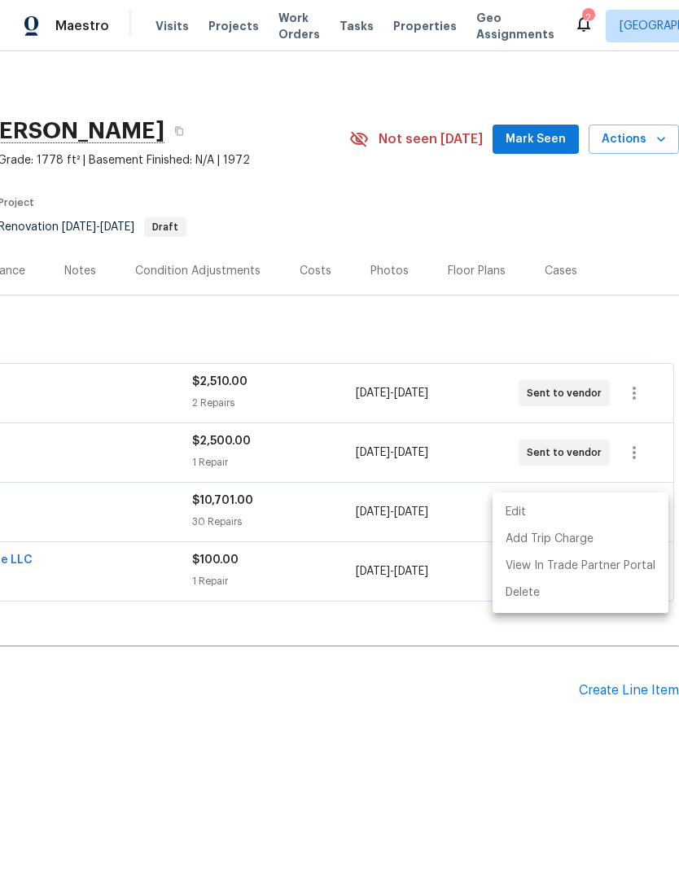
click at [436, 743] on div at bounding box center [339, 435] width 679 height 871
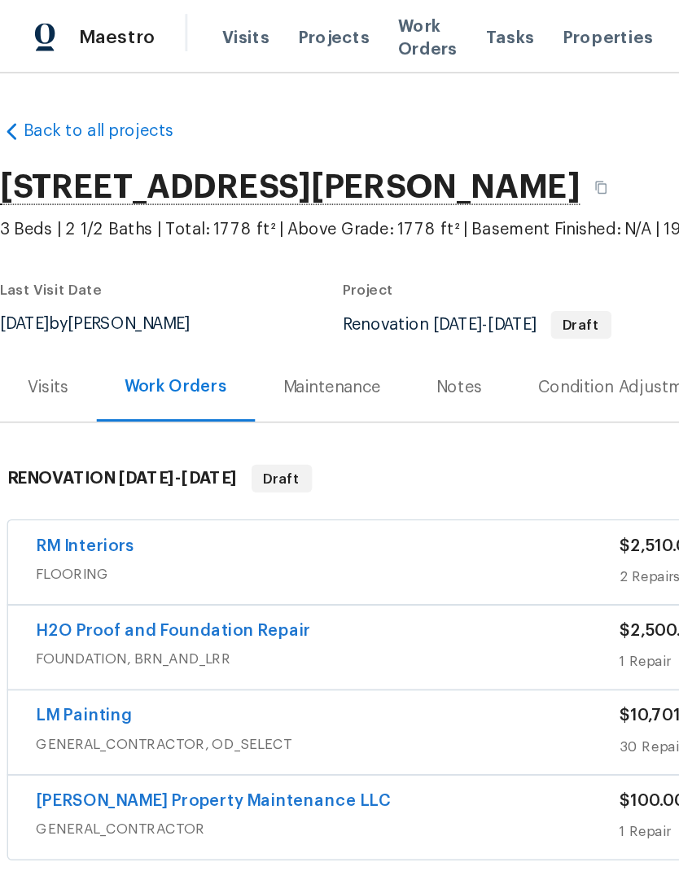
scroll to position [0, 0]
click at [66, 384] on link "RM Interiors" at bounding box center [59, 381] width 69 height 11
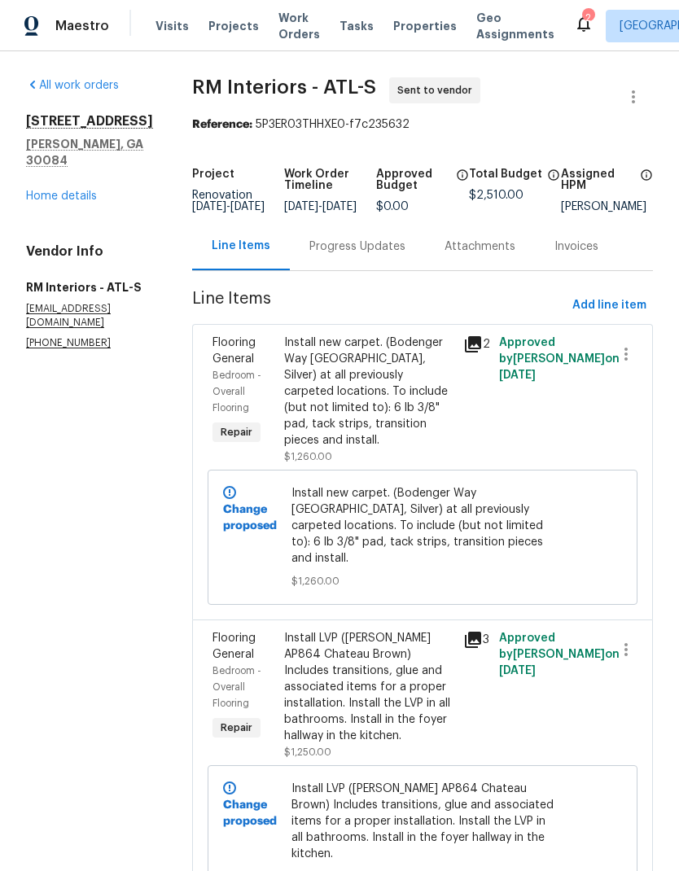
click at [349, 255] on div "Progress Updates" at bounding box center [357, 247] width 96 height 16
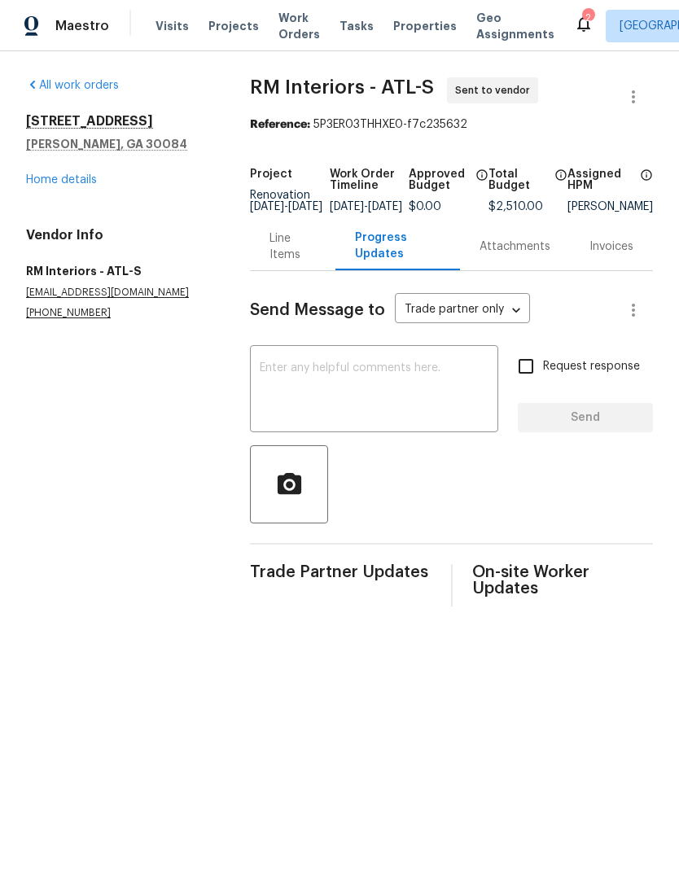
click at [528, 380] on input "Request response" at bounding box center [526, 366] width 34 height 34
checkbox input "true"
click at [379, 399] on textarea at bounding box center [374, 390] width 229 height 57
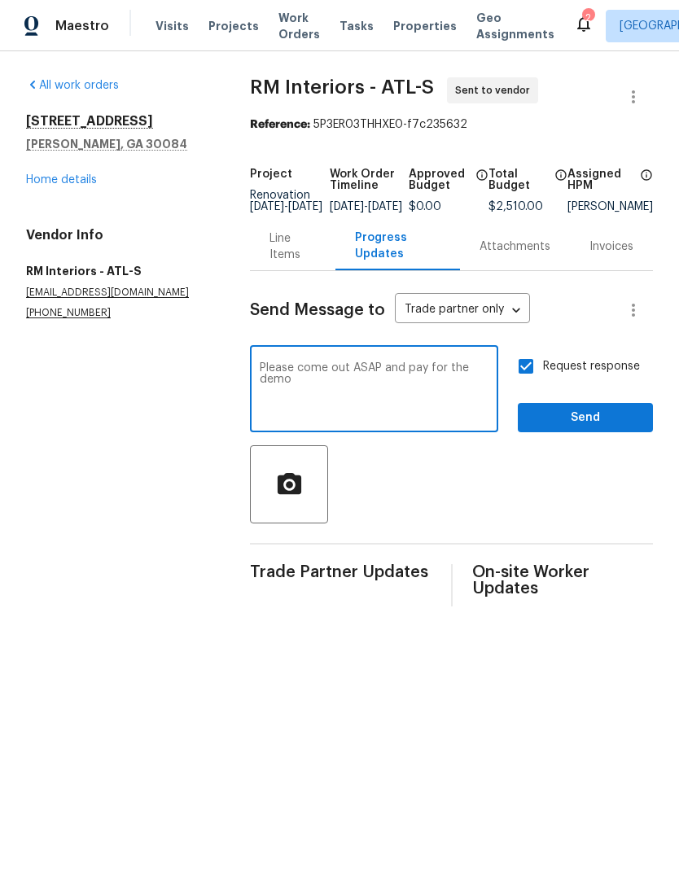
click at [401, 375] on textarea "Please come out ASAP and pay for the demo" at bounding box center [374, 390] width 229 height 57
click at [399, 372] on div "Please come out ASAP and pay for the demo x ​" at bounding box center [374, 390] width 248 height 83
click at [462, 377] on textarea "Please come out ASAP and perform for the demo" at bounding box center [374, 390] width 229 height 57
type textarea "Please come out ASAP and perform the demo"
click at [594, 428] on span "Send" at bounding box center [585, 418] width 109 height 20
